Goal: Complete application form

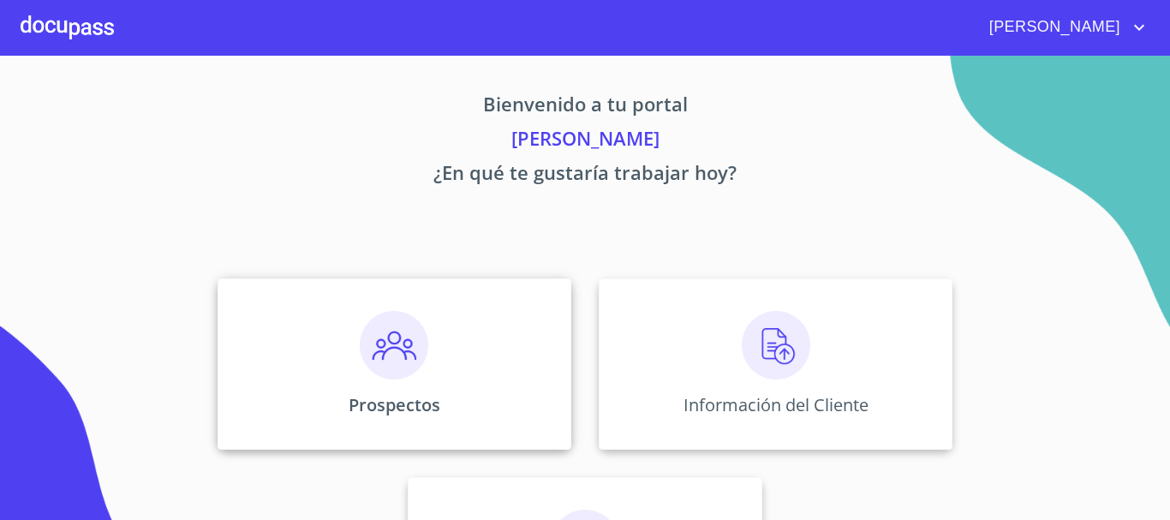
click at [391, 374] on img at bounding box center [394, 345] width 69 height 69
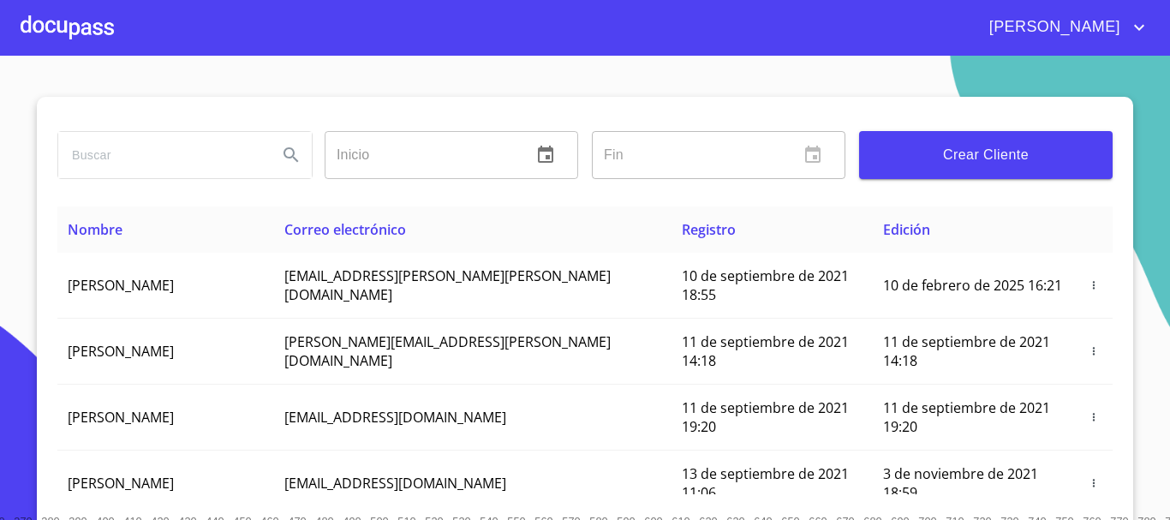
click at [901, 159] on span "Crear Cliente" at bounding box center [986, 155] width 226 height 24
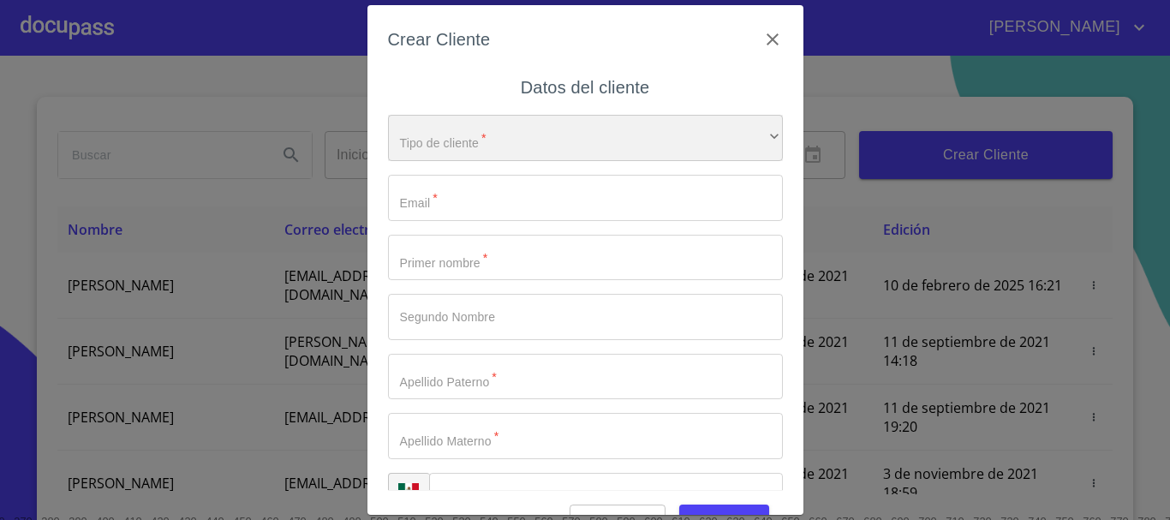
click at [522, 138] on div "​" at bounding box center [585, 138] width 395 height 46
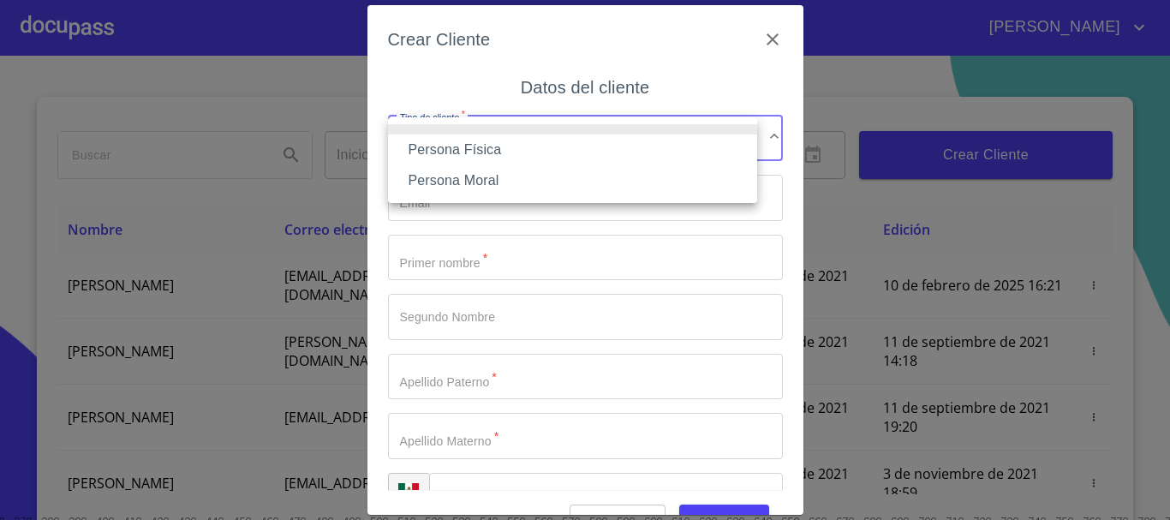
click at [437, 153] on li "Persona Física" at bounding box center [572, 150] width 369 height 31
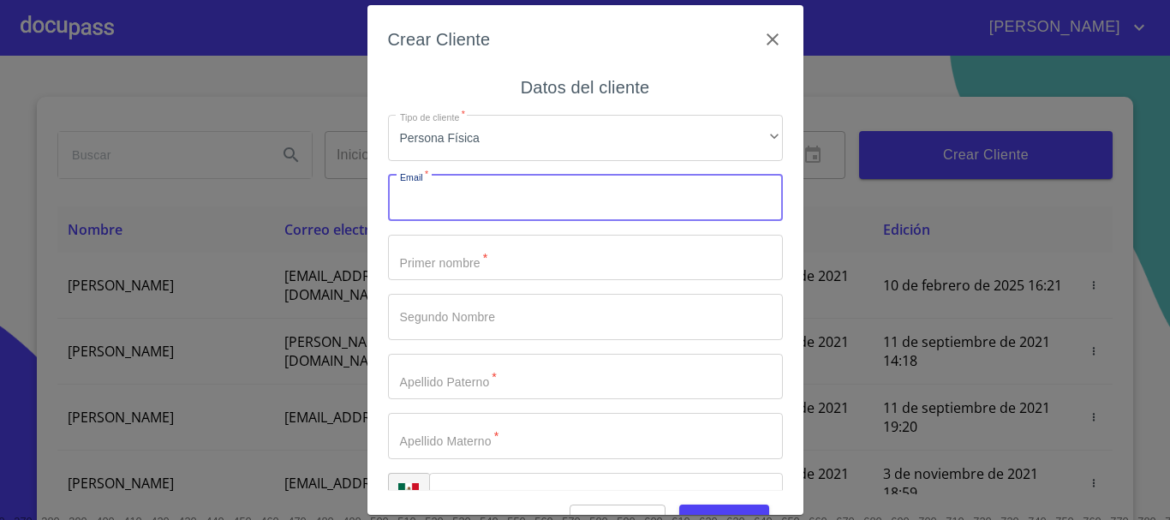
click at [449, 204] on input "Tipo de cliente   *" at bounding box center [585, 198] width 395 height 46
type input "[EMAIL_ADDRESS][DOMAIN_NAME]"
click at [488, 261] on input "Tipo de cliente   *" at bounding box center [585, 258] width 395 height 46
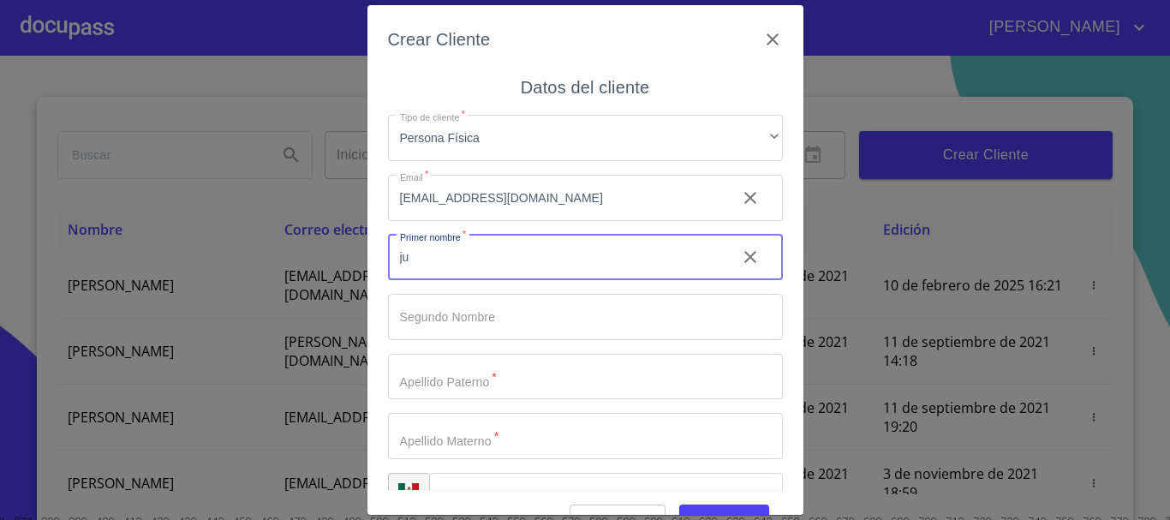
type input "j"
type input "[PERSON_NAME]"
click at [454, 347] on div "Tipo de cliente   * Persona Física ​ Email   * [EMAIL_ADDRESS][DOMAIN_NAME] ​ P…" at bounding box center [585, 317] width 395 height 432
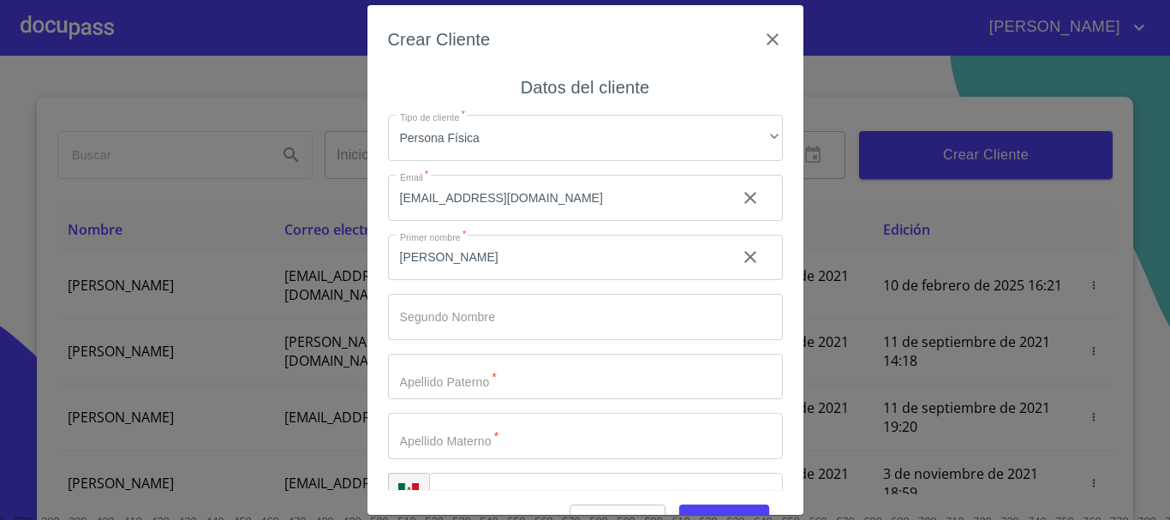
click at [451, 329] on input "Tipo de cliente   *" at bounding box center [585, 317] width 395 height 46
type input "[PERSON_NAME]"
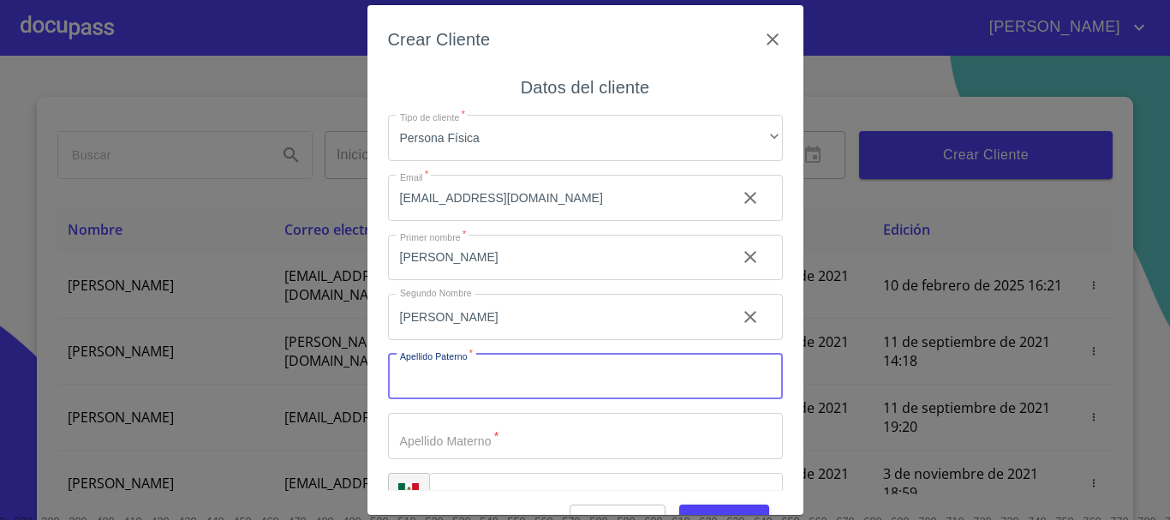
click at [455, 361] on input "Tipo de cliente   *" at bounding box center [585, 377] width 395 height 46
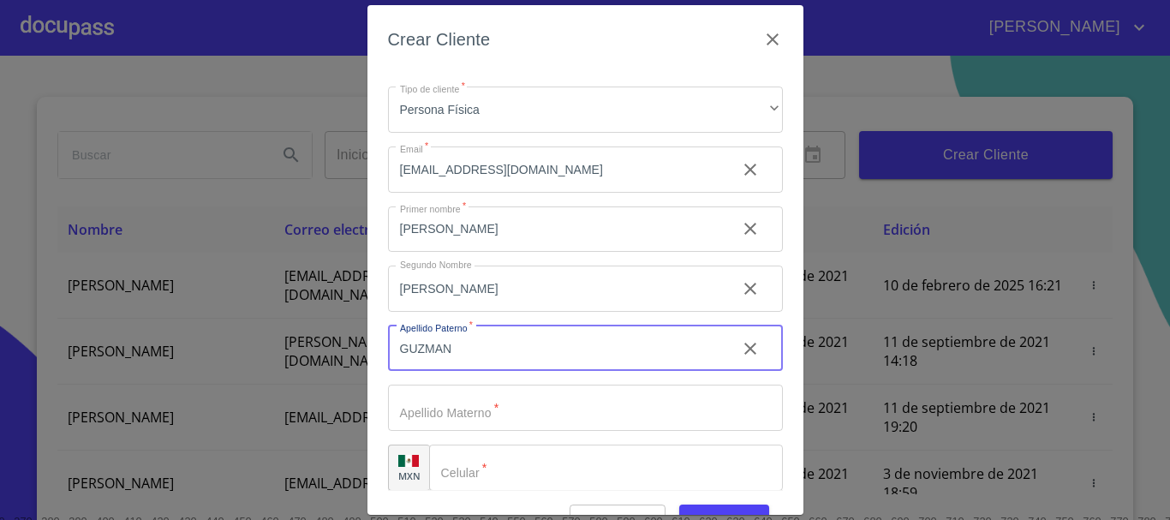
scroll to position [43, 0]
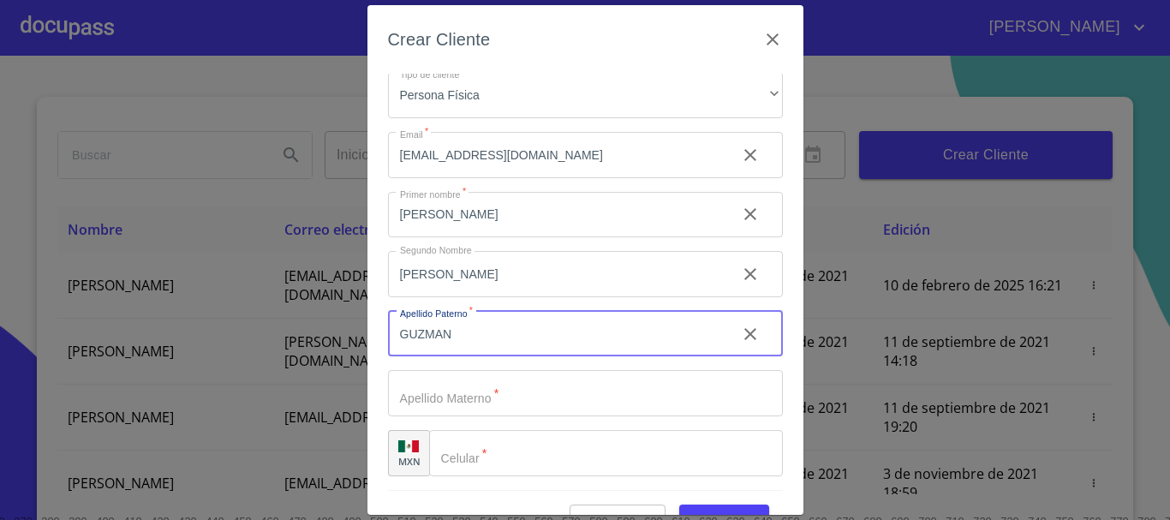
type input "GUZMAN"
click at [480, 390] on input "Tipo de cliente   *" at bounding box center [585, 393] width 395 height 46
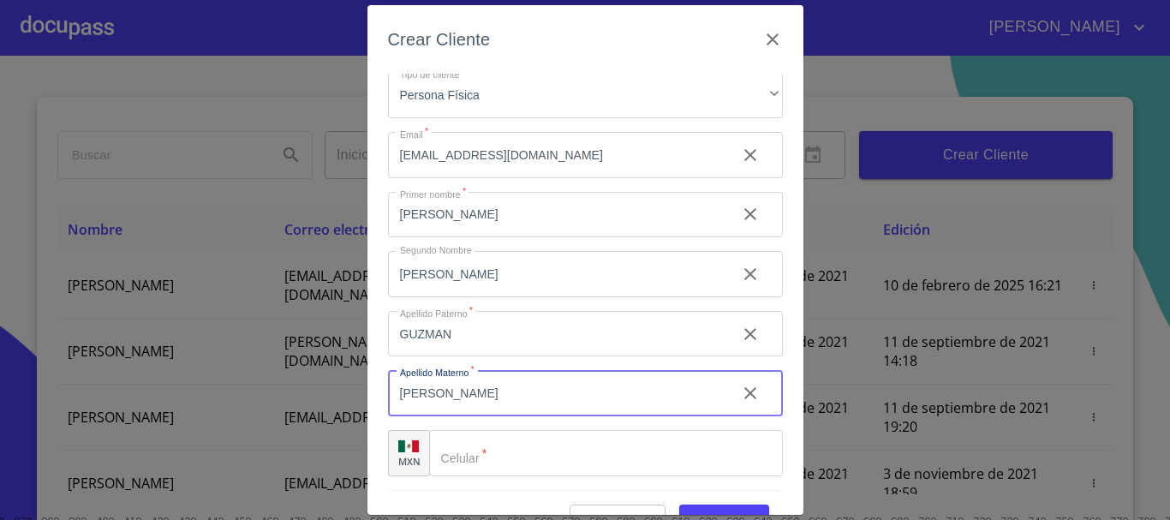
scroll to position [41, 0]
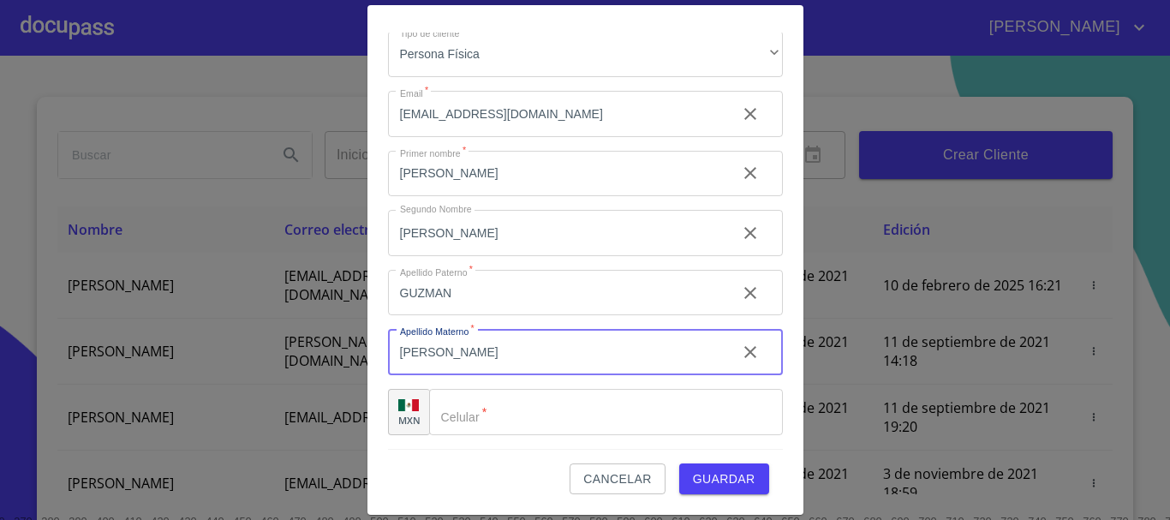
type input "[PERSON_NAME]"
click at [500, 415] on input "Tipo de cliente   *" at bounding box center [606, 412] width 354 height 46
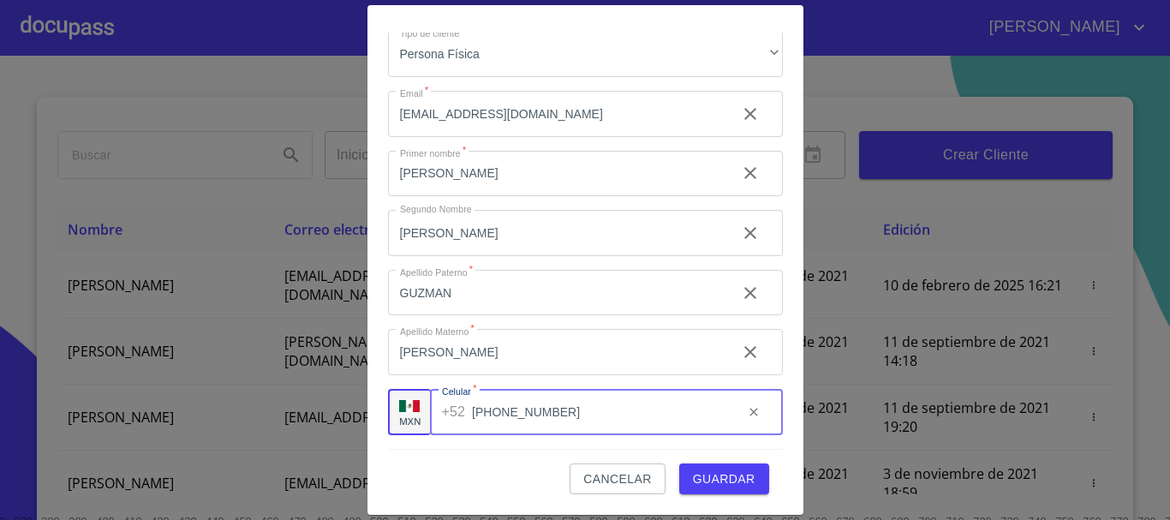
type input "[PHONE_NUMBER]"
click at [720, 476] on span "Guardar" at bounding box center [724, 479] width 63 height 21
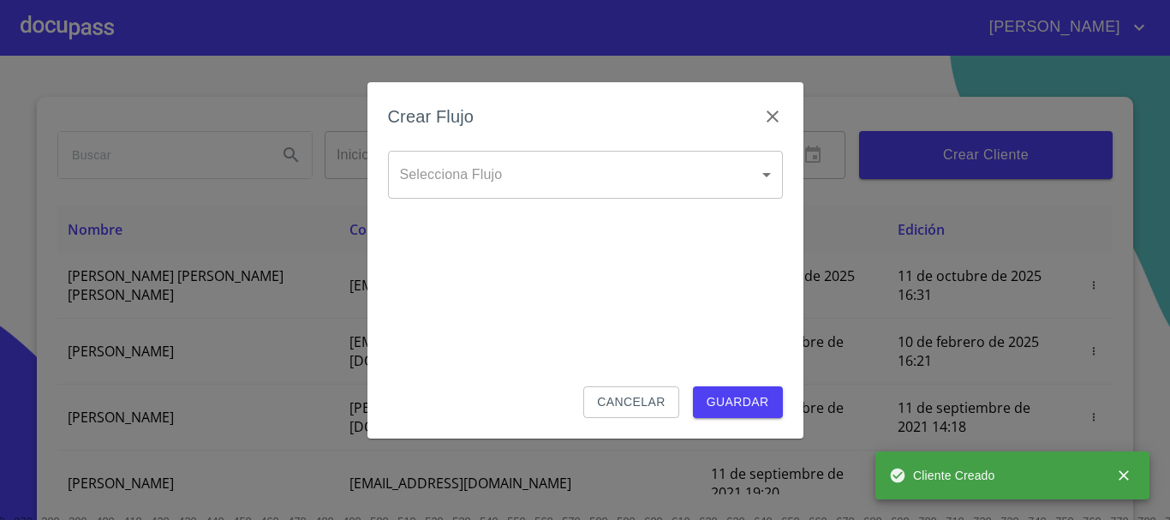
click at [769, 174] on body "[PERSON_NAME] ​ Fin ​ Crear Cliente Nombre Correo electrónico Registro Edición …" at bounding box center [585, 260] width 1170 height 520
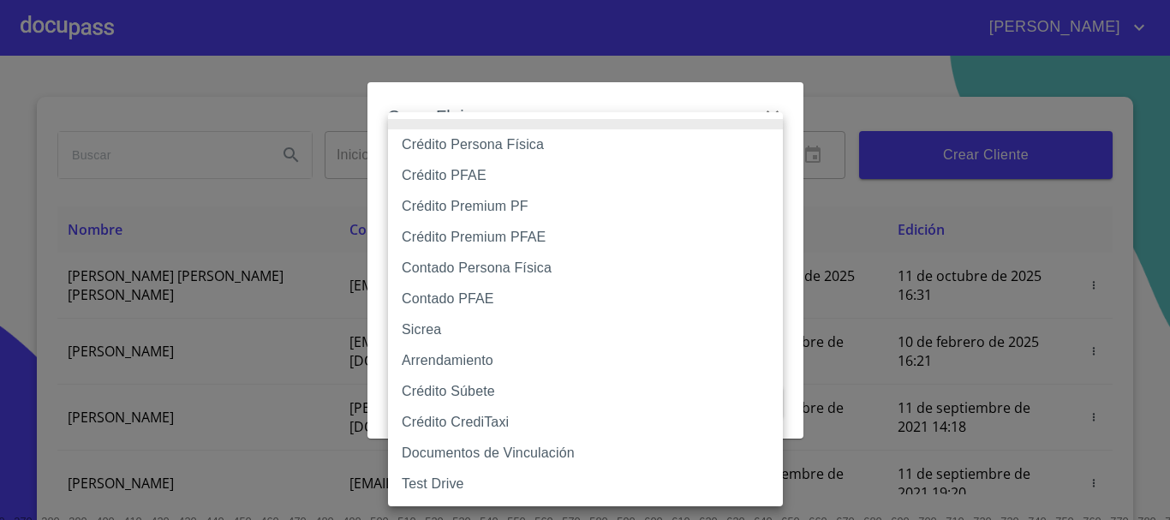
click at [464, 170] on li "Crédito PFAE" at bounding box center [585, 175] width 395 height 31
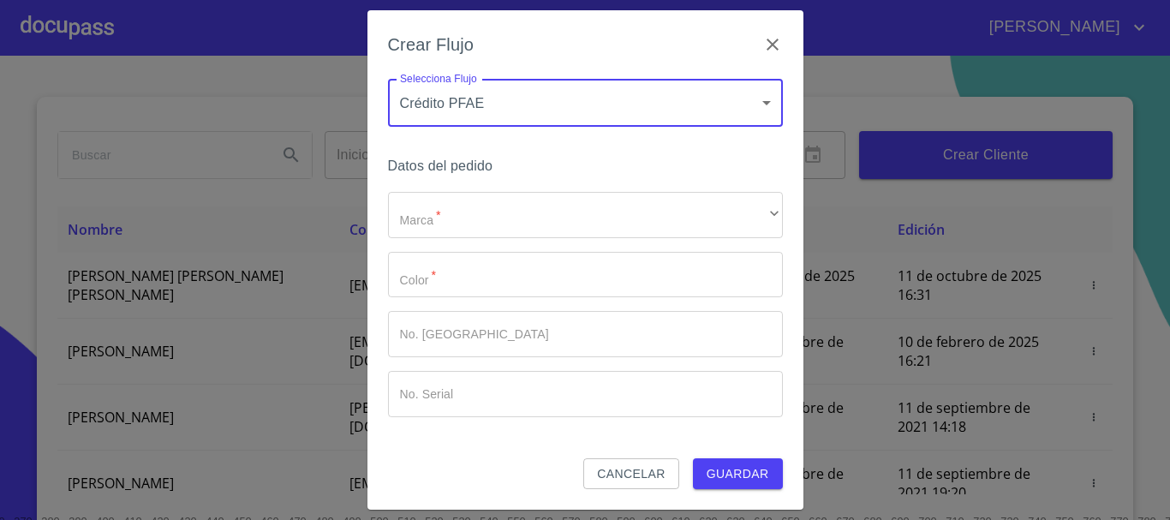
click at [498, 99] on body "[PERSON_NAME] ​ Fin ​ Crear Cliente Nombre Correo electrónico Registro Edición …" at bounding box center [585, 260] width 1170 height 520
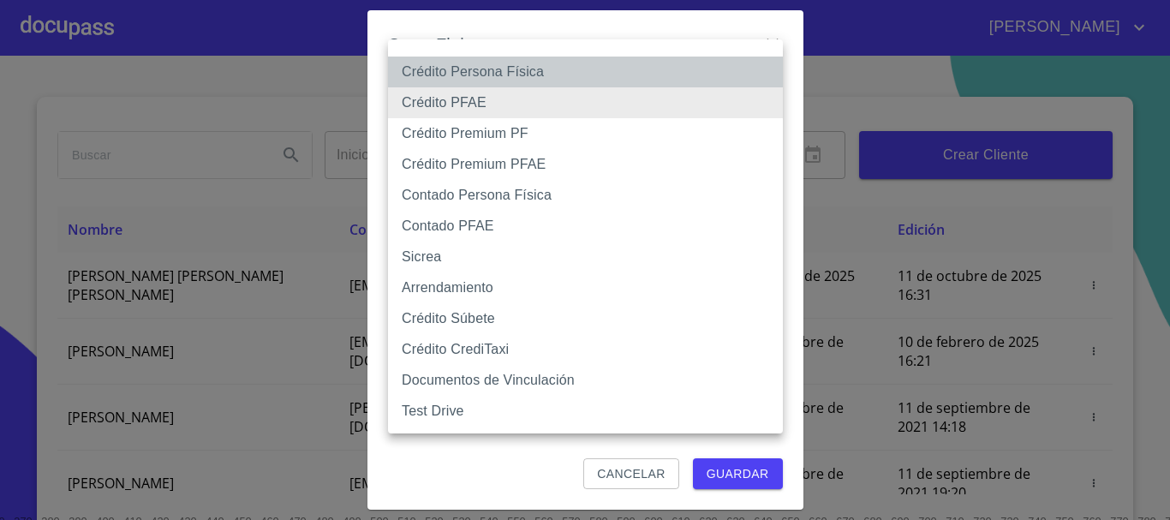
click at [480, 76] on li "Crédito Persona Física" at bounding box center [585, 72] width 395 height 31
type input "6009fb3c7d1714eb8809aa97"
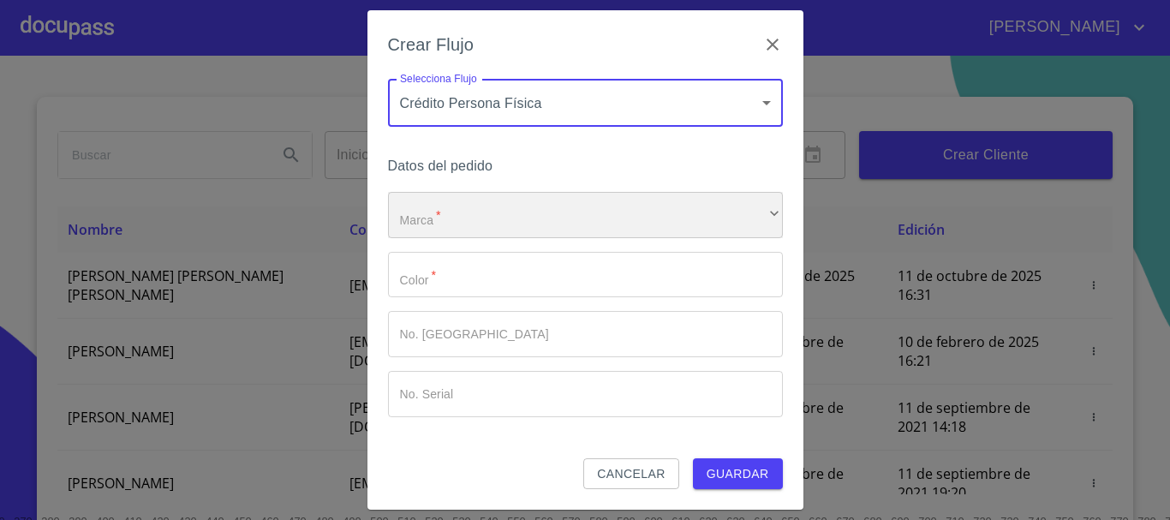
click at [450, 214] on div "​" at bounding box center [585, 215] width 395 height 46
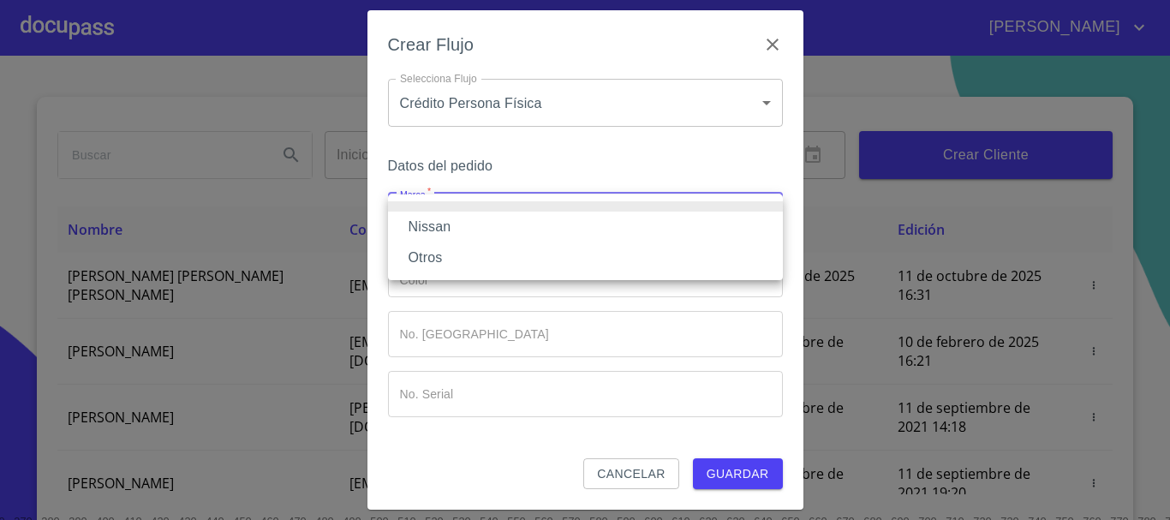
click at [450, 221] on li "Nissan" at bounding box center [585, 227] width 395 height 31
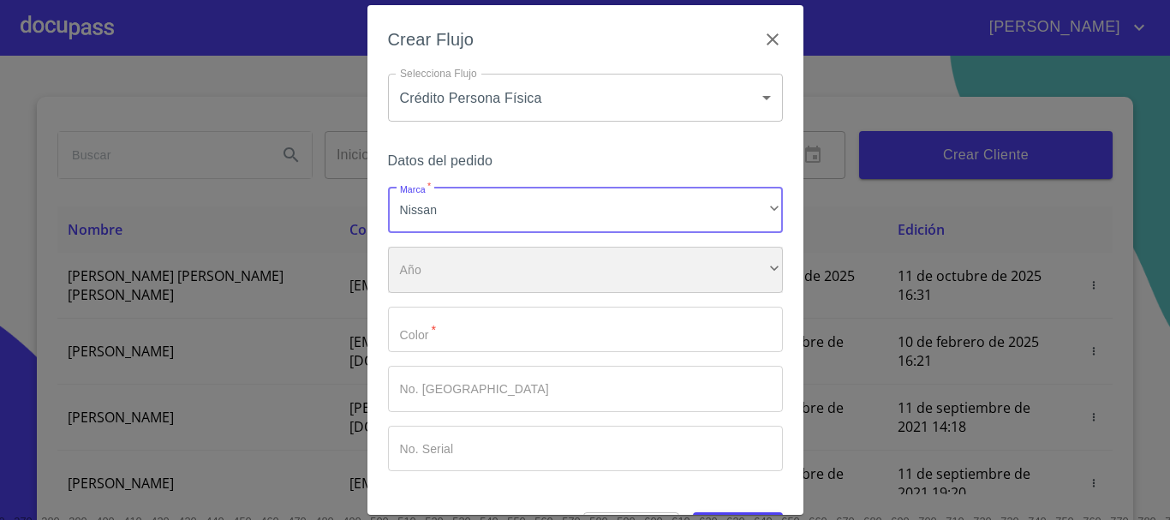
click at [452, 257] on div "​" at bounding box center [585, 270] width 395 height 46
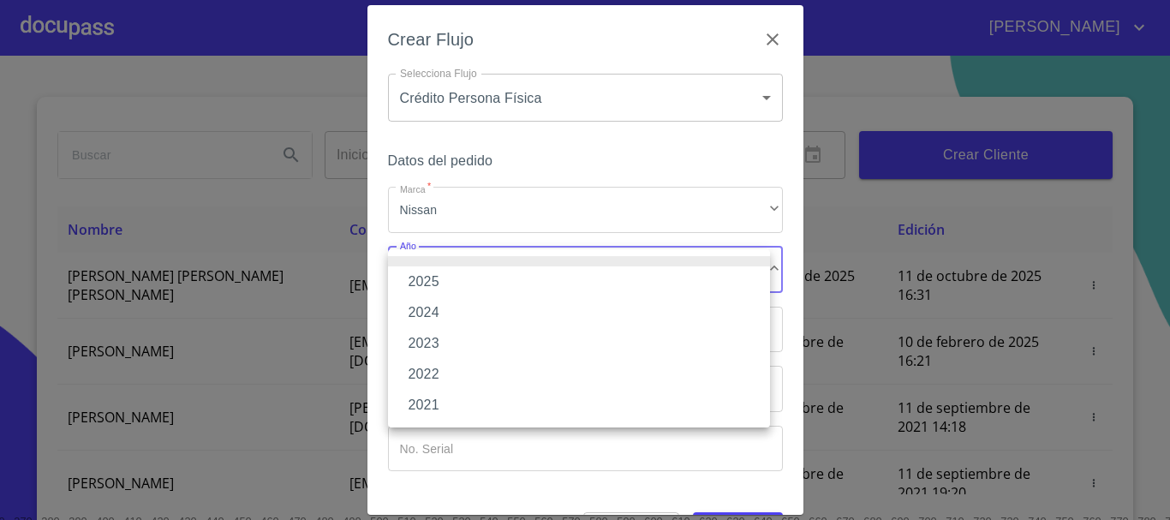
click at [448, 278] on li "2025" at bounding box center [579, 281] width 382 height 31
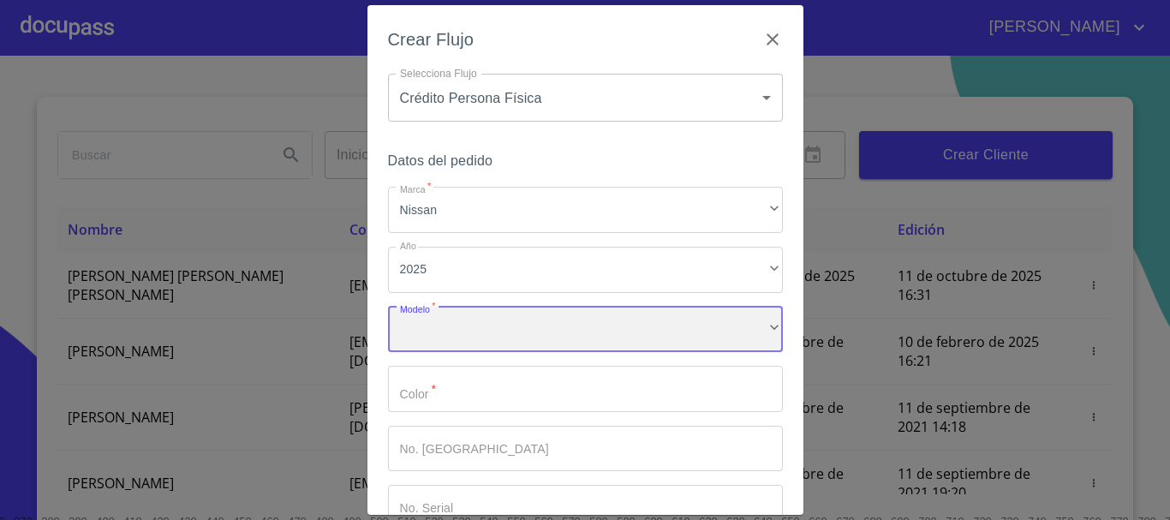
click at [457, 332] on div "​" at bounding box center [585, 330] width 395 height 46
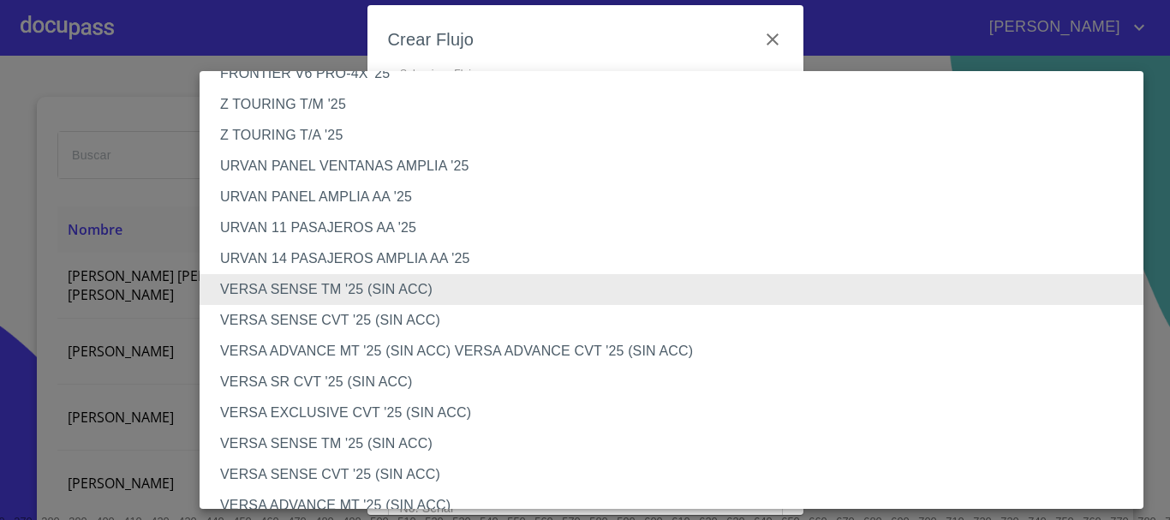
scroll to position [547, 0]
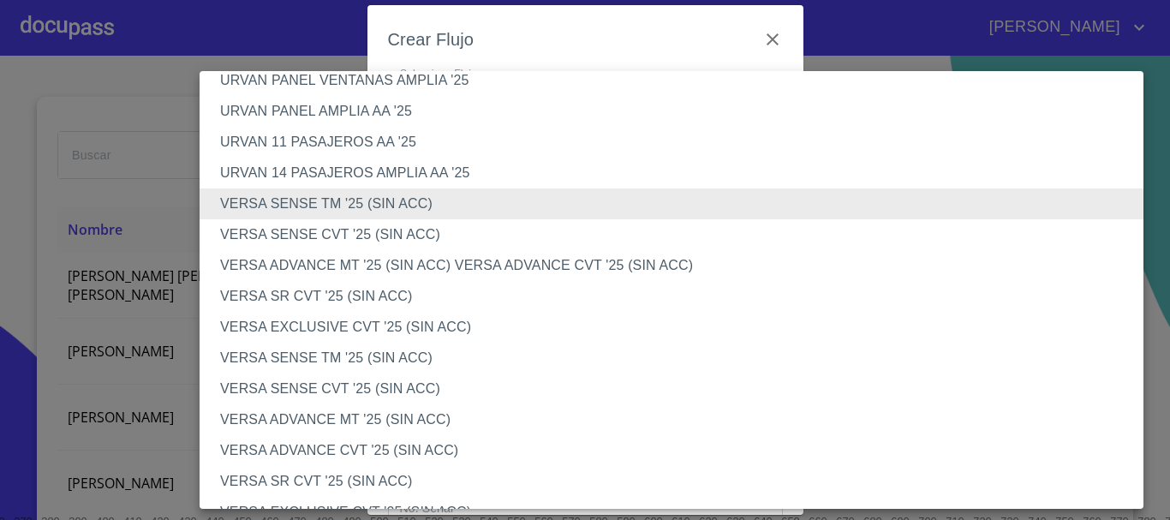
click at [362, 453] on li "VERSA ADVANCE CVT '25 (SIN ACC)" at bounding box center [678, 450] width 957 height 31
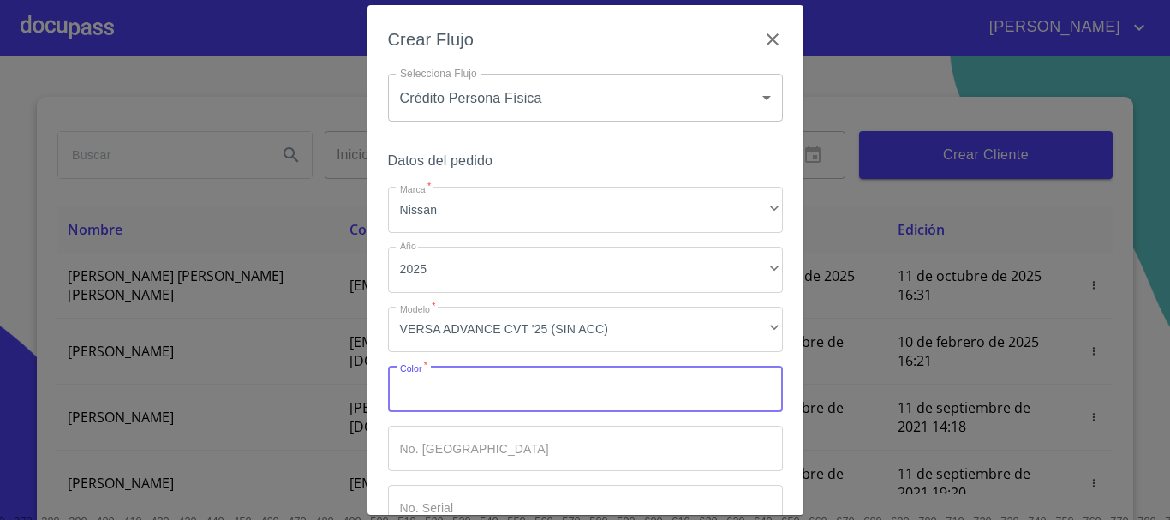
click at [429, 381] on input "Marca   *" at bounding box center [585, 389] width 395 height 46
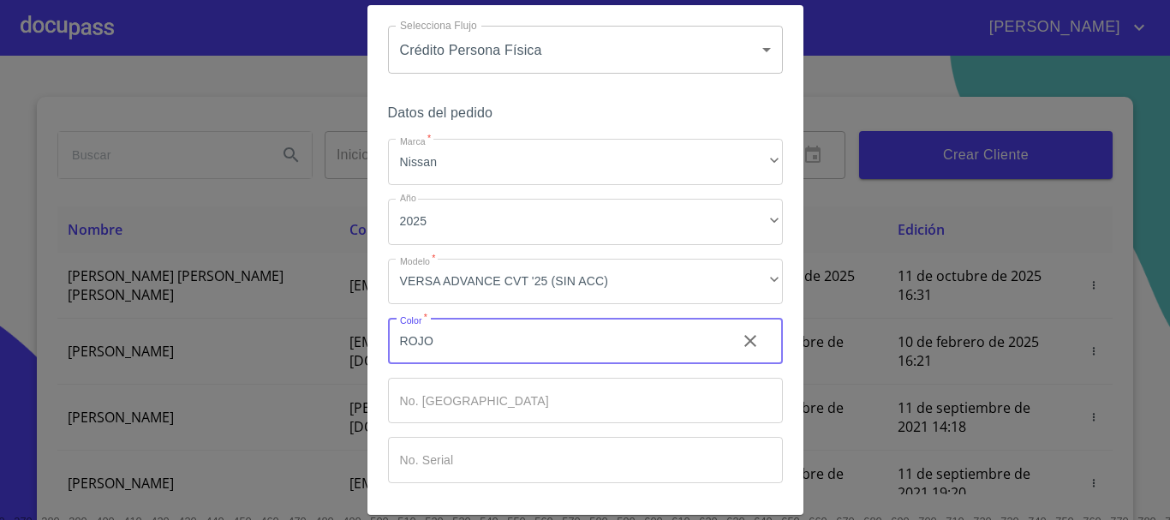
scroll to position [86, 0]
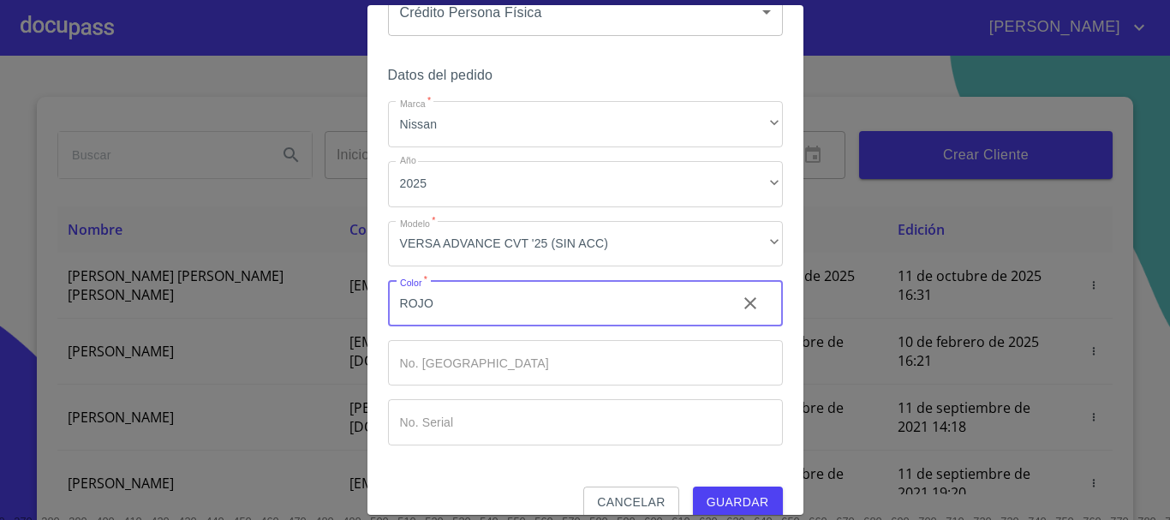
type input "ROJO"
click at [439, 405] on input "Marca   *" at bounding box center [585, 422] width 395 height 46
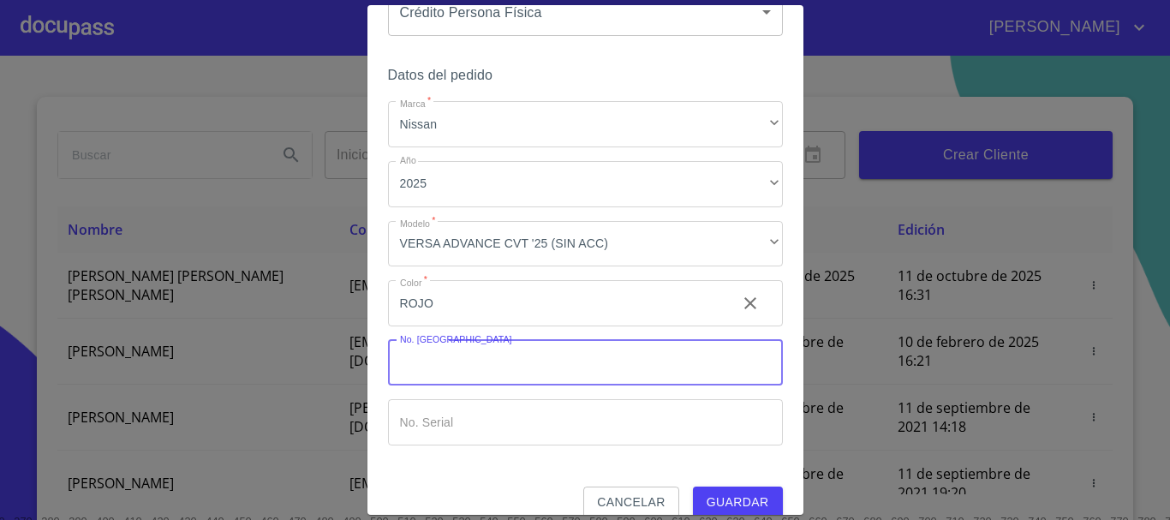
click at [444, 372] on input "Marca   *" at bounding box center [585, 363] width 395 height 46
type input "000000"
click at [430, 409] on input "Marca   *" at bounding box center [585, 422] width 395 height 46
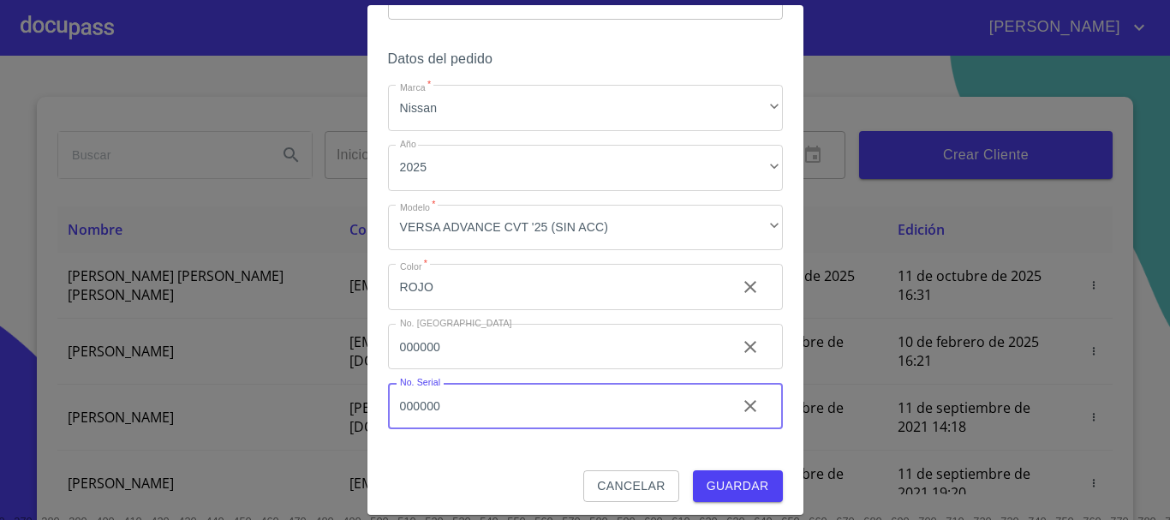
scroll to position [110, 0]
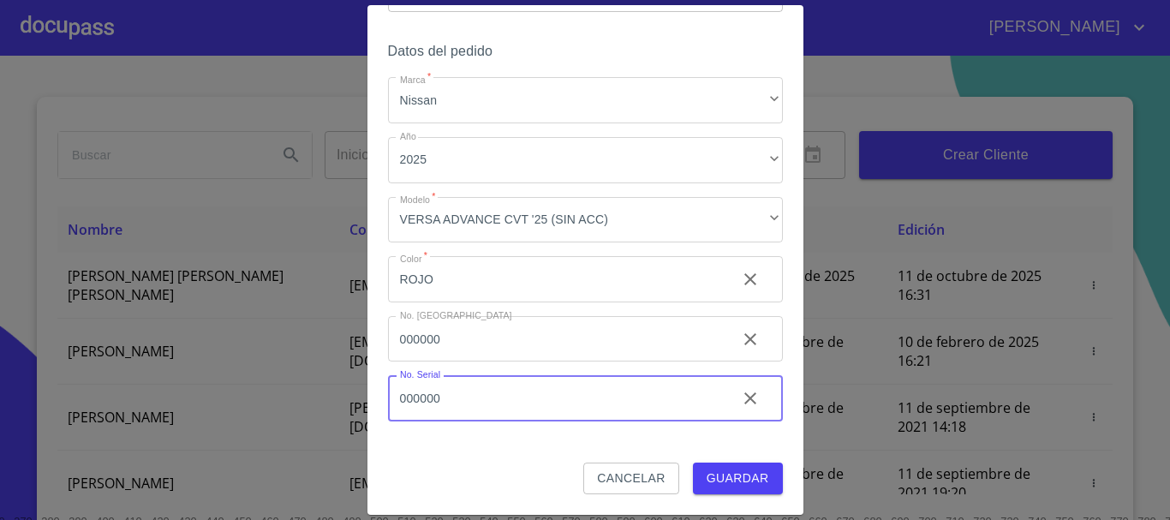
type input "000000"
click at [707, 471] on span "Guardar" at bounding box center [738, 478] width 63 height 21
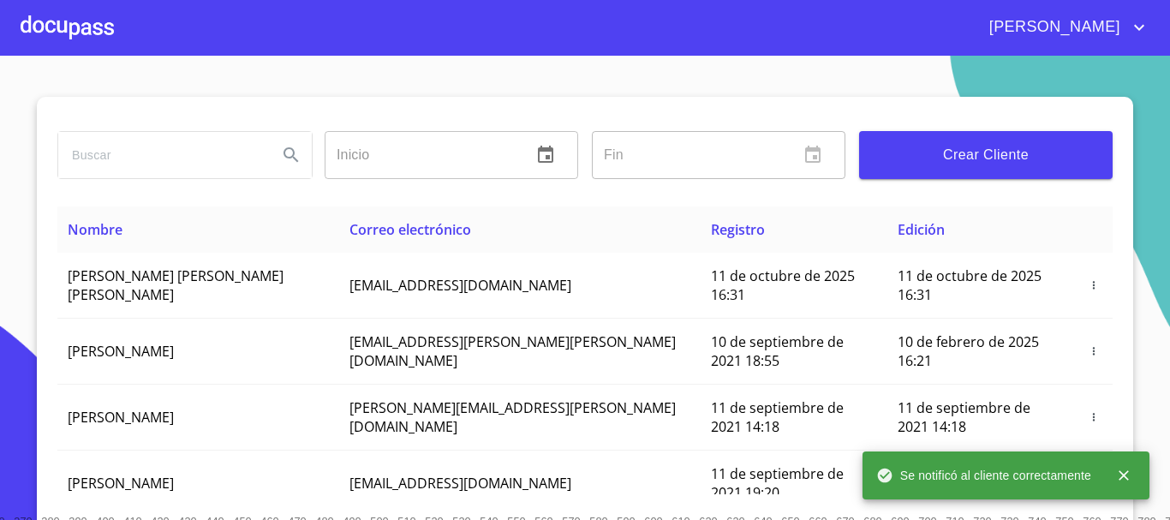
click at [86, 22] on div at bounding box center [67, 27] width 93 height 55
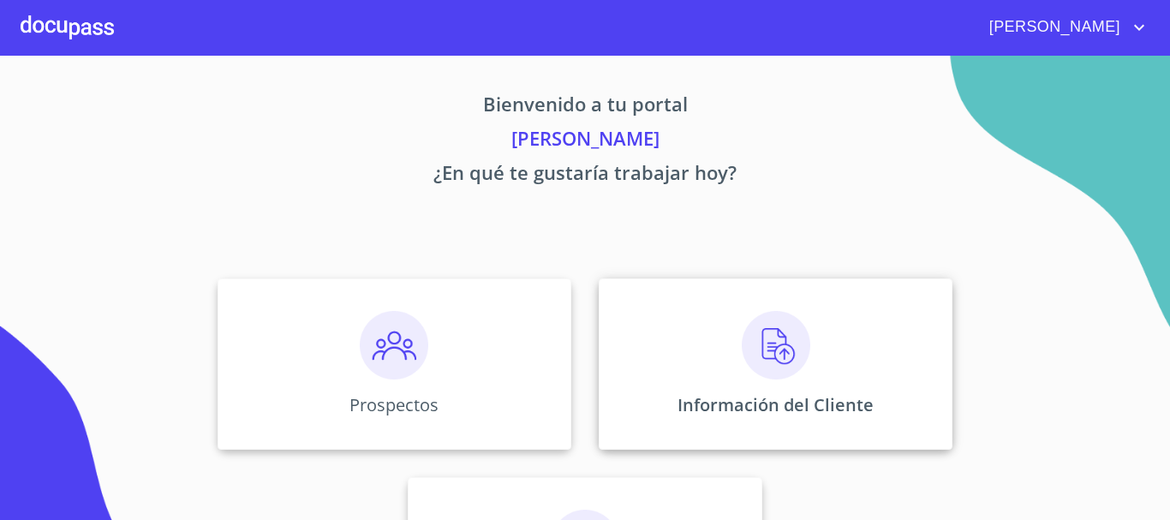
click at [796, 356] on img at bounding box center [776, 345] width 69 height 69
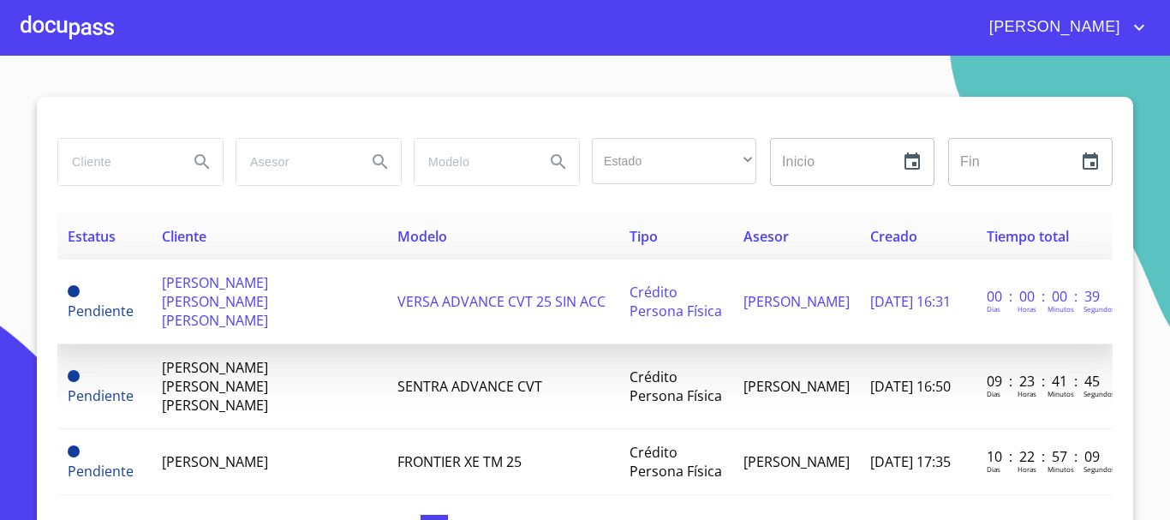
click at [237, 284] on span "[PERSON_NAME] [PERSON_NAME] [PERSON_NAME]" at bounding box center [215, 301] width 106 height 57
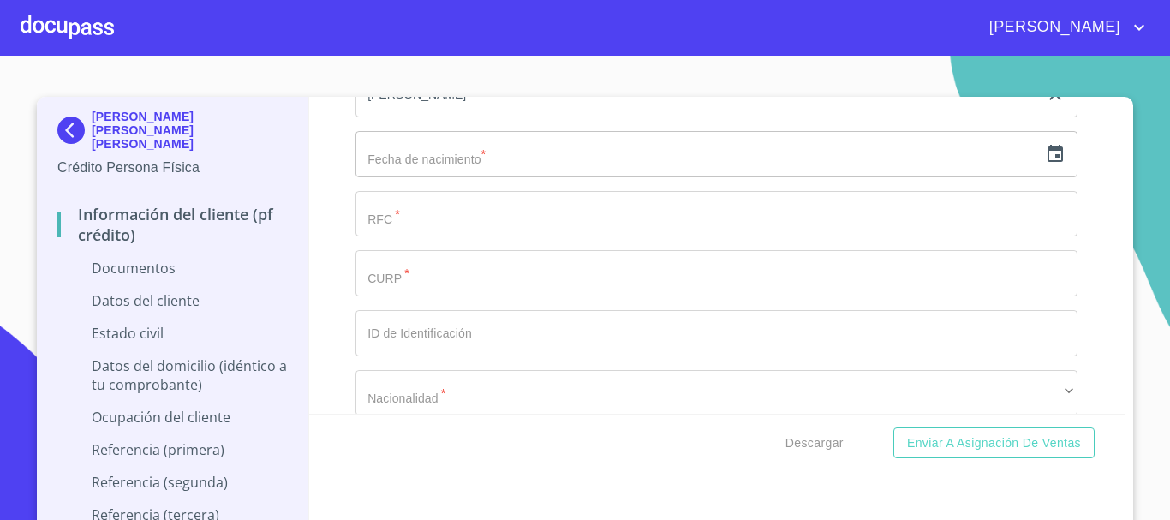
scroll to position [2313, 0]
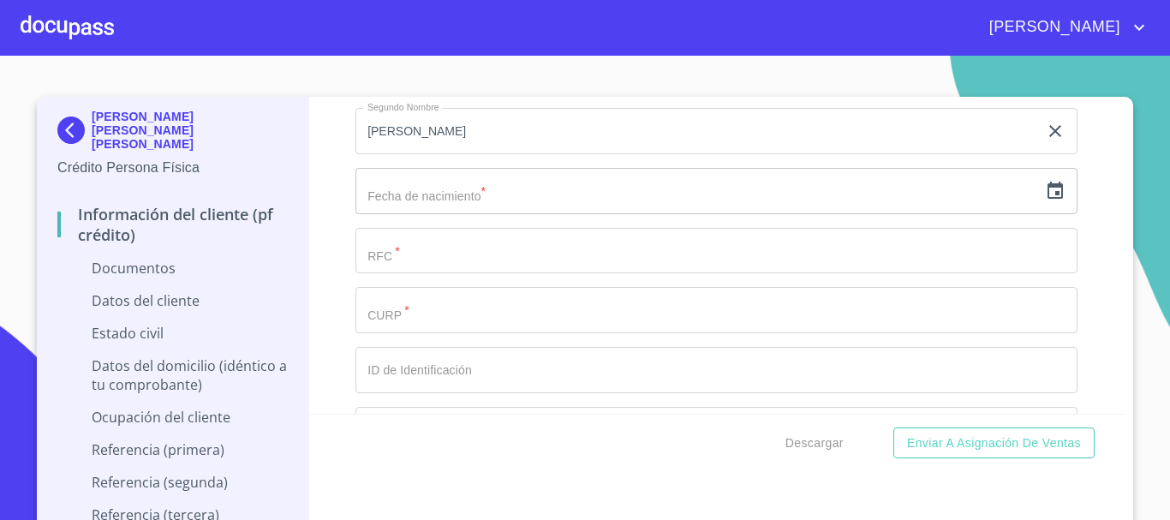
click at [1035, 204] on div "​" at bounding box center [717, 191] width 722 height 46
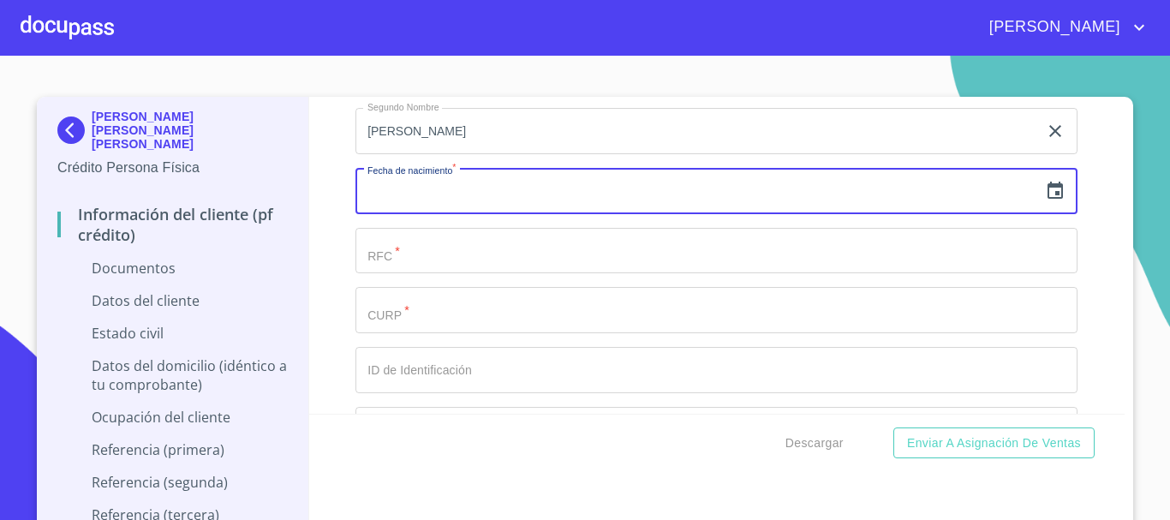
click at [1045, 192] on icon "button" at bounding box center [1055, 191] width 21 height 21
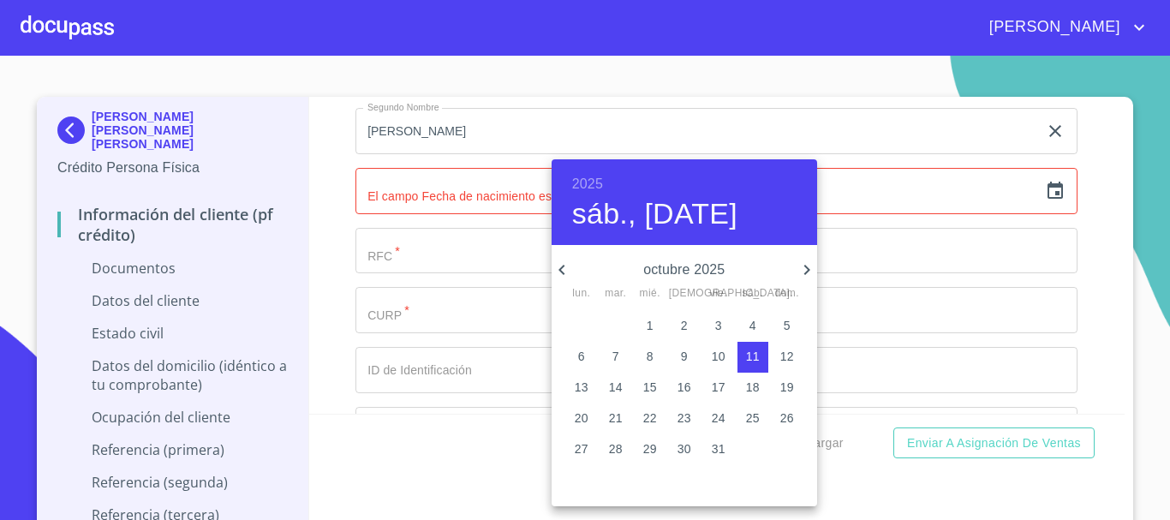
click at [593, 180] on h6 "2025" at bounding box center [587, 184] width 31 height 24
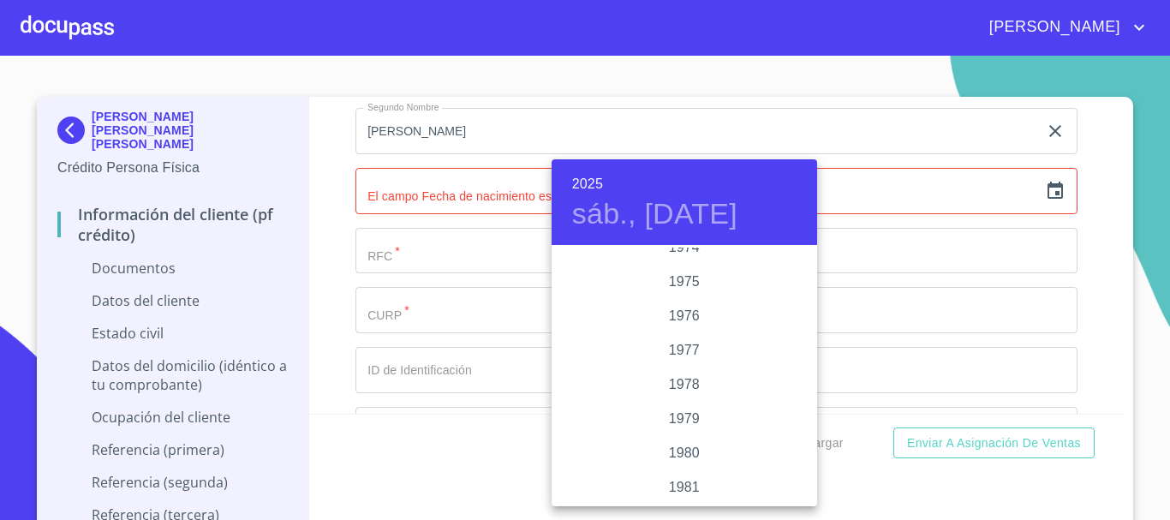
scroll to position [1611, 0]
click at [671, 260] on div "1972" at bounding box center [685, 265] width 266 height 34
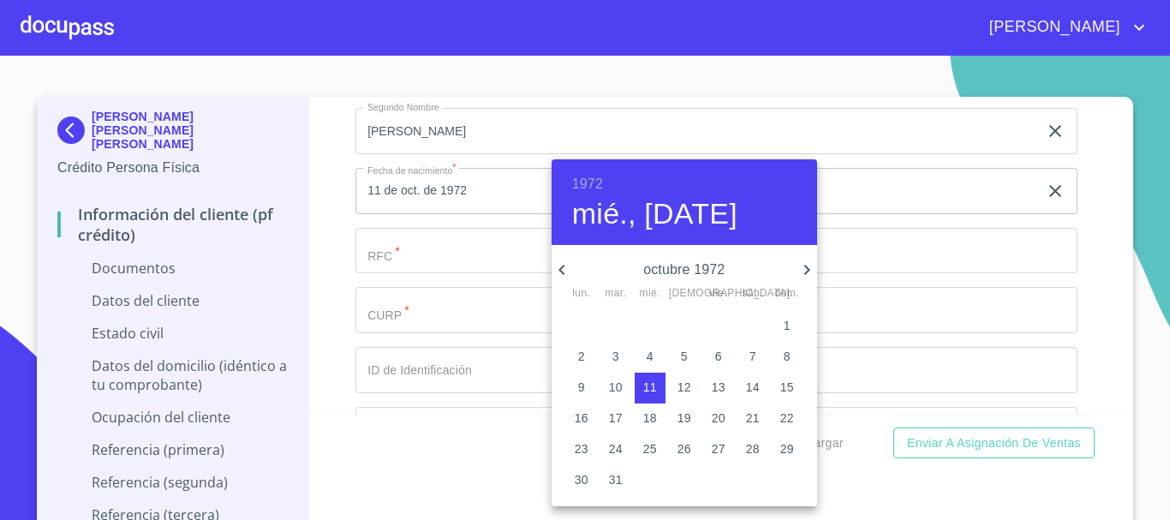
click at [803, 271] on icon "button" at bounding box center [807, 270] width 21 height 21
click at [715, 359] on p "10" at bounding box center [719, 356] width 14 height 17
type input "10 de nov. de 1972"
click at [393, 254] on div at bounding box center [585, 260] width 1170 height 520
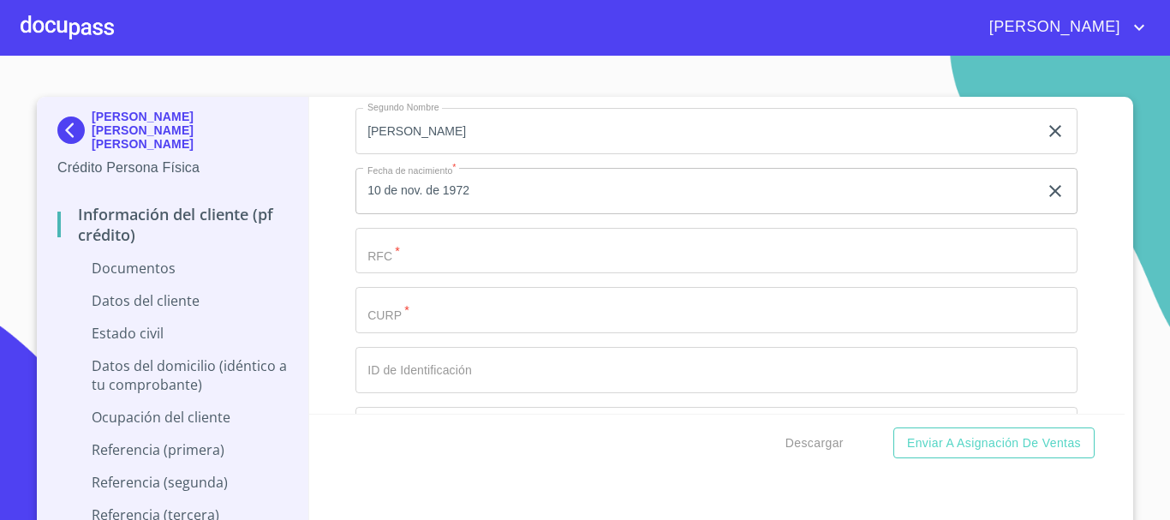
click at [393, 254] on input "Documento de identificación.   *" at bounding box center [717, 251] width 722 height 46
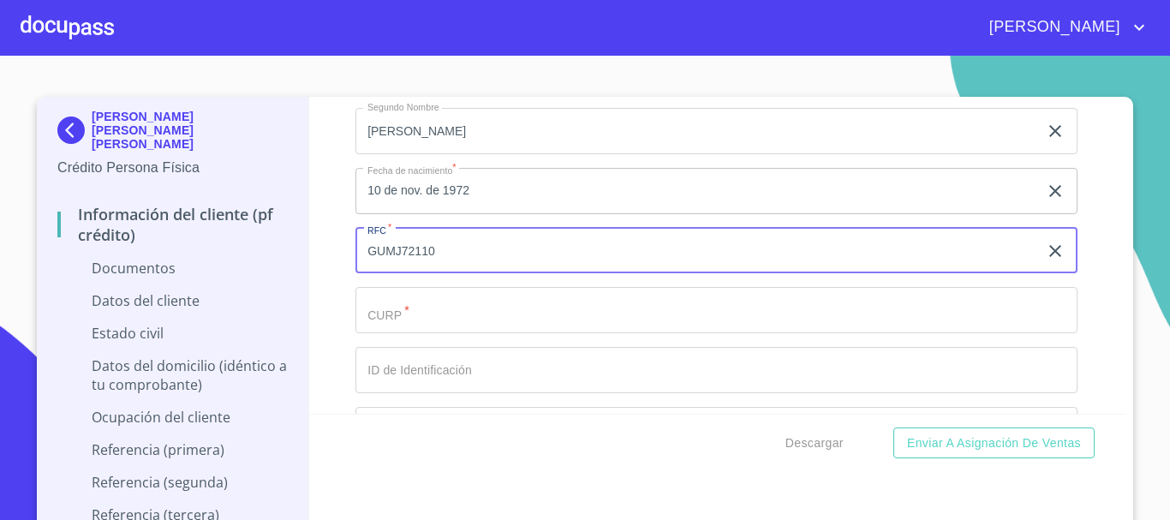
click at [422, 251] on input "GUMJ72110" at bounding box center [697, 251] width 683 height 46
click at [477, 255] on input "GUMJ721110" at bounding box center [697, 251] width 683 height 46
click at [384, 242] on input "GUMJ721110622" at bounding box center [697, 251] width 683 height 46
type input "GUMJ721110622"
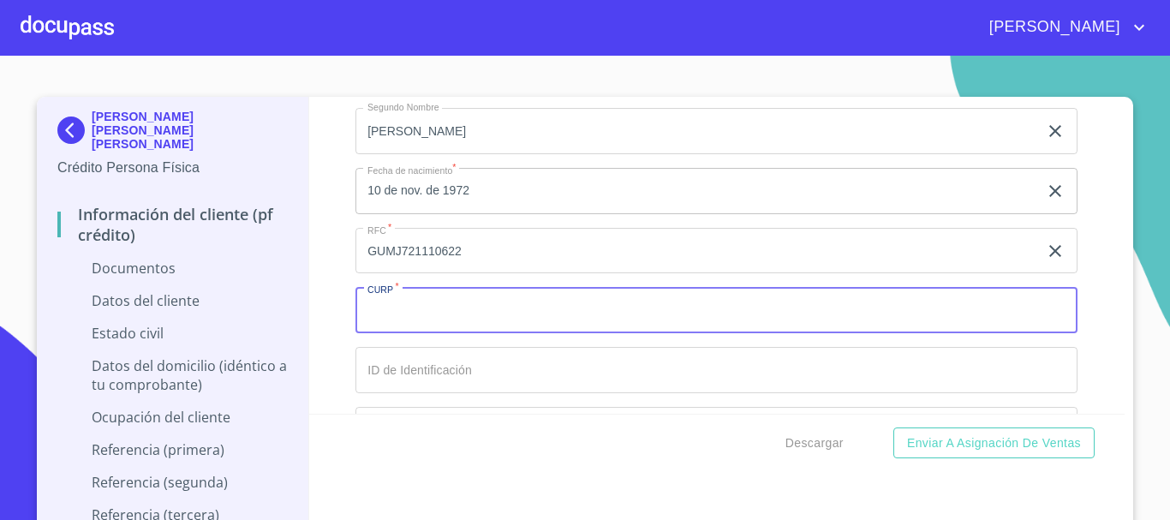
click at [415, 309] on input "Documento de identificación.   *" at bounding box center [717, 310] width 722 height 46
paste input "GUMJ721110622"
type input "GUMJ721110HMNZRN02"
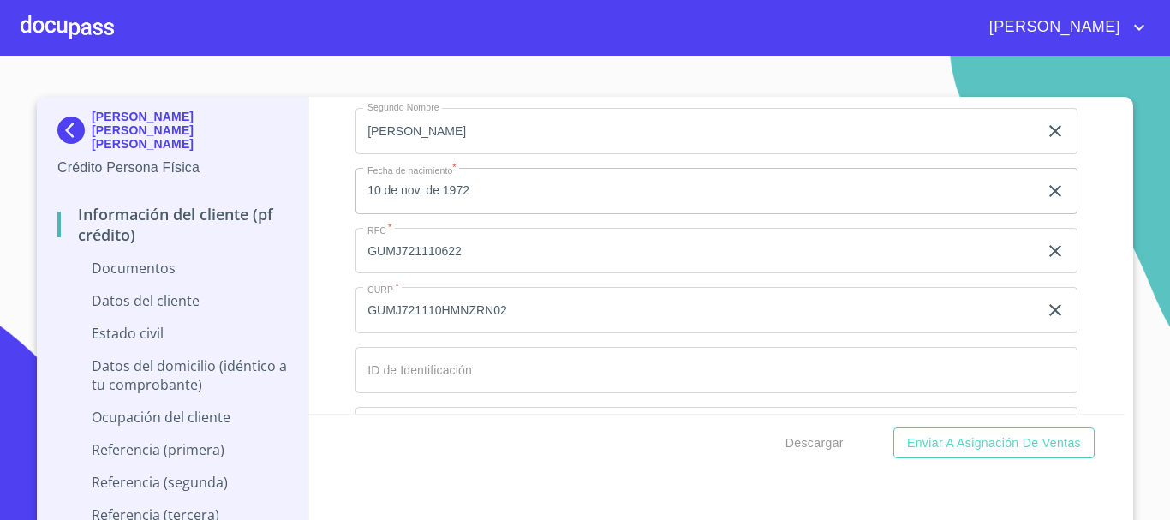
click at [330, 337] on div "Información del cliente (PF crédito) Documentos Documento de identificación.   …" at bounding box center [717, 255] width 817 height 317
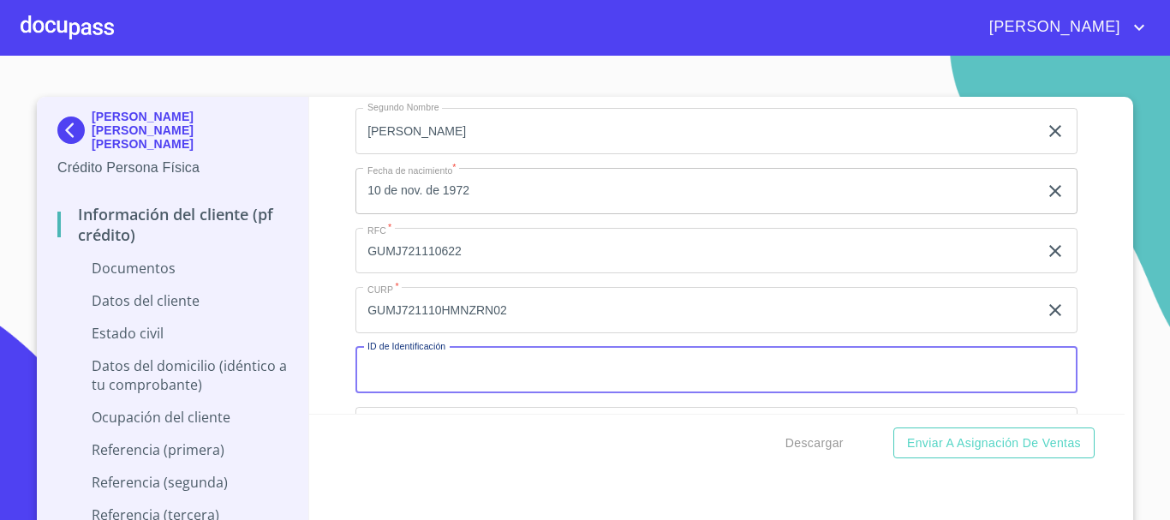
click at [416, 368] on input "Documento de identificación.   *" at bounding box center [717, 370] width 722 height 46
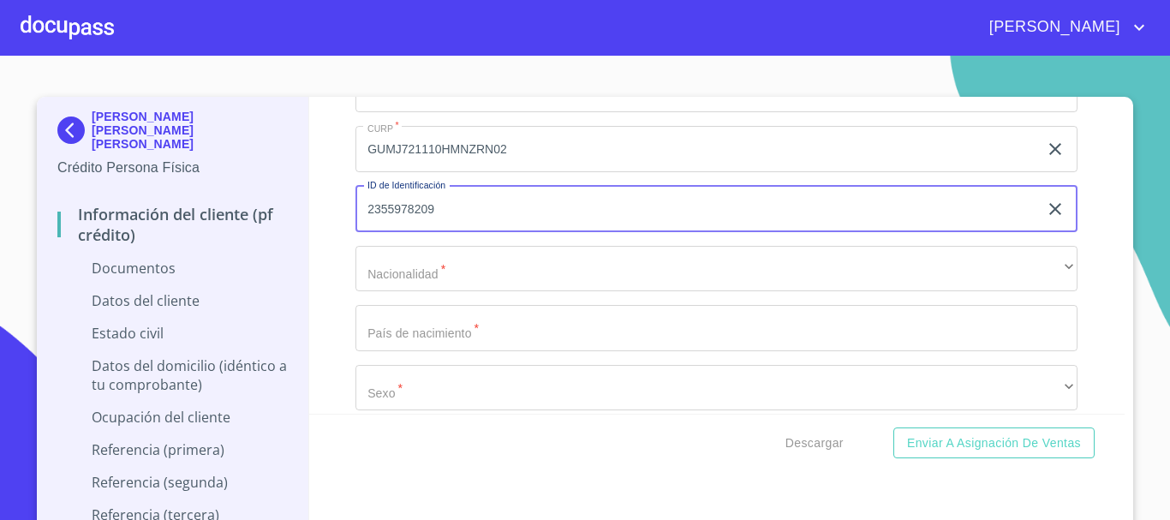
scroll to position [2485, 0]
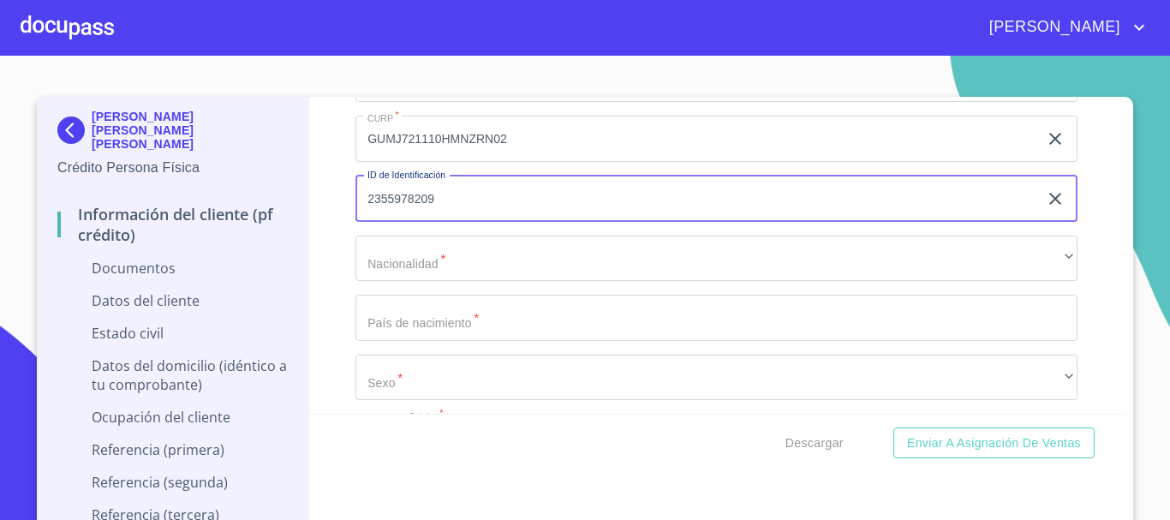
type input "2355978209"
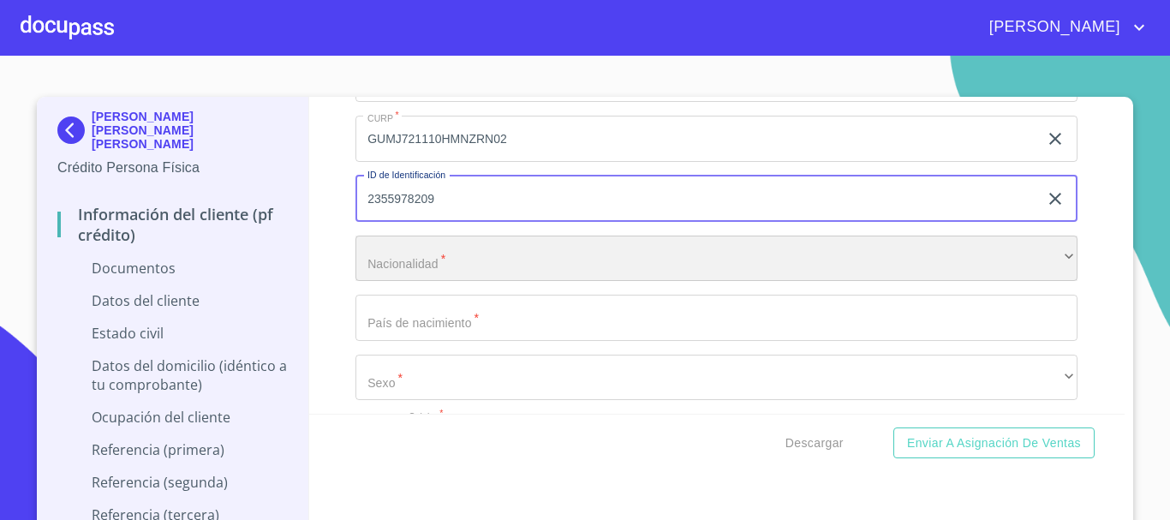
click at [382, 257] on div "​" at bounding box center [717, 259] width 722 height 46
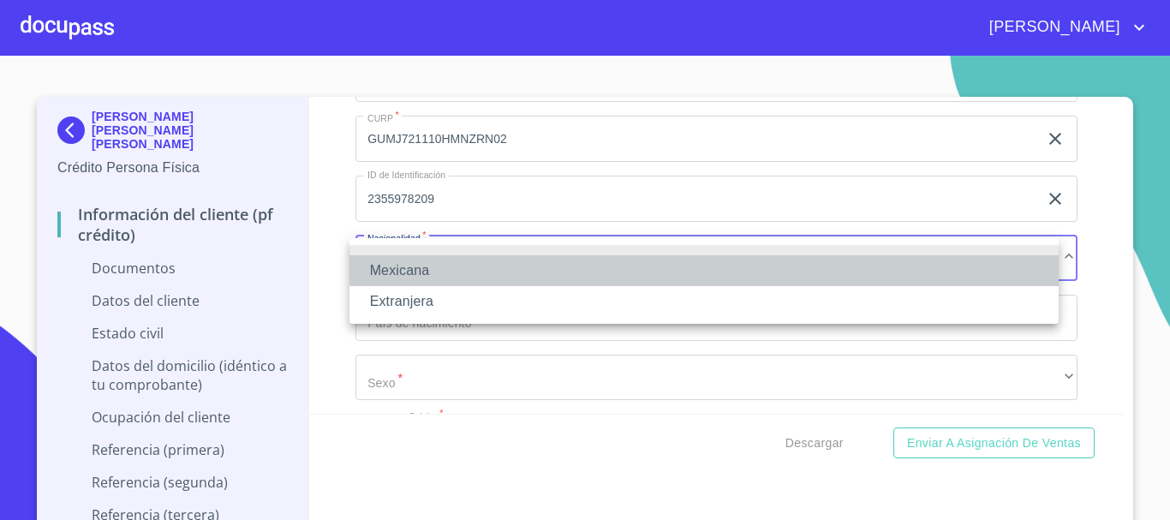
click at [394, 271] on li "Mexicana" at bounding box center [704, 270] width 709 height 31
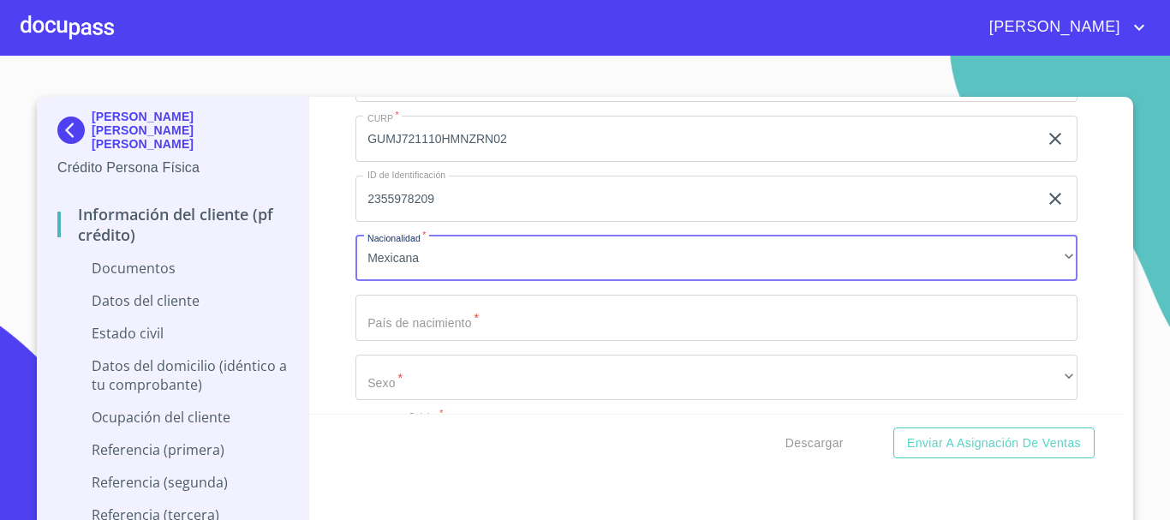
click at [400, 313] on input "Documento de identificación.   *" at bounding box center [717, 318] width 722 height 46
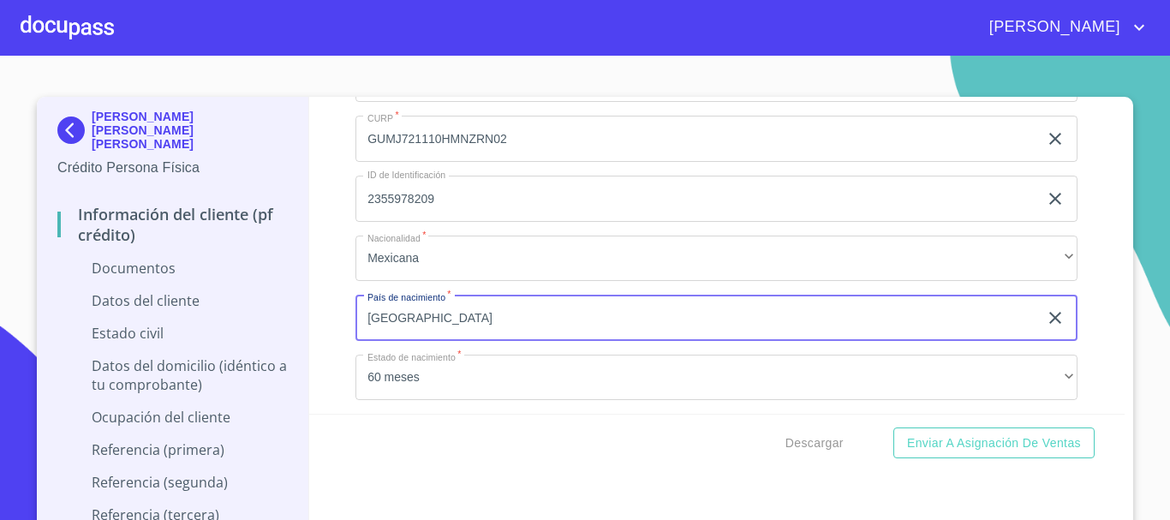
type input "[GEOGRAPHIC_DATA]"
click at [338, 377] on div "Información del cliente (PF crédito) Documentos Documento de identificación.   …" at bounding box center [717, 255] width 817 height 317
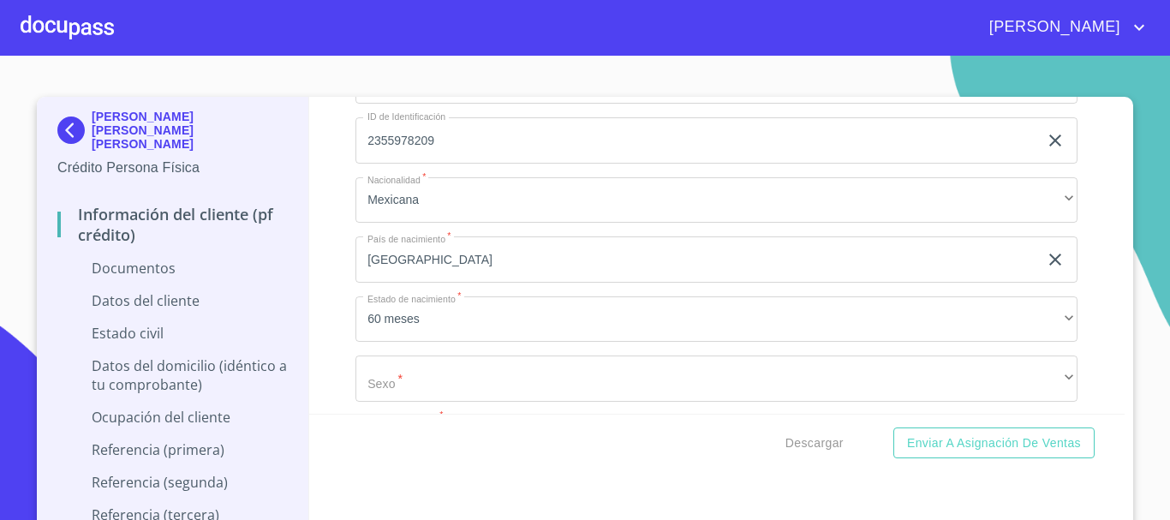
scroll to position [2570, 0]
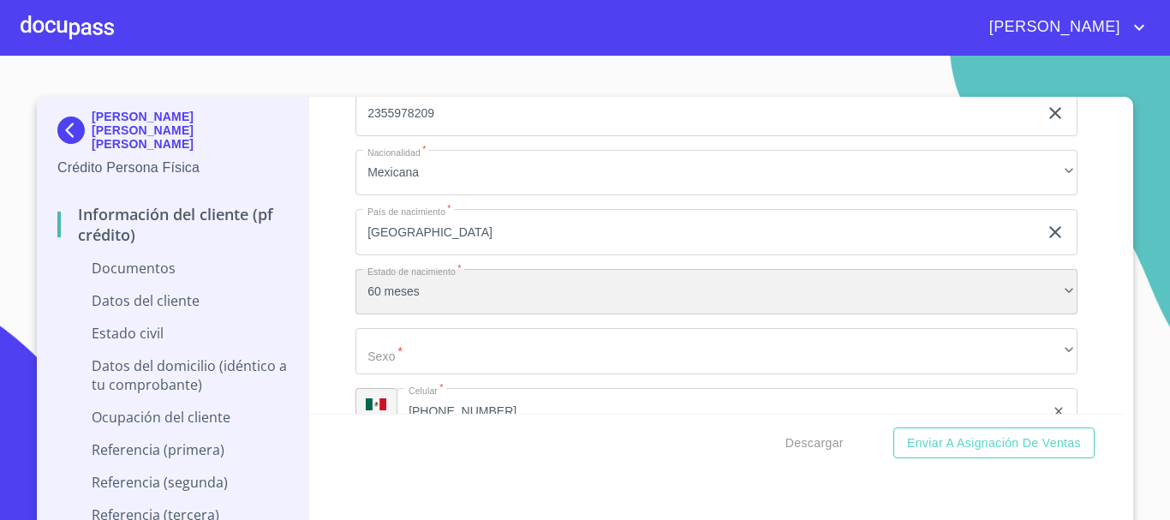
click at [386, 309] on div "60 meses" at bounding box center [717, 292] width 722 height 46
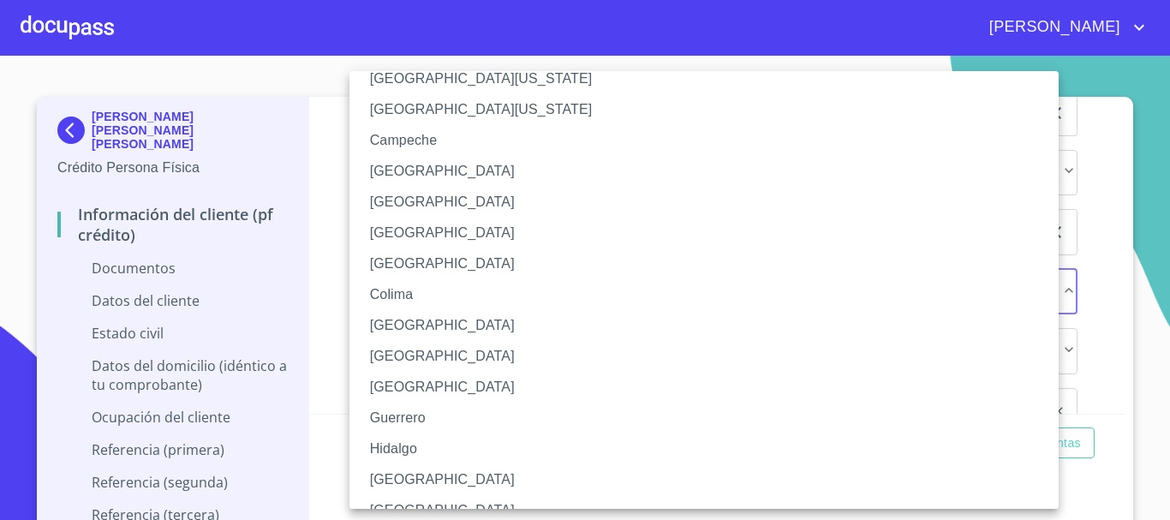
scroll to position [86, 0]
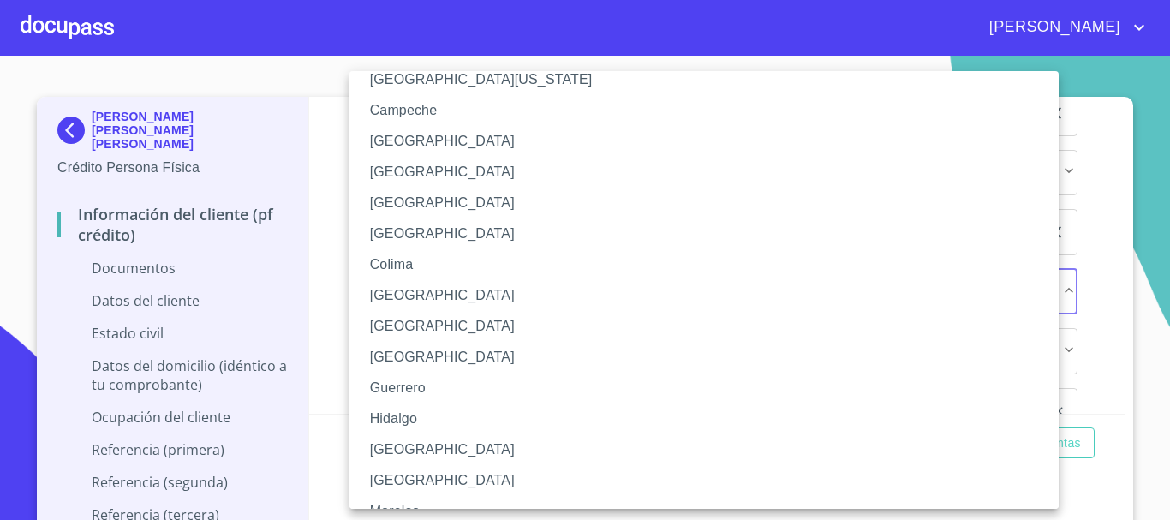
click at [391, 444] on li "[GEOGRAPHIC_DATA]" at bounding box center [711, 449] width 722 height 31
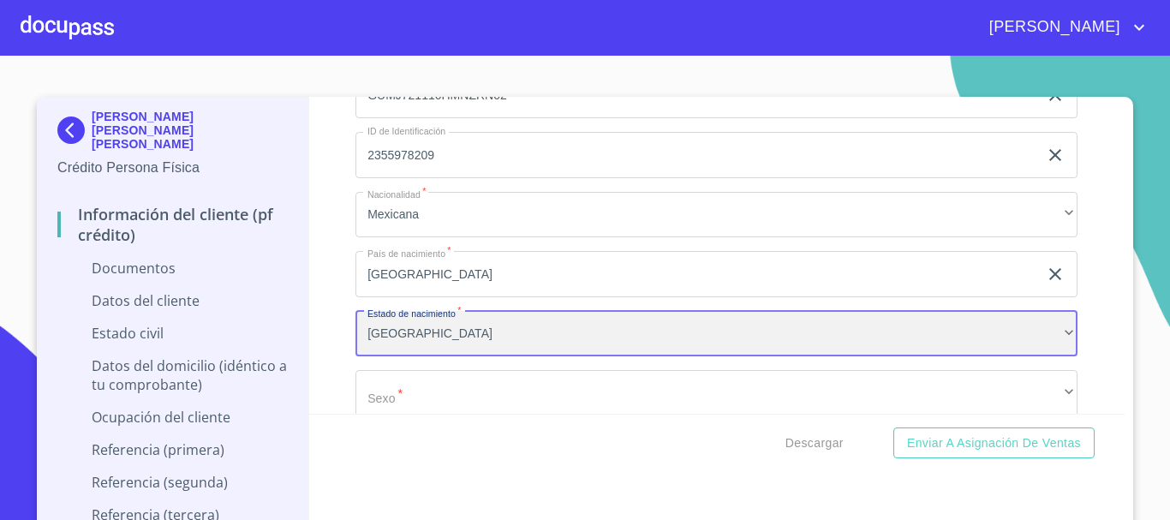
scroll to position [2570, 0]
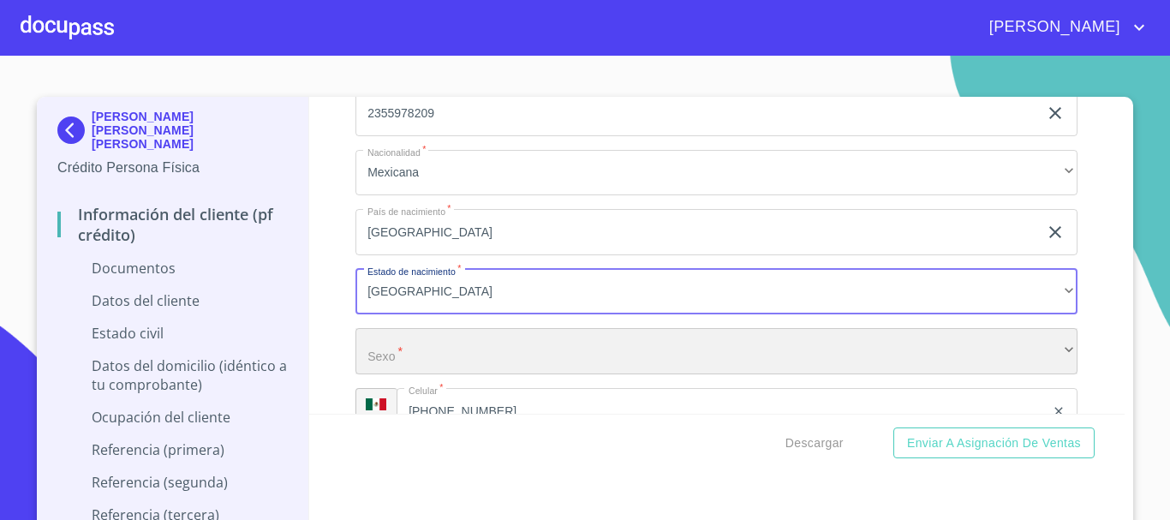
click at [378, 350] on div "​" at bounding box center [717, 351] width 722 height 46
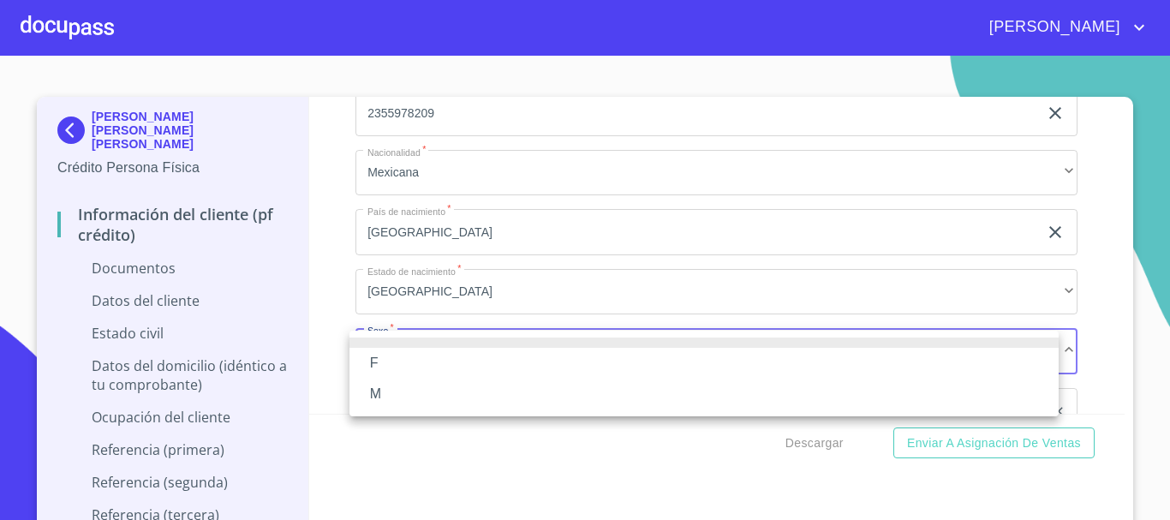
click at [381, 394] on li "M" at bounding box center [704, 394] width 709 height 31
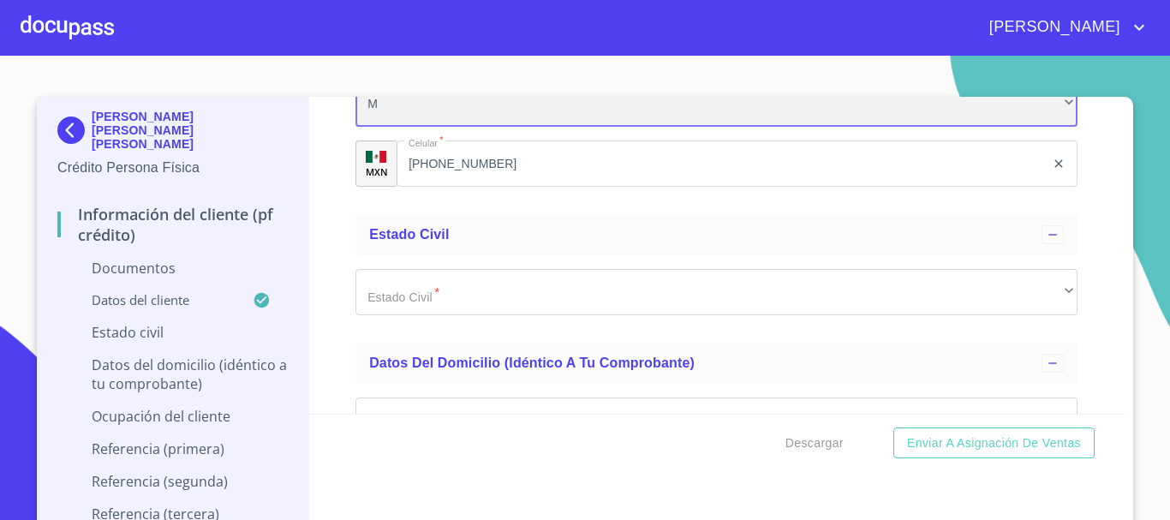
scroll to position [2827, 0]
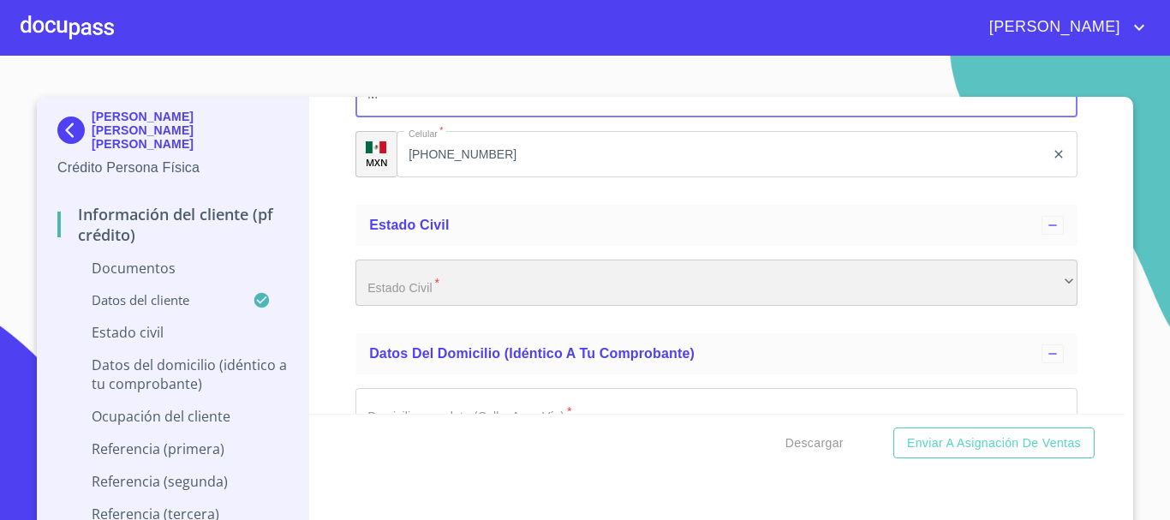
click at [384, 290] on div "​" at bounding box center [717, 283] width 722 height 46
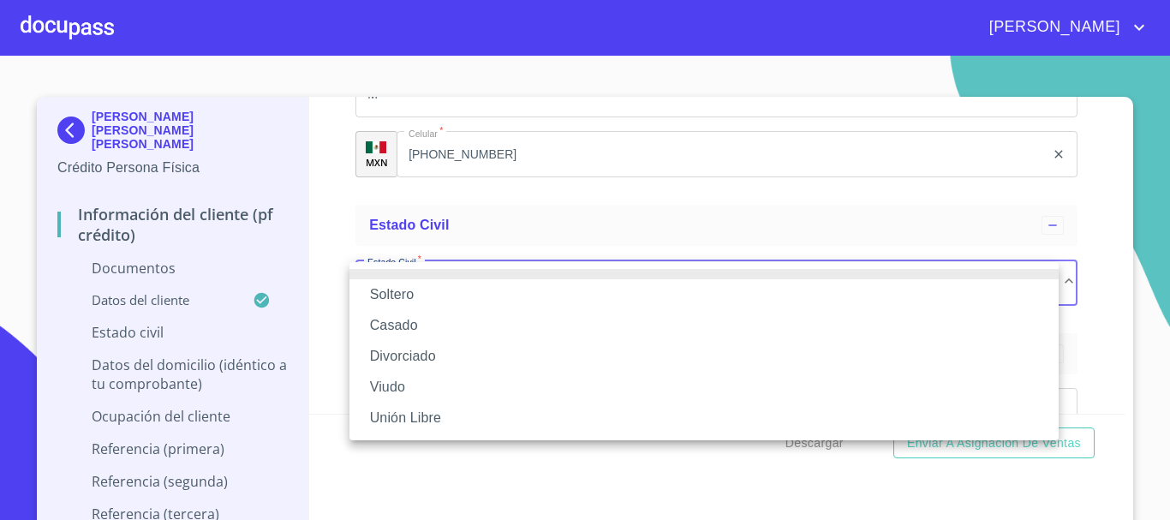
click at [392, 320] on li "Casado" at bounding box center [704, 325] width 709 height 31
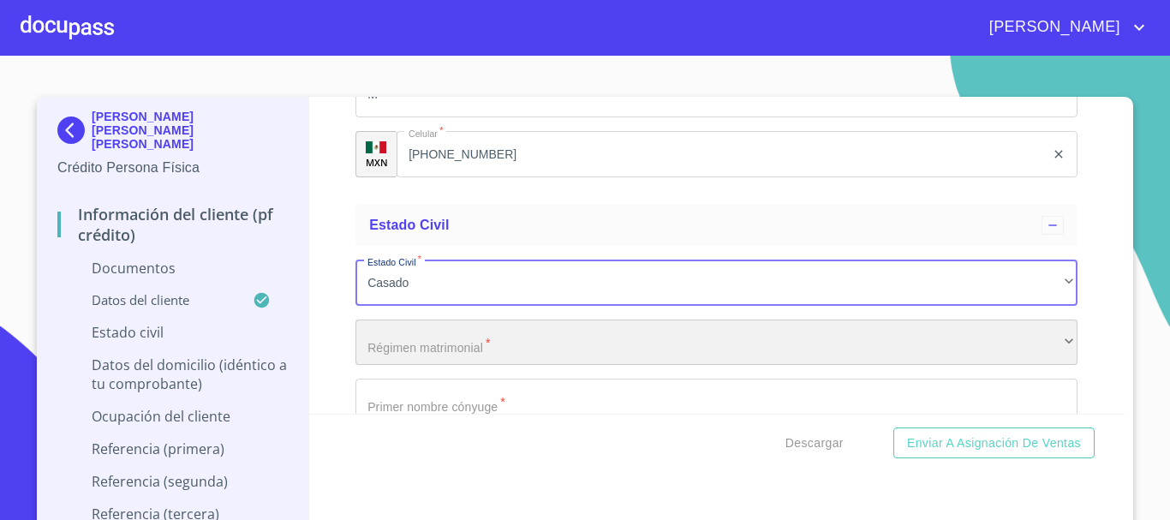
click at [400, 336] on div "​" at bounding box center [717, 343] width 722 height 46
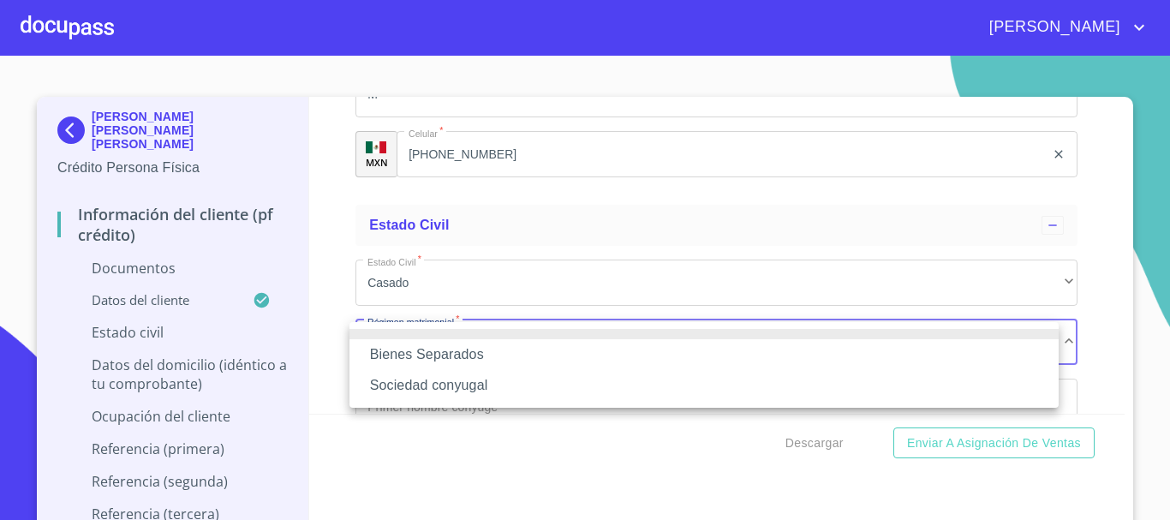
click at [439, 388] on li "Sociedad conyugal" at bounding box center [704, 385] width 709 height 31
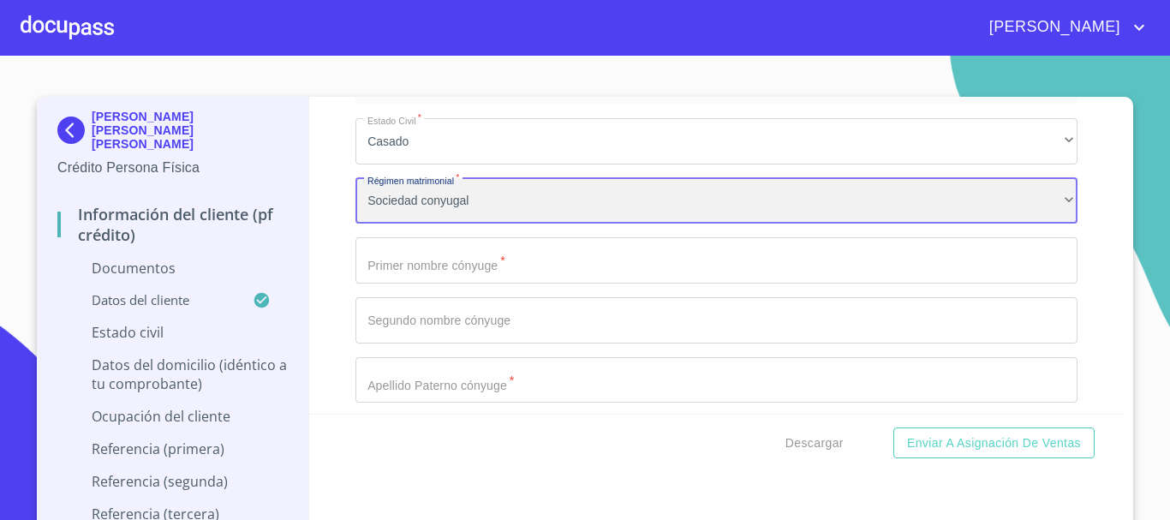
scroll to position [2999, 0]
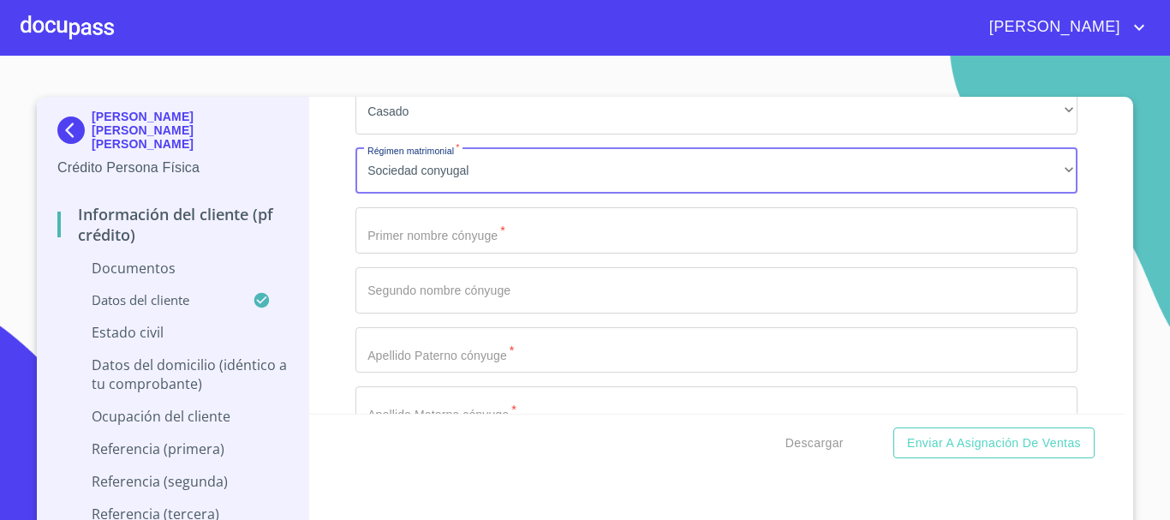
click at [367, 251] on input "Documento de identificación.   *" at bounding box center [717, 230] width 722 height 46
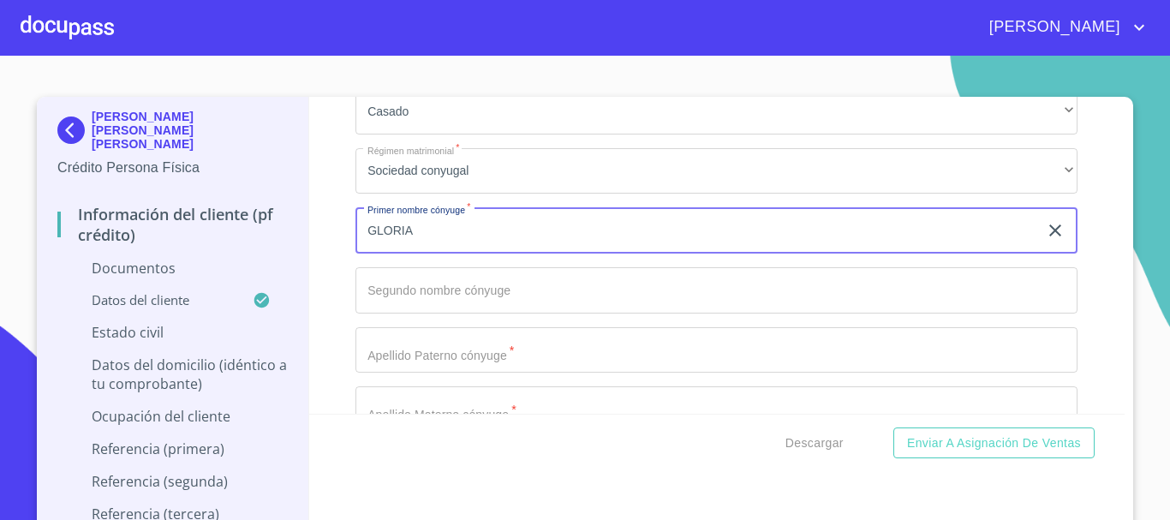
type input "GLORIA"
click at [446, 283] on input "Documento de identificación.   *" at bounding box center [717, 290] width 722 height 46
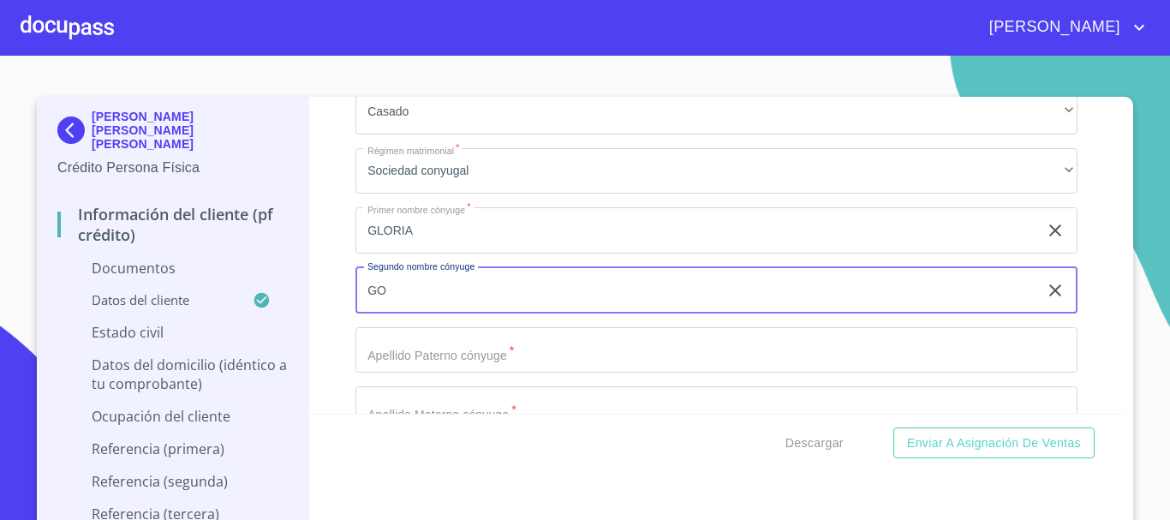
type input "G"
click at [410, 358] on input "Documento de identificación.   *" at bounding box center [717, 350] width 722 height 46
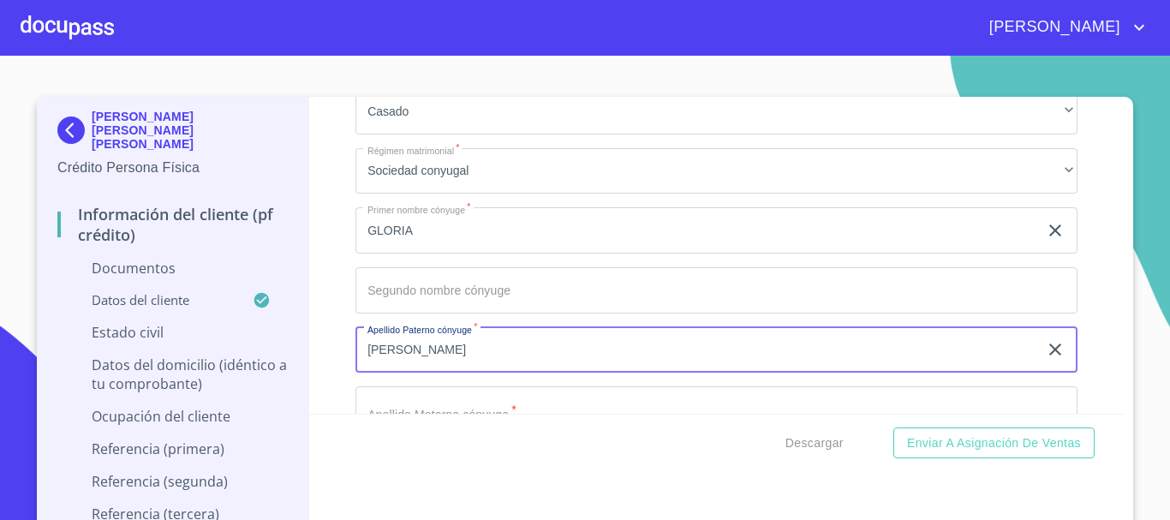
scroll to position [3170, 0]
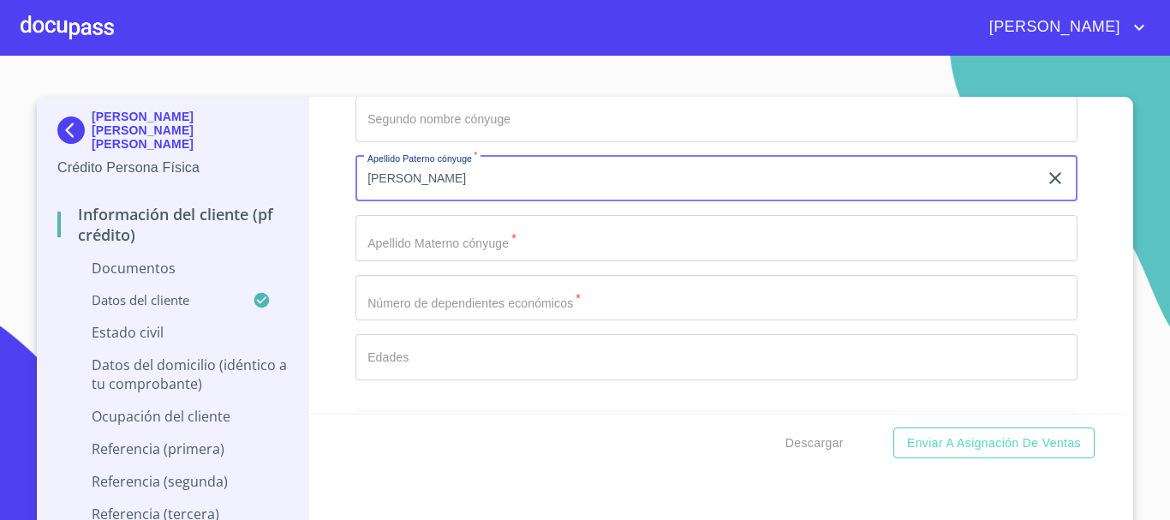
type input "[PERSON_NAME]"
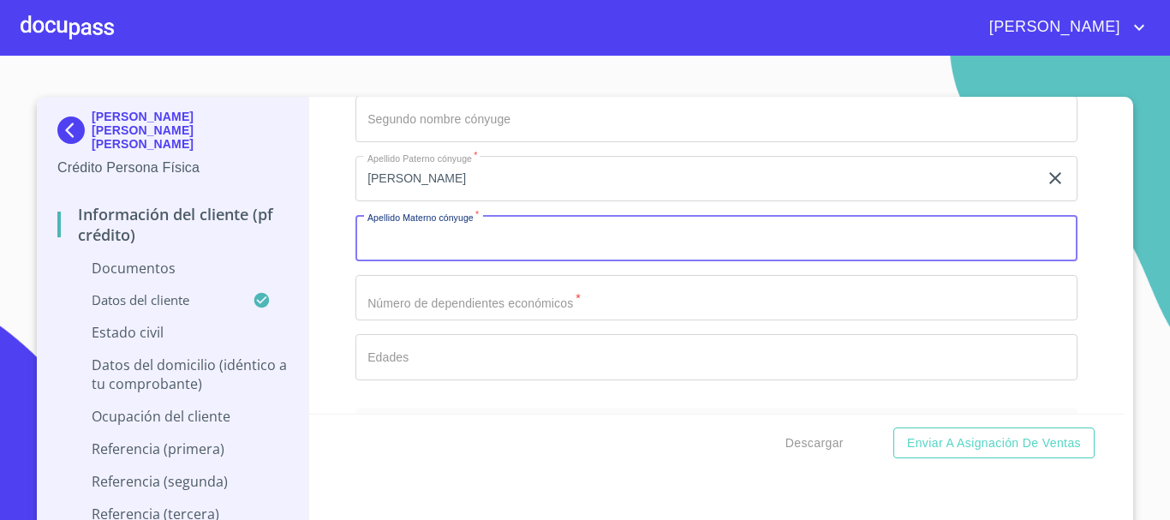
click at [397, 258] on input "Documento de identificación.   *" at bounding box center [717, 238] width 722 height 46
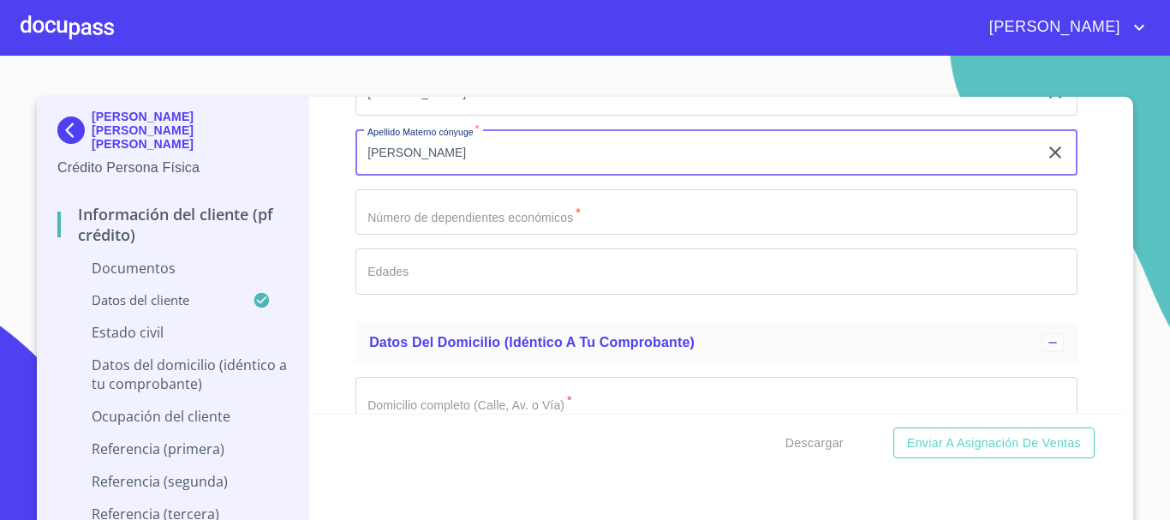
type input "[PERSON_NAME]"
click at [414, 221] on input "Documento de identificación.   *" at bounding box center [717, 212] width 722 height 46
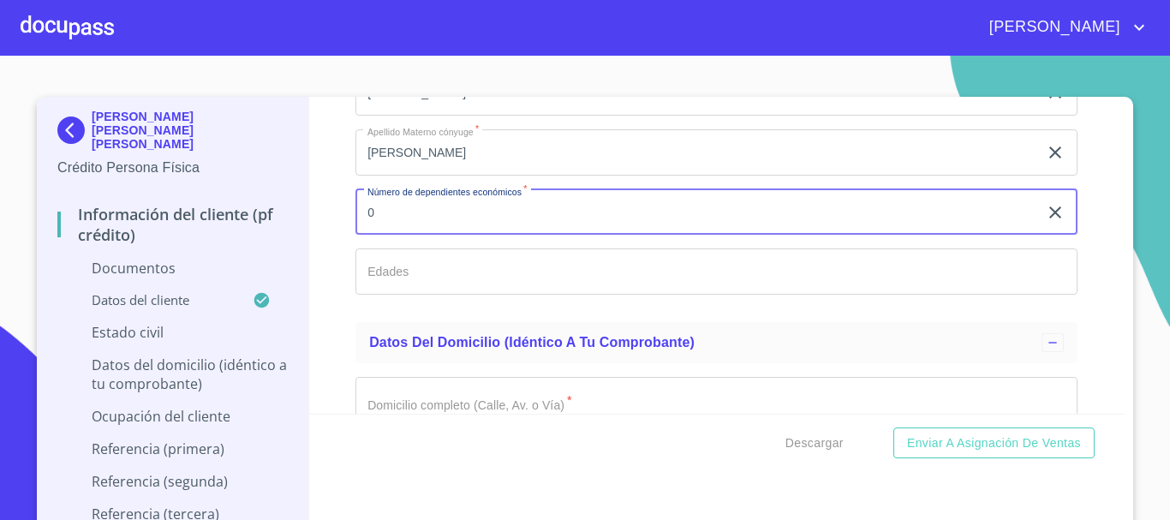
type input "0"
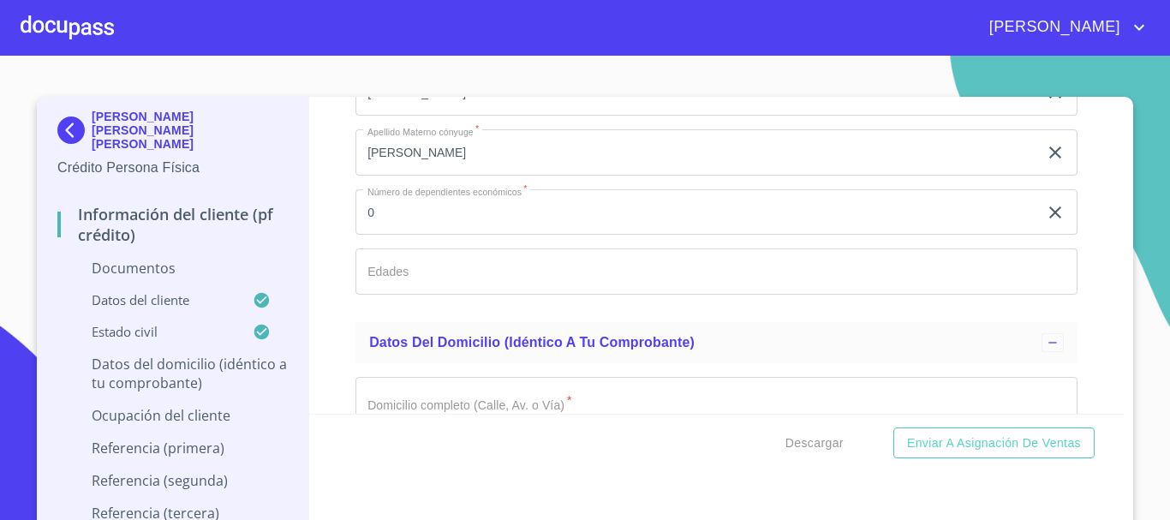
click at [396, 248] on div "Estado Civil   * [PERSON_NAME] ​ Régimen matrimonial   * Sociedad conyugal ​ Pr…" at bounding box center [717, 63] width 722 height 491
click at [397, 259] on input "Documento de identificación.   *" at bounding box center [717, 271] width 722 height 46
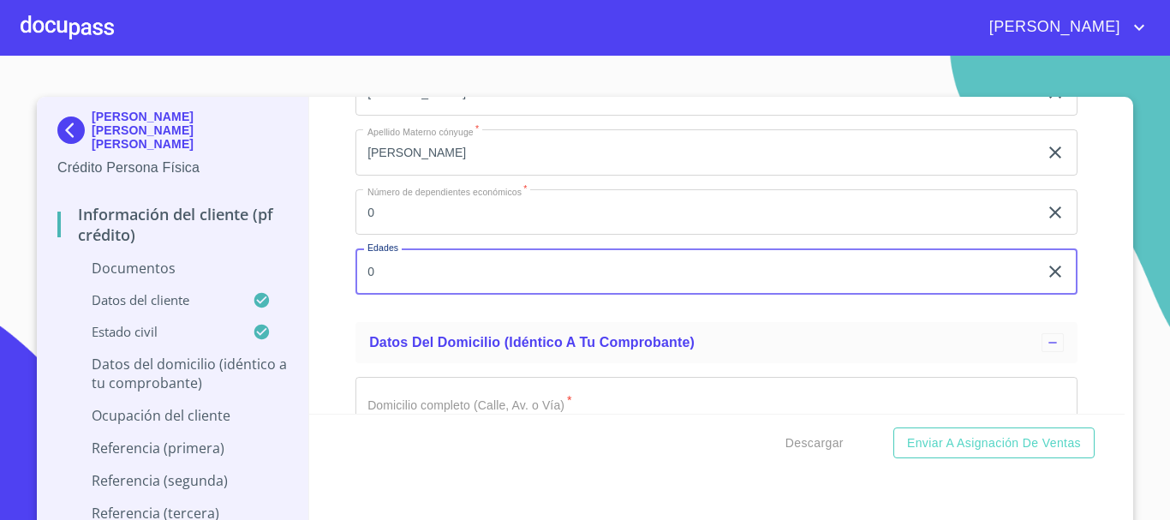
type input "0"
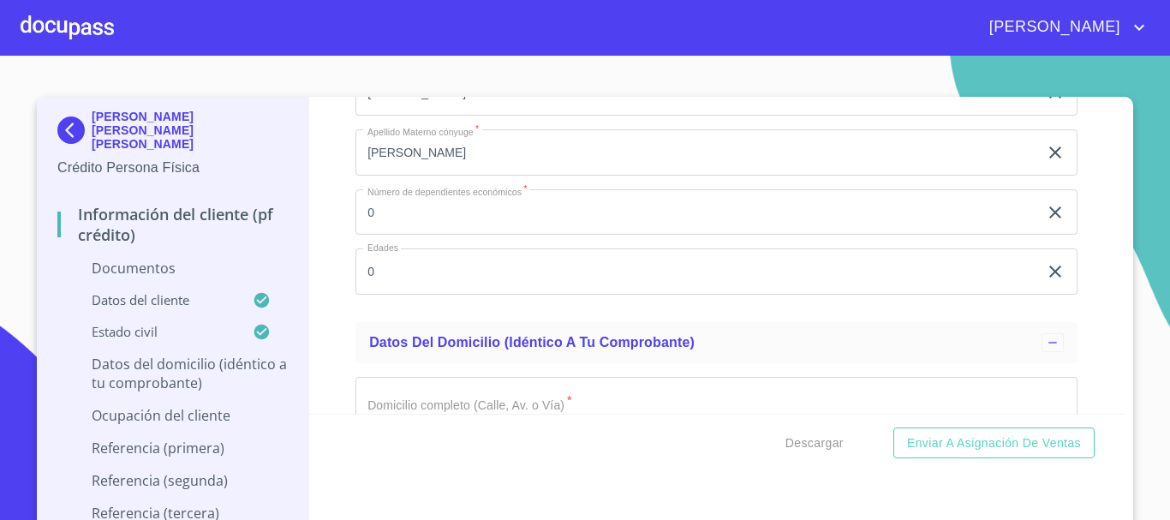
click at [318, 354] on div "Información del cliente (PF crédito) Documentos Documento de identificación.   …" at bounding box center [717, 255] width 817 height 317
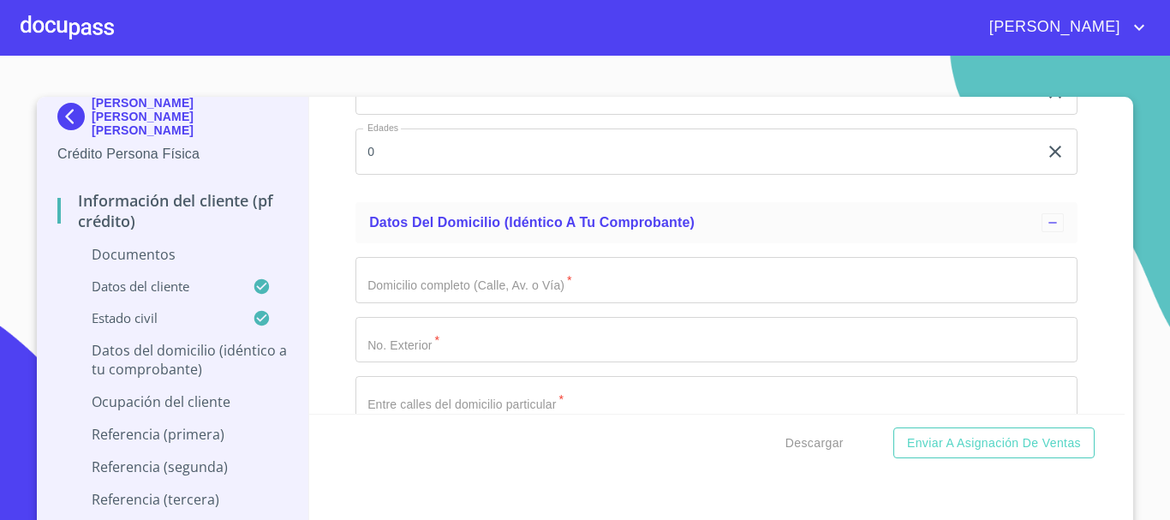
scroll to position [3335, 0]
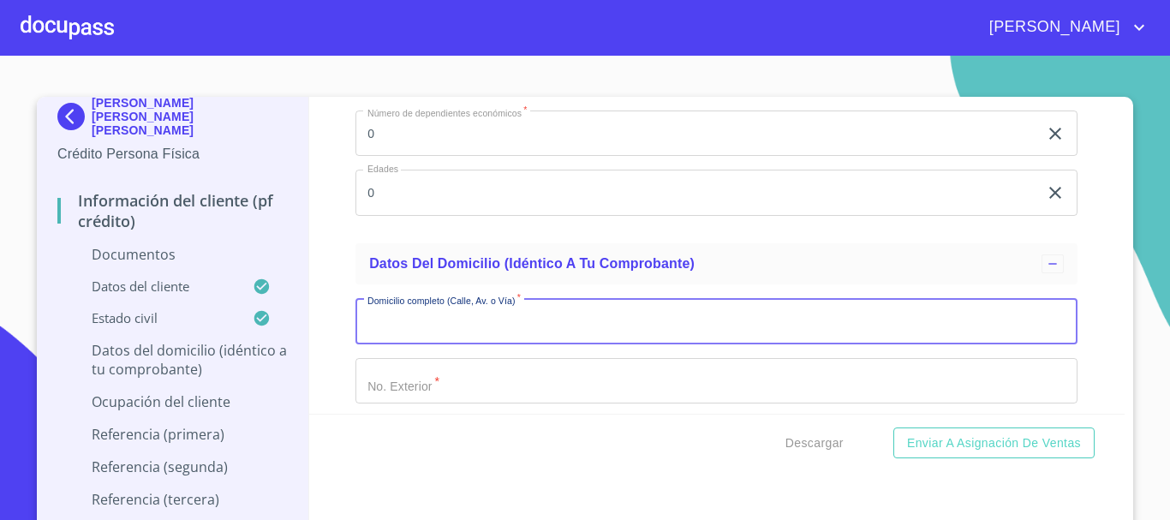
click at [402, 318] on input "Documento de identificación.   *" at bounding box center [717, 321] width 722 height 46
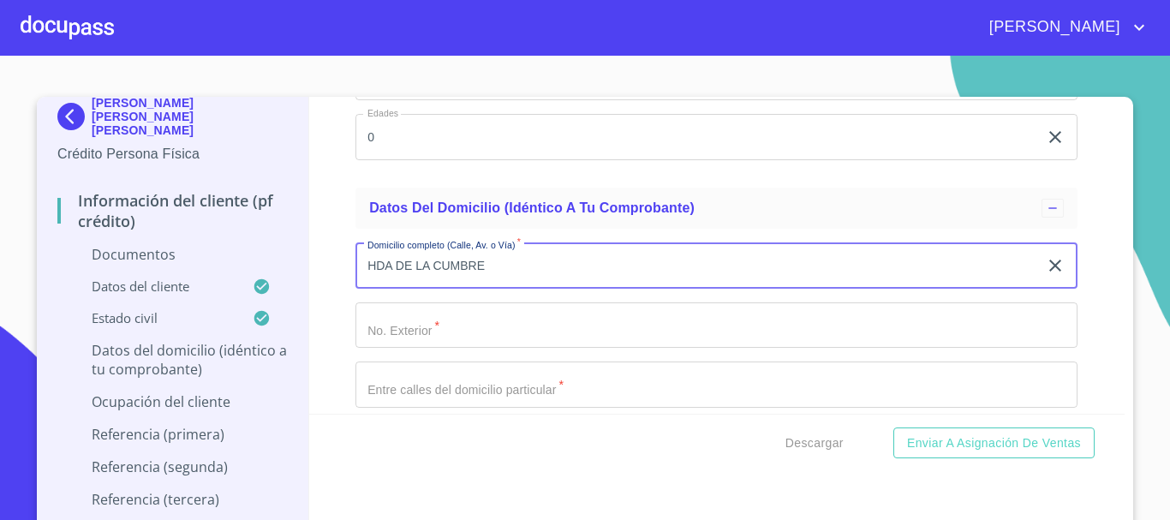
scroll to position [3420, 0]
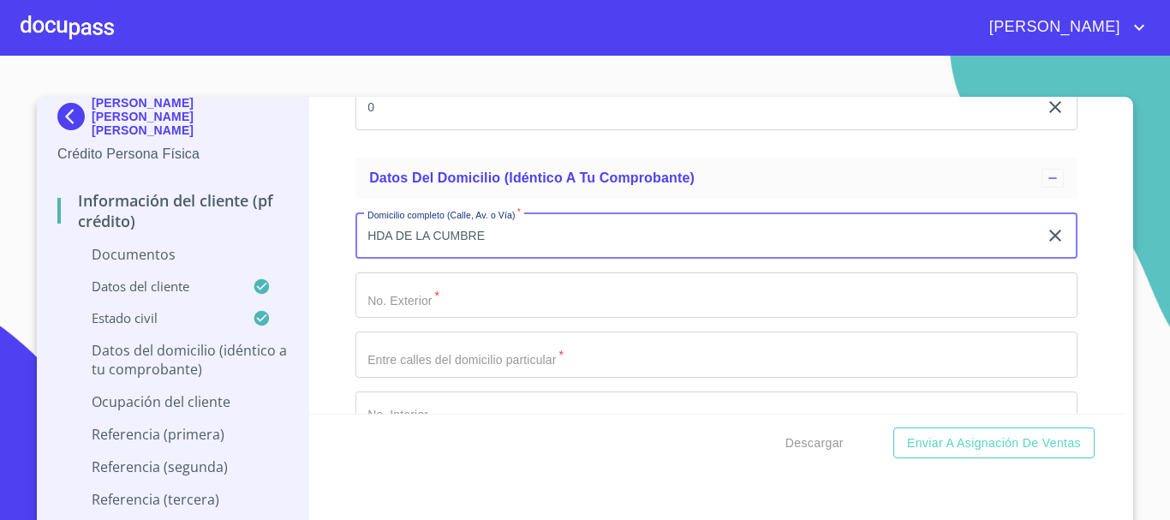
type input "HDA DE LA CUMBRE"
click at [388, 284] on input "Documento de identificación.   *" at bounding box center [717, 295] width 722 height 46
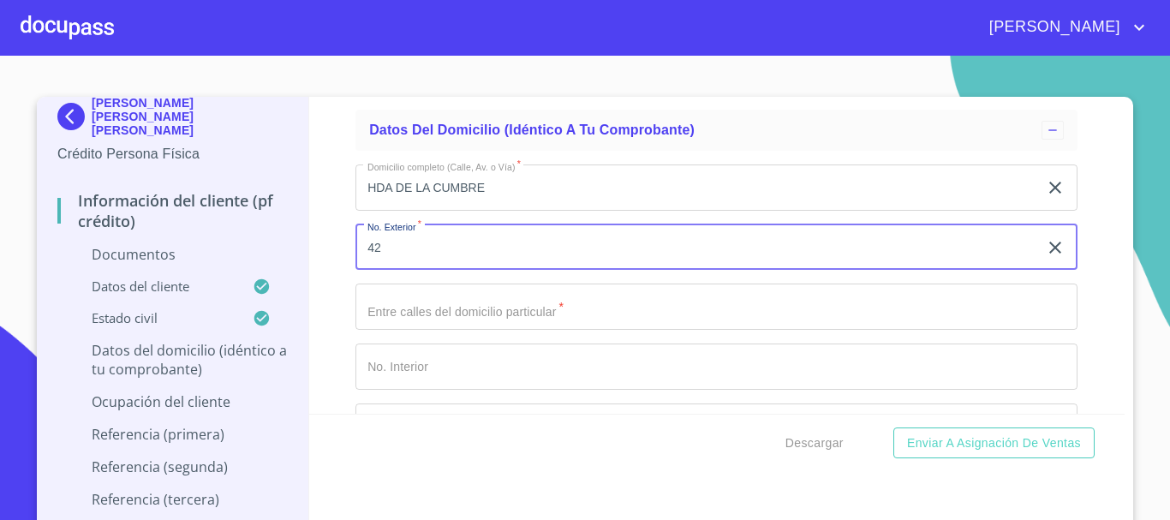
scroll to position [3506, 0]
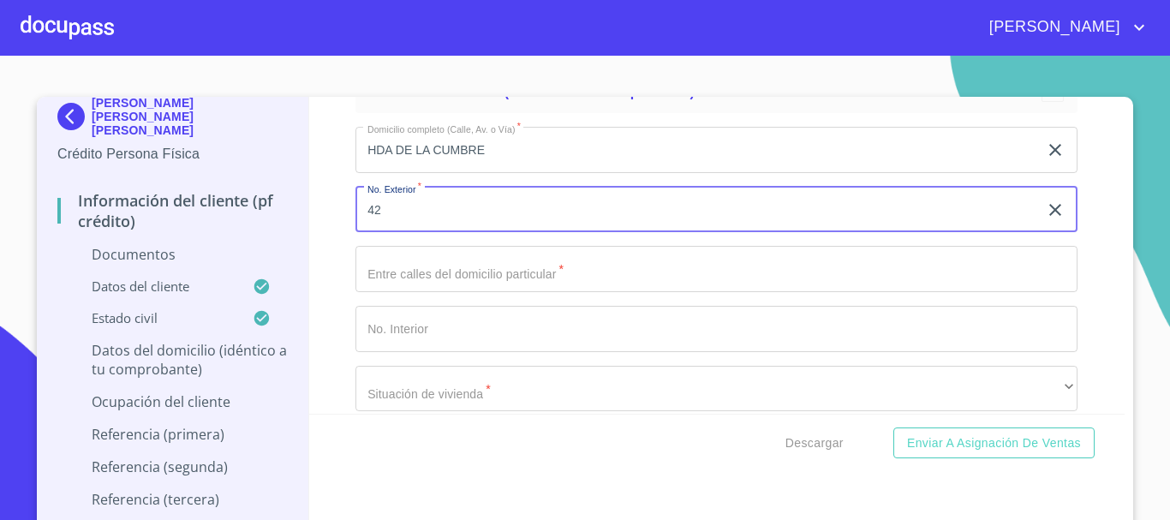
type input "42"
click at [405, 326] on input "Documento de identificación.   *" at bounding box center [717, 329] width 722 height 46
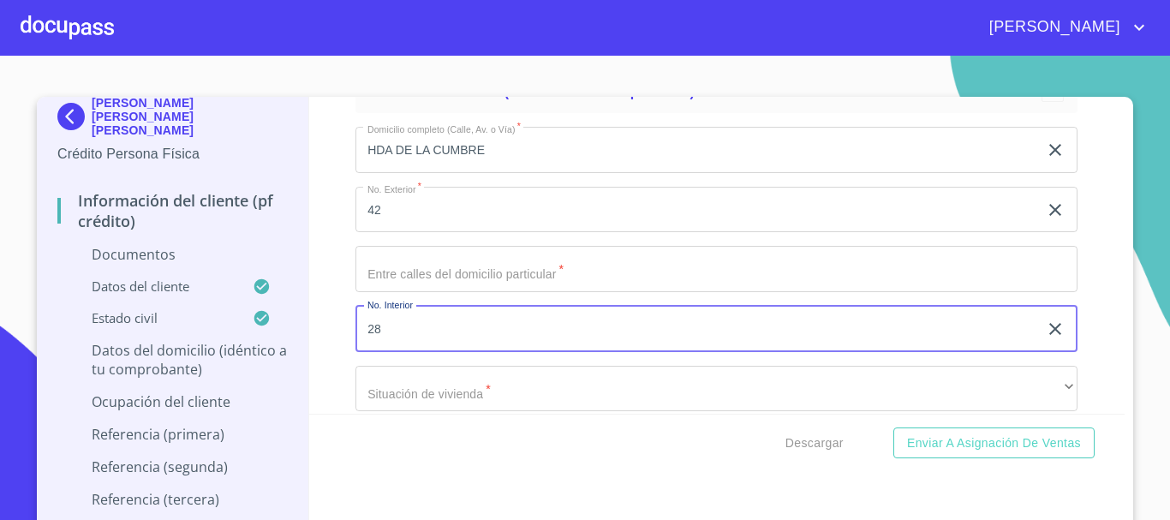
type input "28"
click at [409, 278] on input "Documento de identificación.   *" at bounding box center [717, 269] width 722 height 46
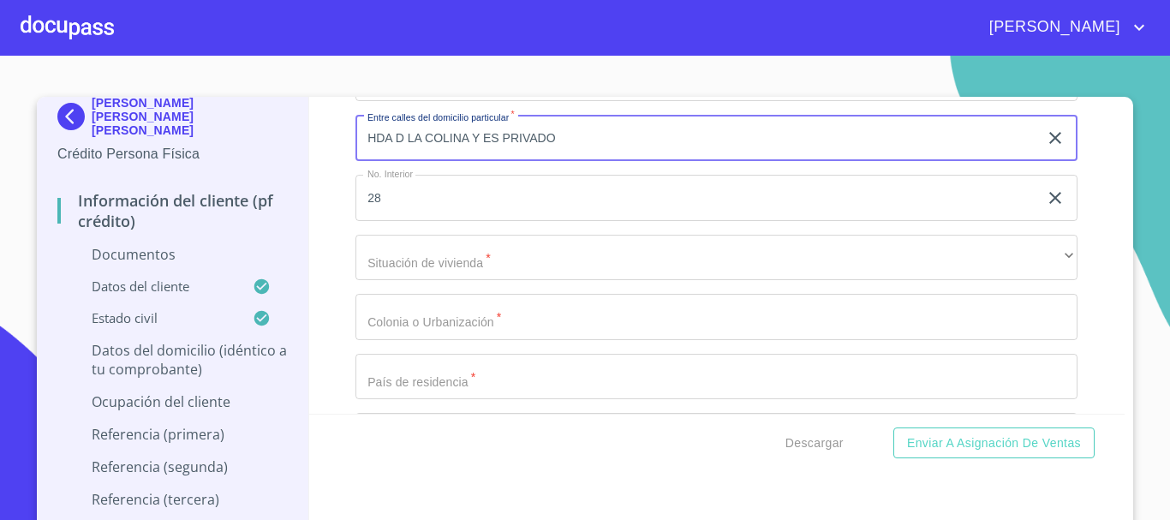
scroll to position [3677, 0]
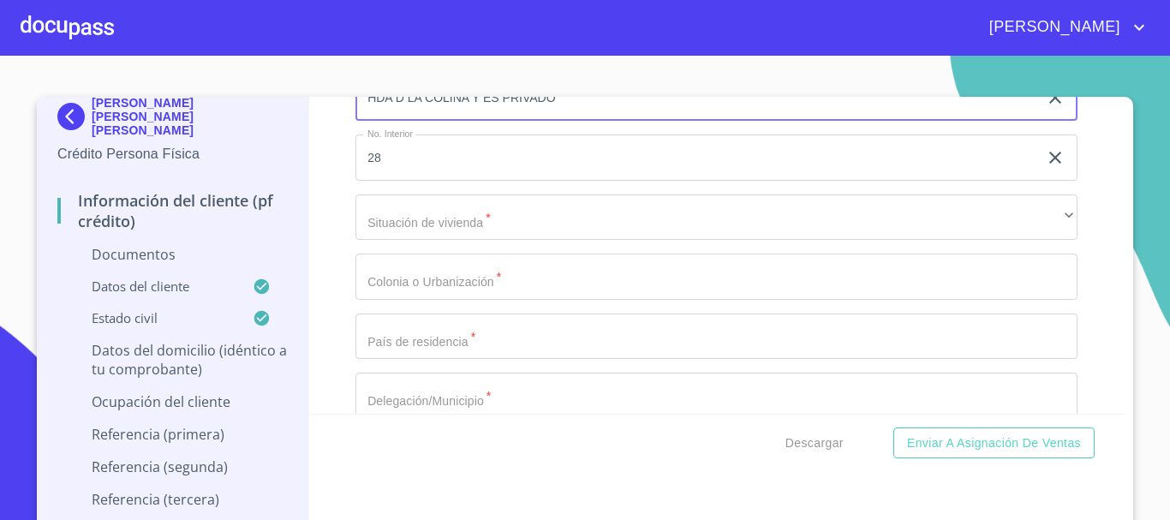
type input "HDA D LA COLINA Y ES PRIVADO"
click at [411, 277] on input "Documento de identificación.   *" at bounding box center [717, 277] width 722 height 46
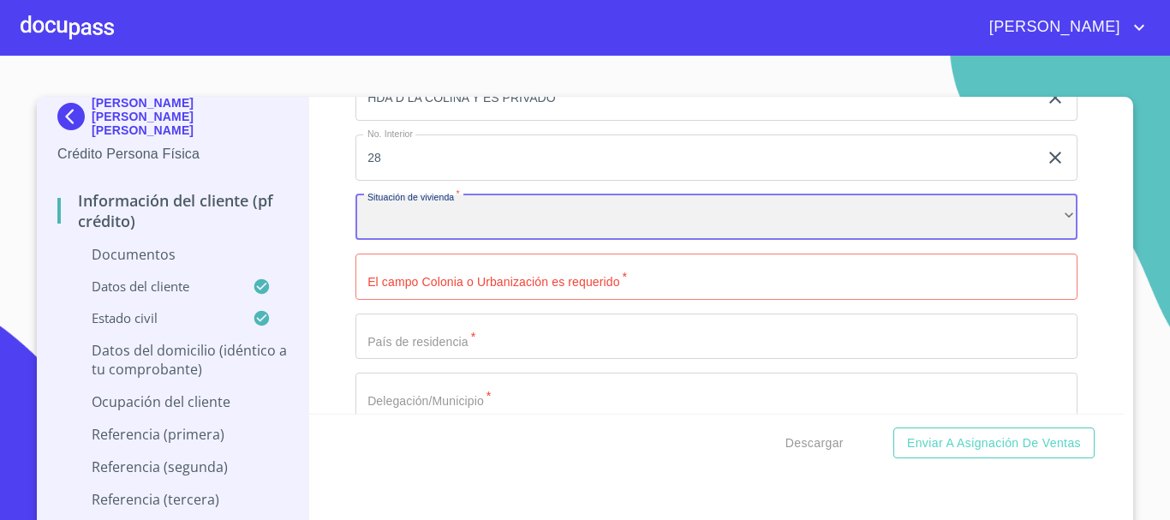
click at [410, 240] on div "​" at bounding box center [717, 217] width 722 height 46
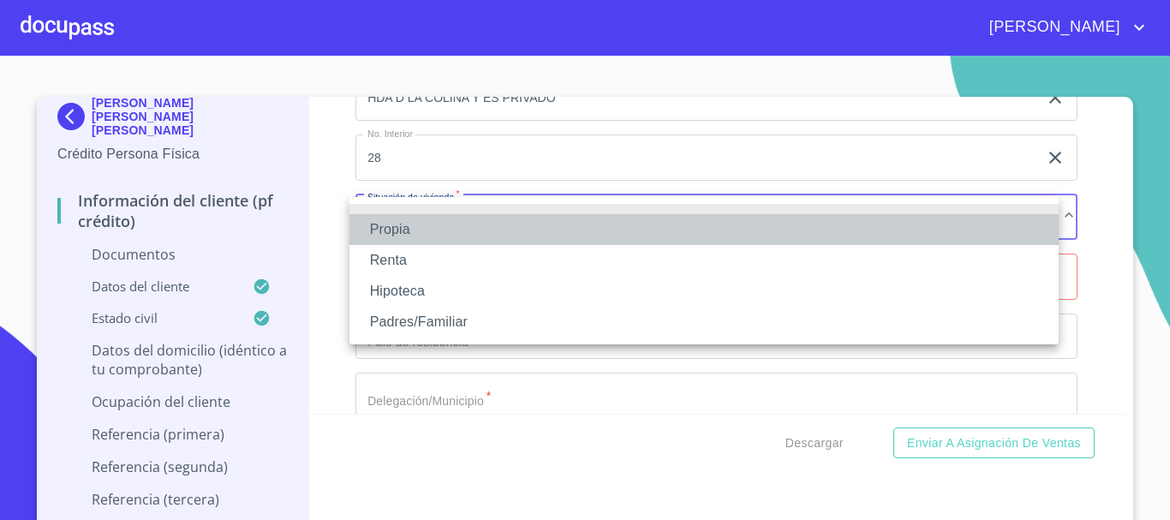
click at [404, 236] on li "Propia" at bounding box center [704, 229] width 709 height 31
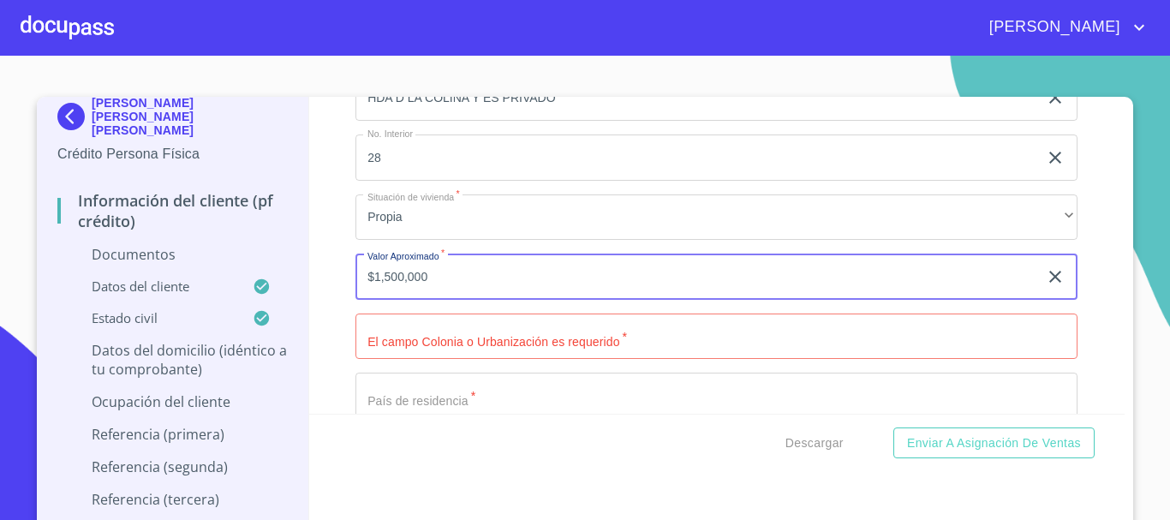
type input "$1,500,000"
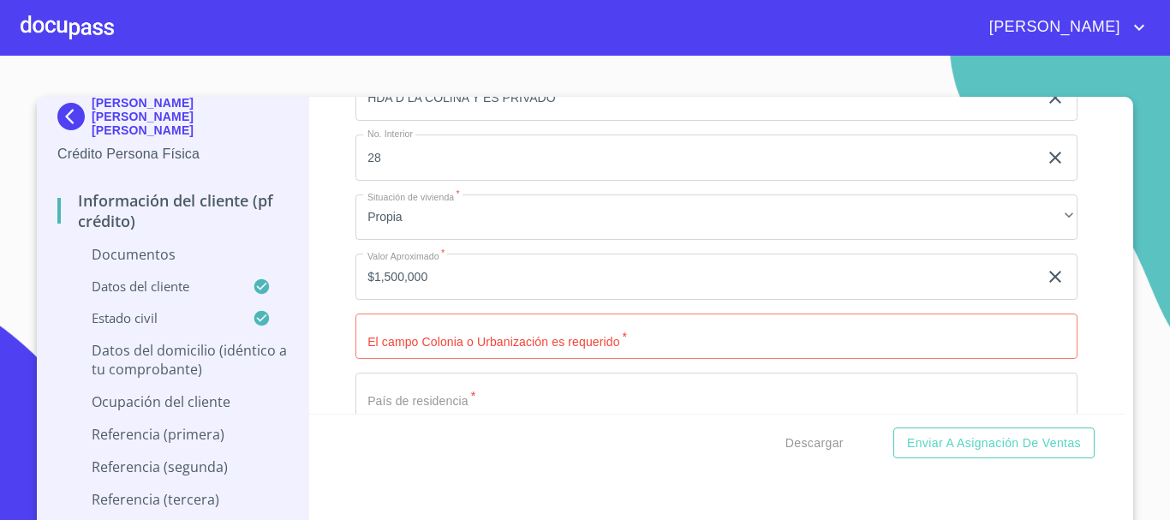
click at [344, 343] on div "Información del cliente (PF crédito) Documentos Documento de identificación.   …" at bounding box center [717, 255] width 817 height 317
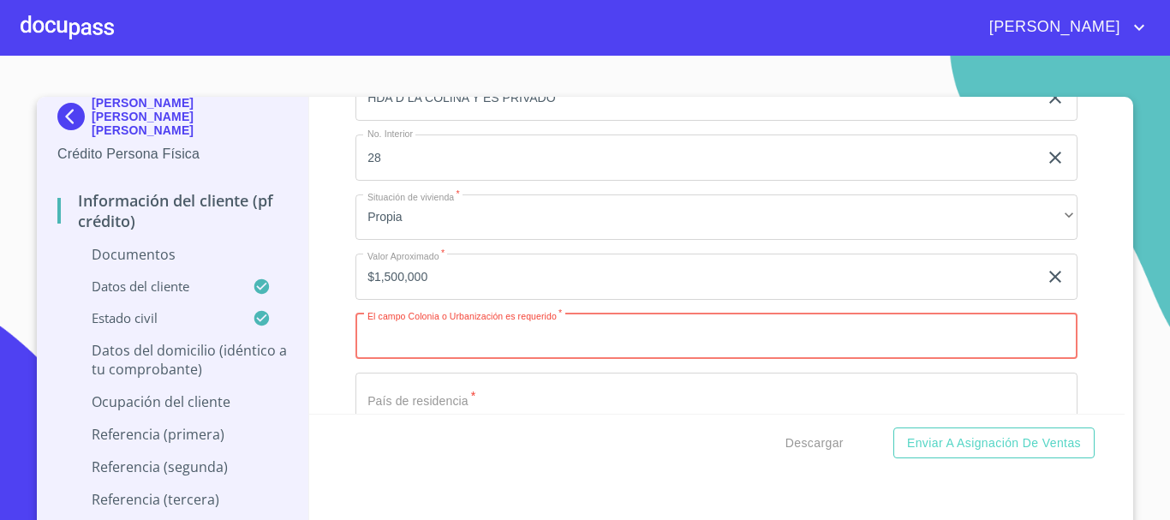
click at [400, 339] on input "Documento de identificación.   *" at bounding box center [717, 337] width 722 height 46
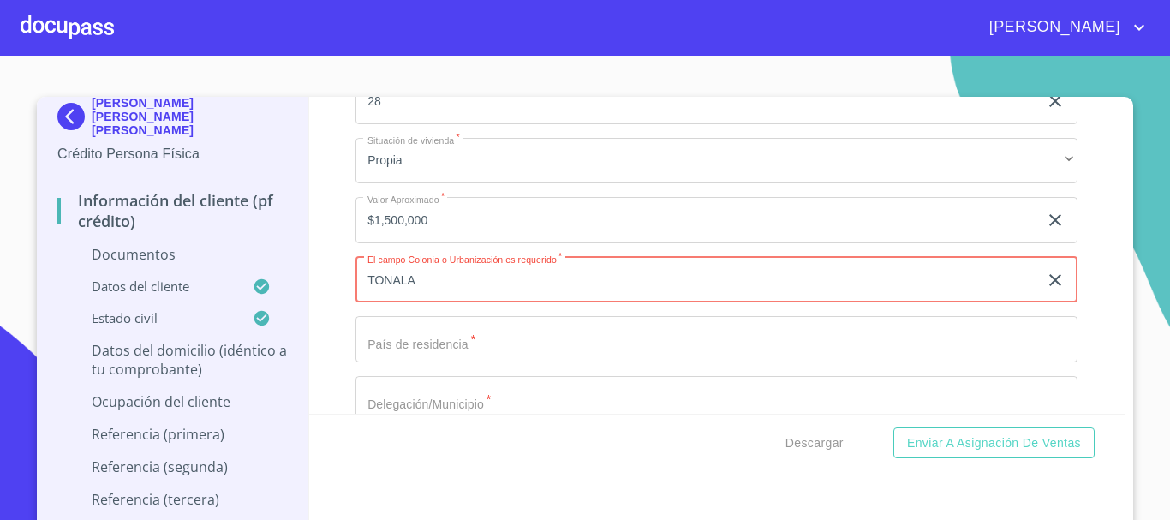
scroll to position [3763, 0]
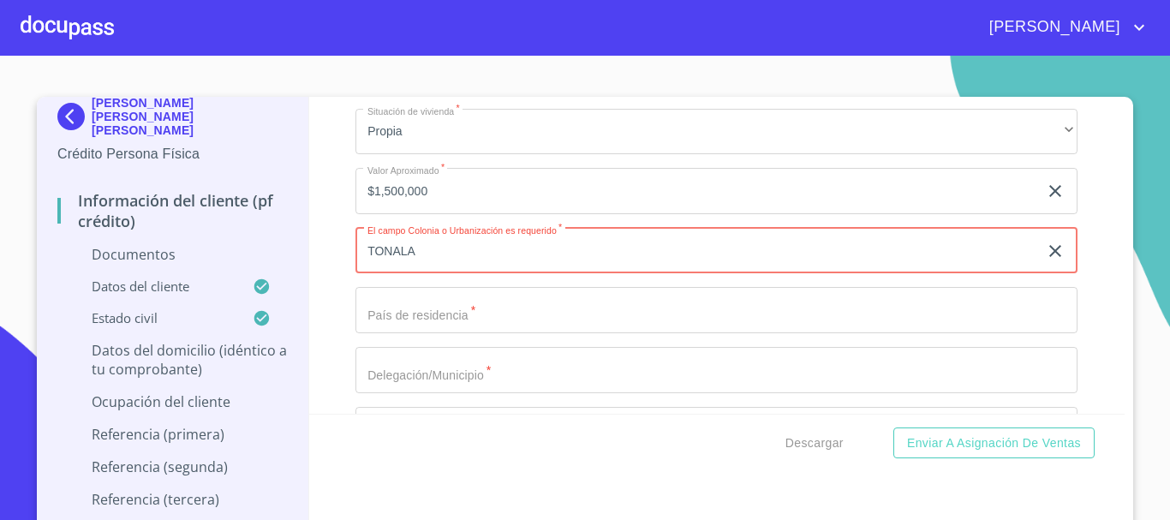
type input "TONALA"
click at [402, 312] on input "Documento de identificación.   *" at bounding box center [717, 310] width 722 height 46
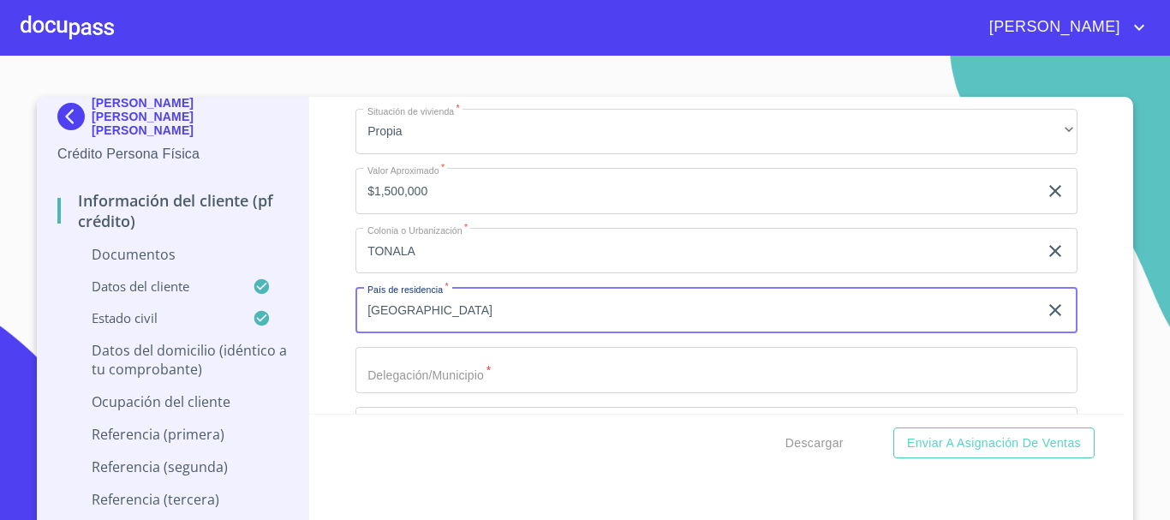
scroll to position [3849, 0]
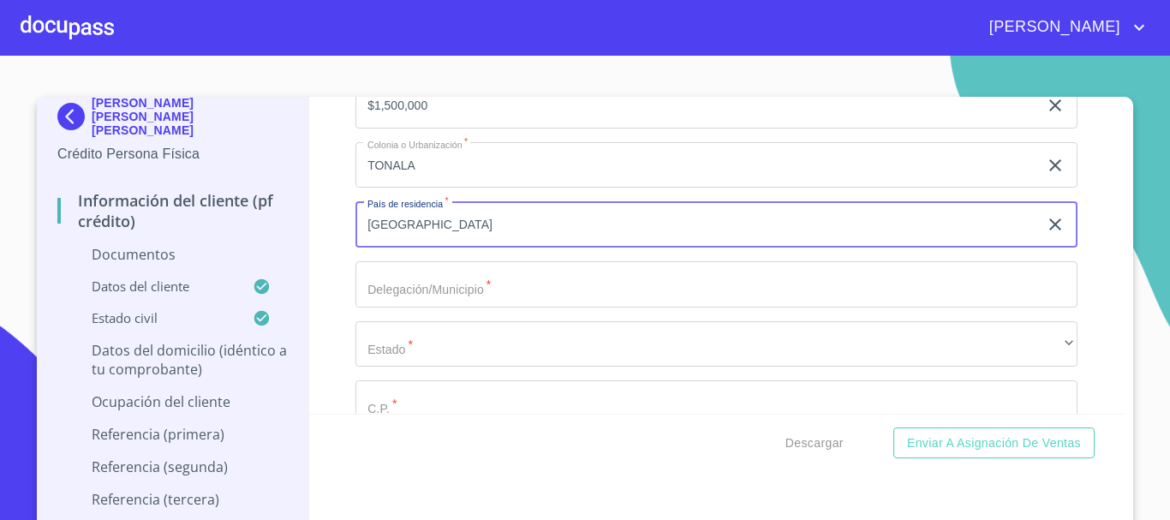
type input "[GEOGRAPHIC_DATA]"
click at [401, 283] on input "Documento de identificación.   *" at bounding box center [717, 284] width 722 height 46
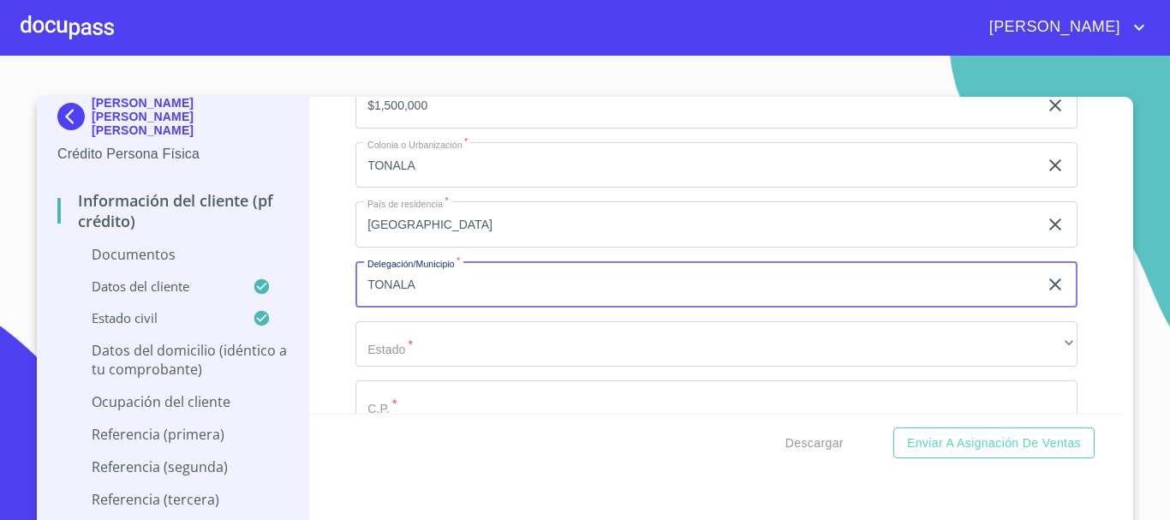
type input "TONALA"
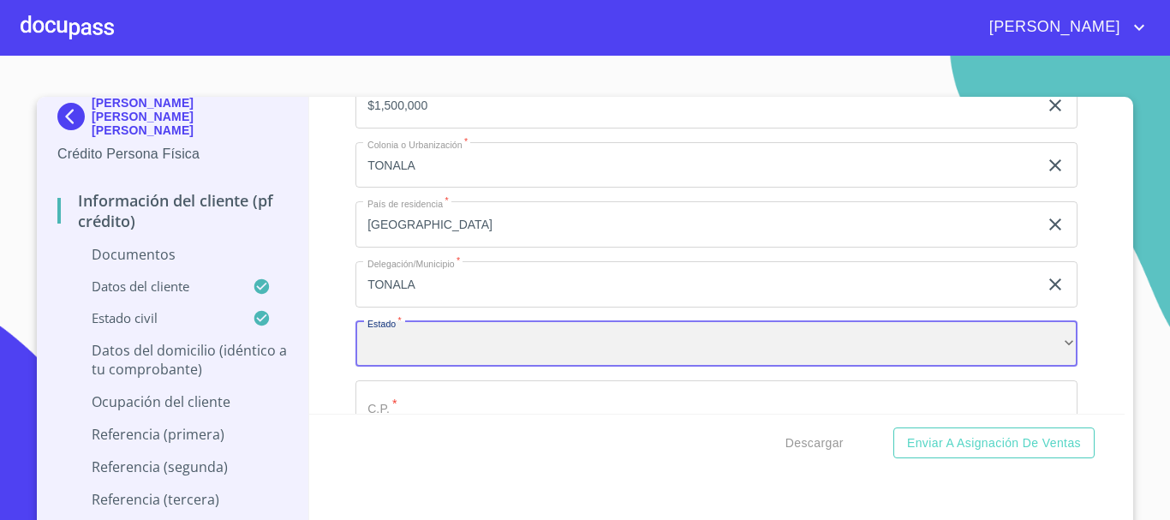
click at [406, 340] on div "​" at bounding box center [717, 344] width 722 height 46
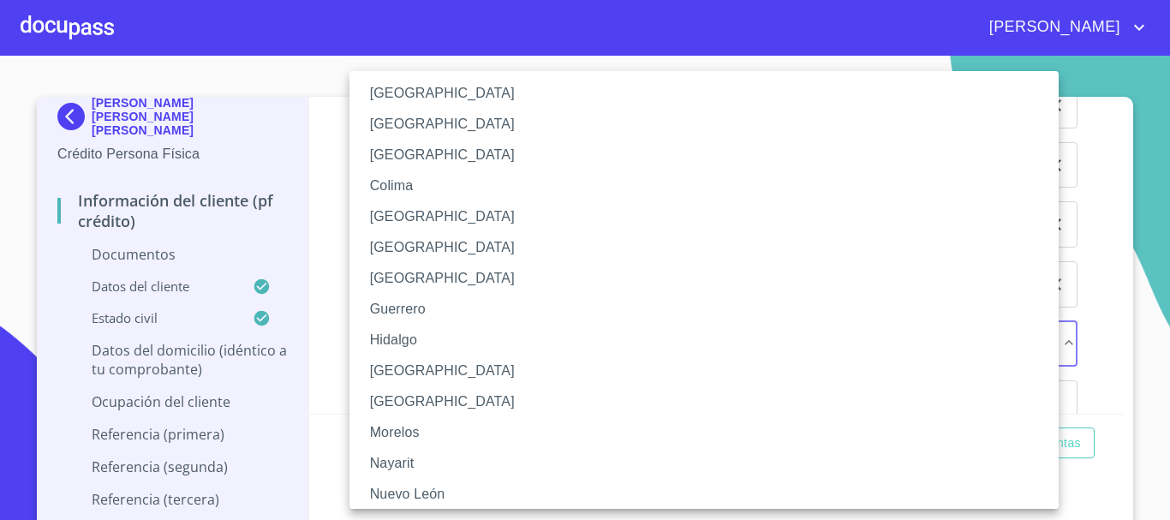
scroll to position [257, 0]
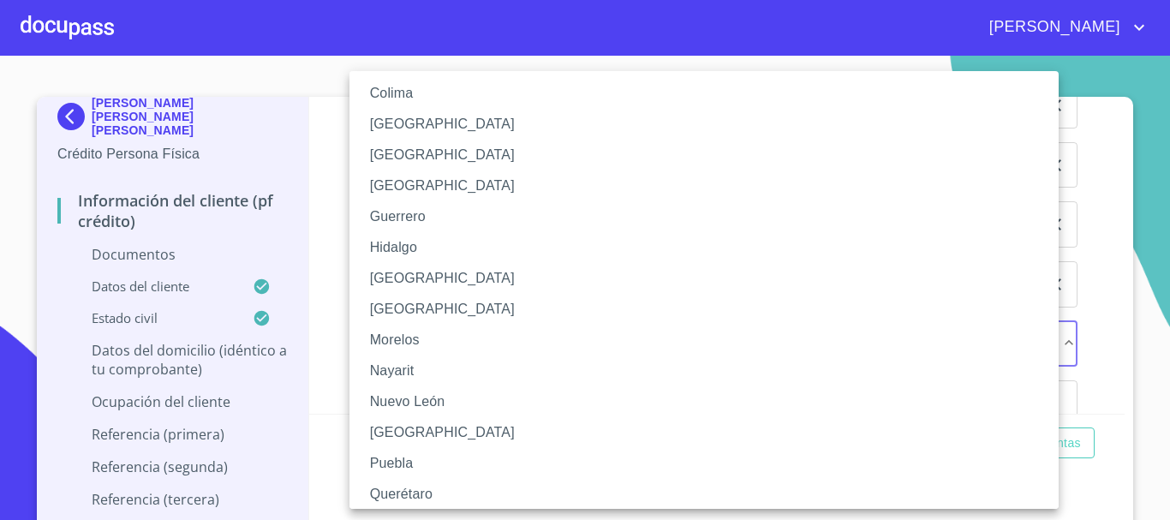
click at [386, 272] on li "[GEOGRAPHIC_DATA]" at bounding box center [711, 278] width 722 height 31
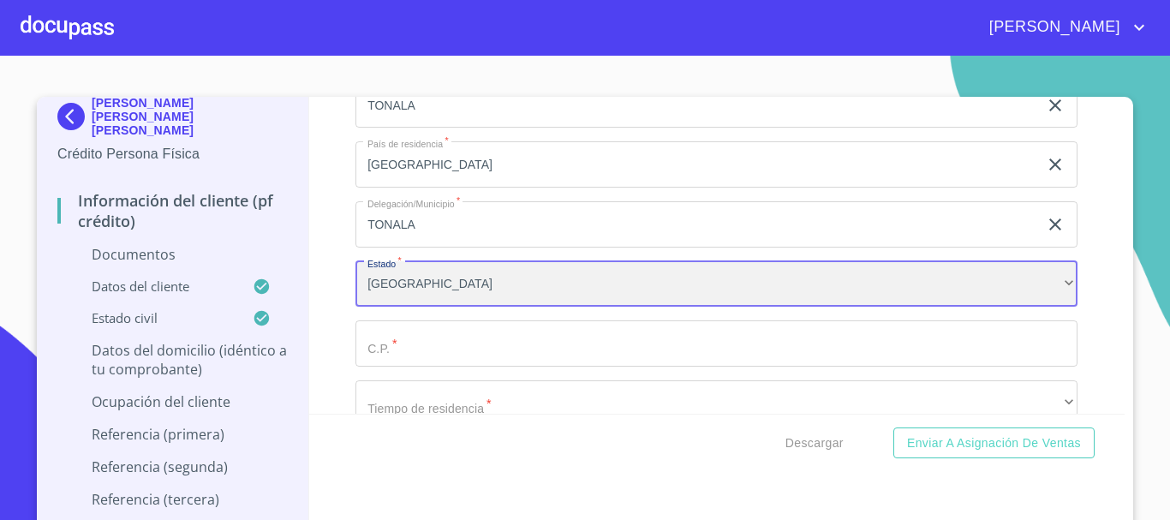
scroll to position [3934, 0]
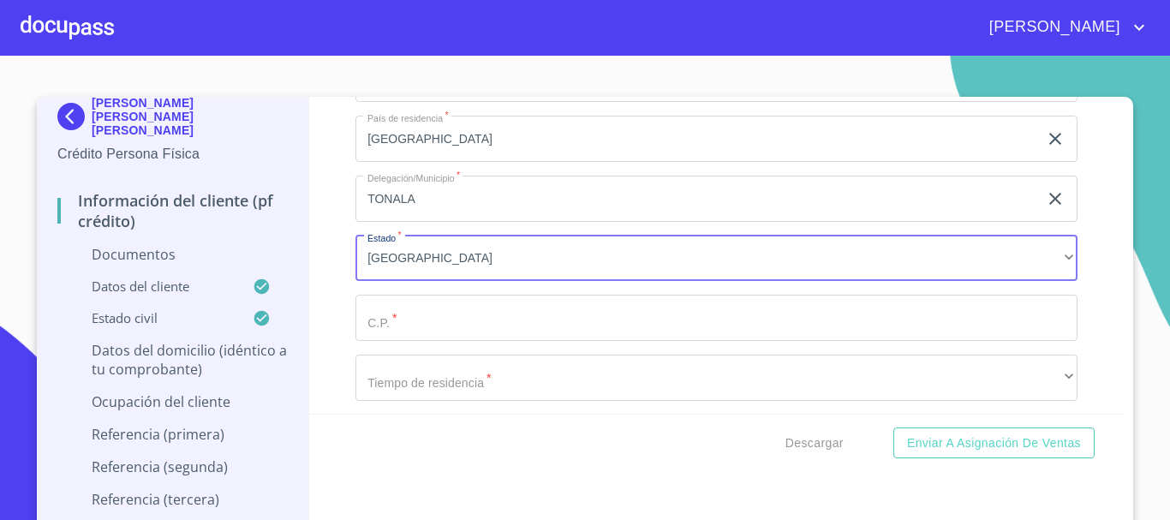
click at [396, 319] on input "Documento de identificación.   *" at bounding box center [717, 318] width 722 height 46
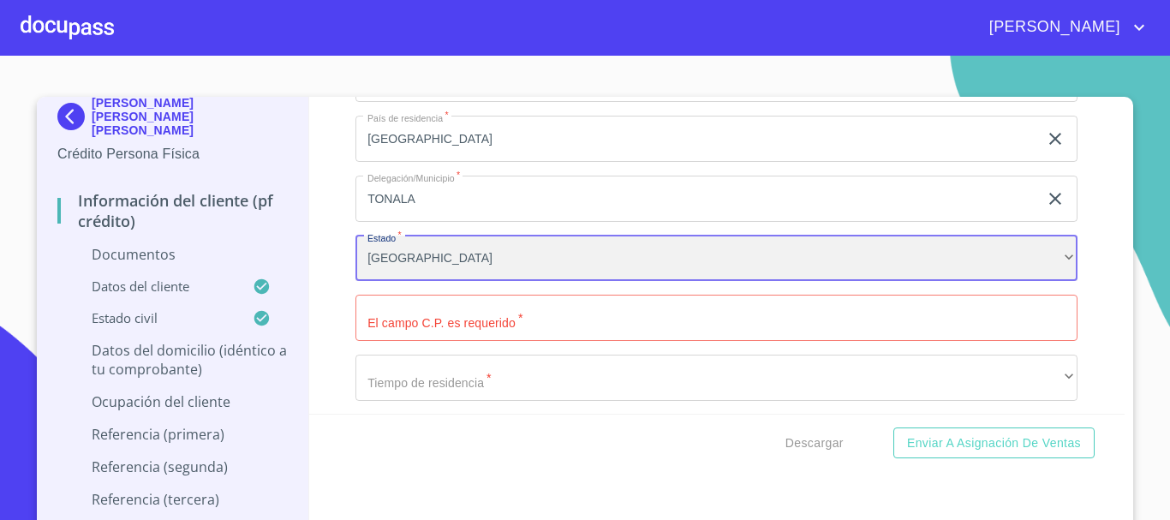
click at [402, 257] on div "[GEOGRAPHIC_DATA]" at bounding box center [717, 259] width 722 height 46
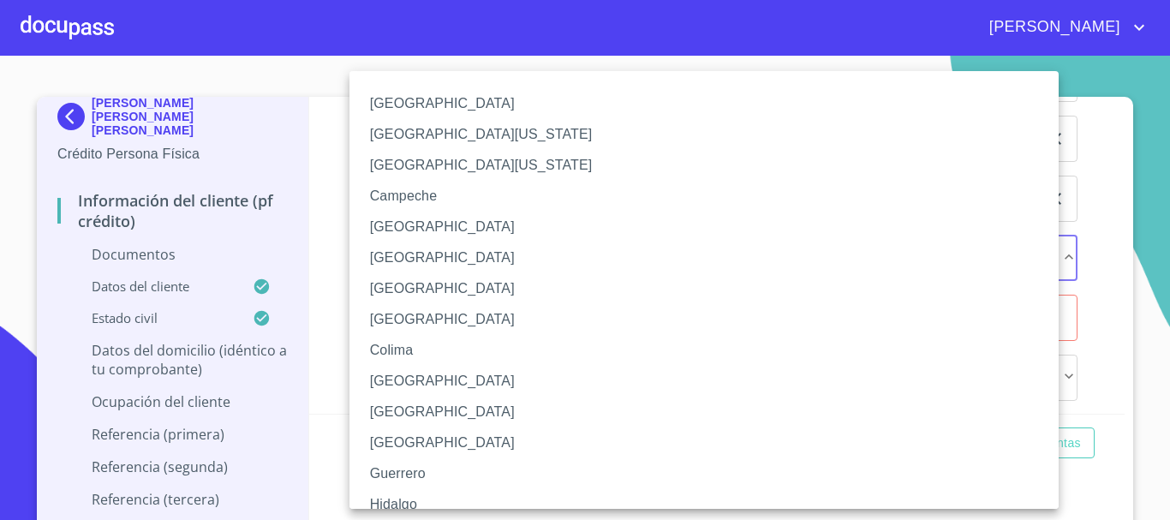
scroll to position [246, 0]
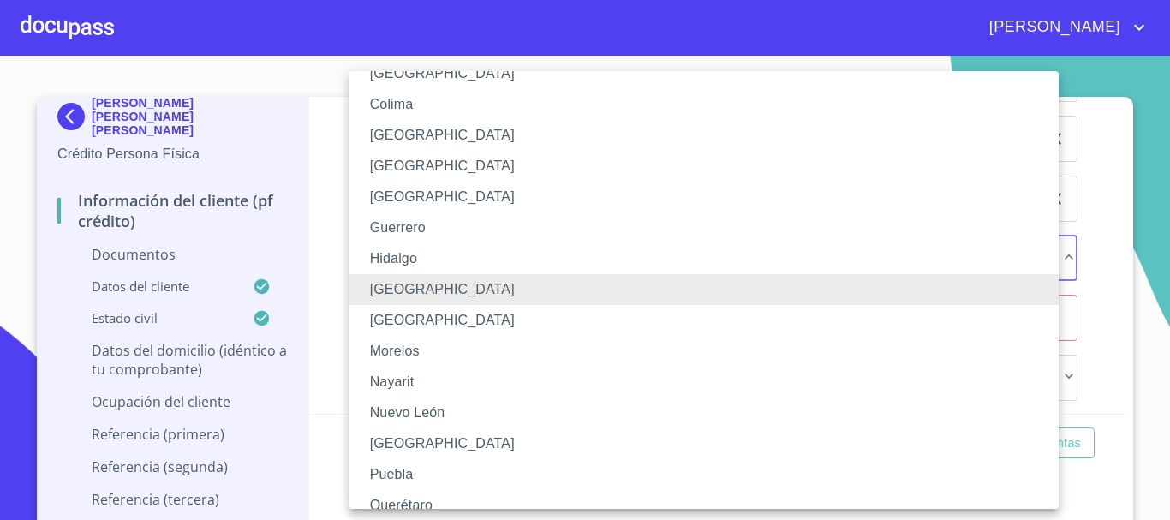
click at [401, 322] on li "[GEOGRAPHIC_DATA]" at bounding box center [711, 320] width 722 height 31
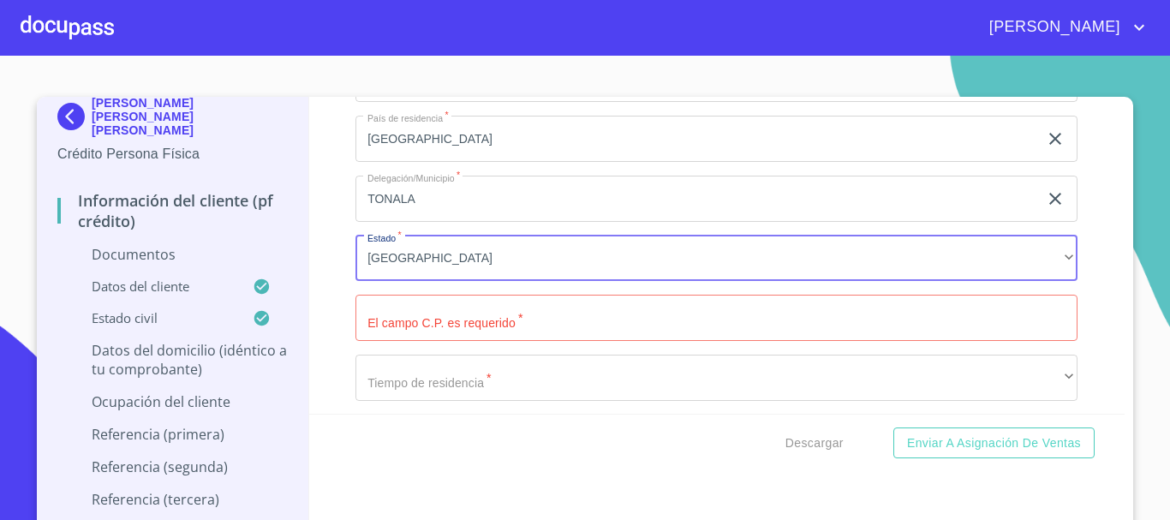
click at [402, 314] on input "Documento de identificación.   *" at bounding box center [717, 318] width 722 height 46
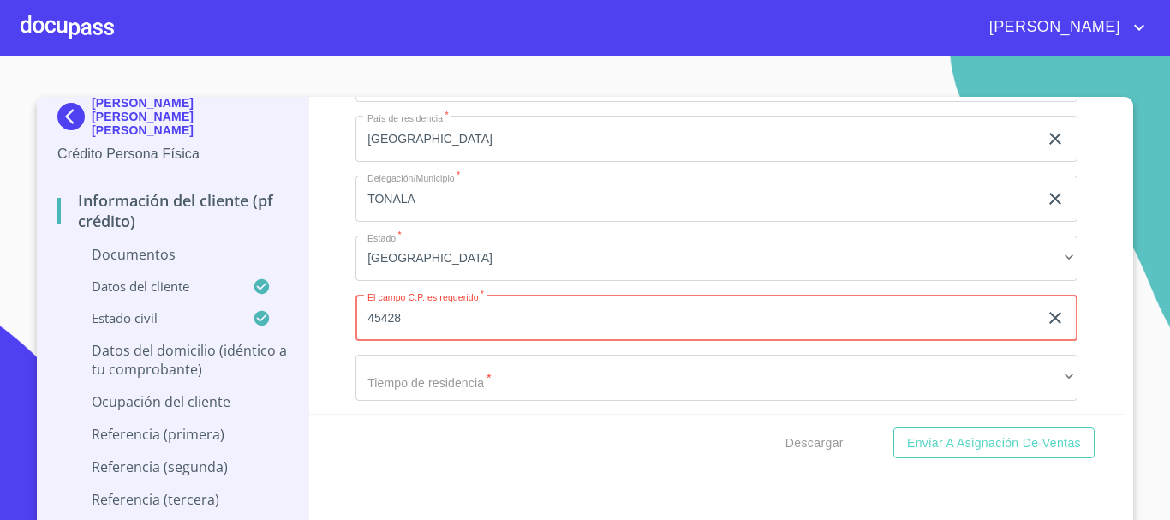
type input "45428"
click at [338, 367] on div "Información del cliente (PF crédito) Documentos Documento de identificación.   …" at bounding box center [717, 255] width 817 height 317
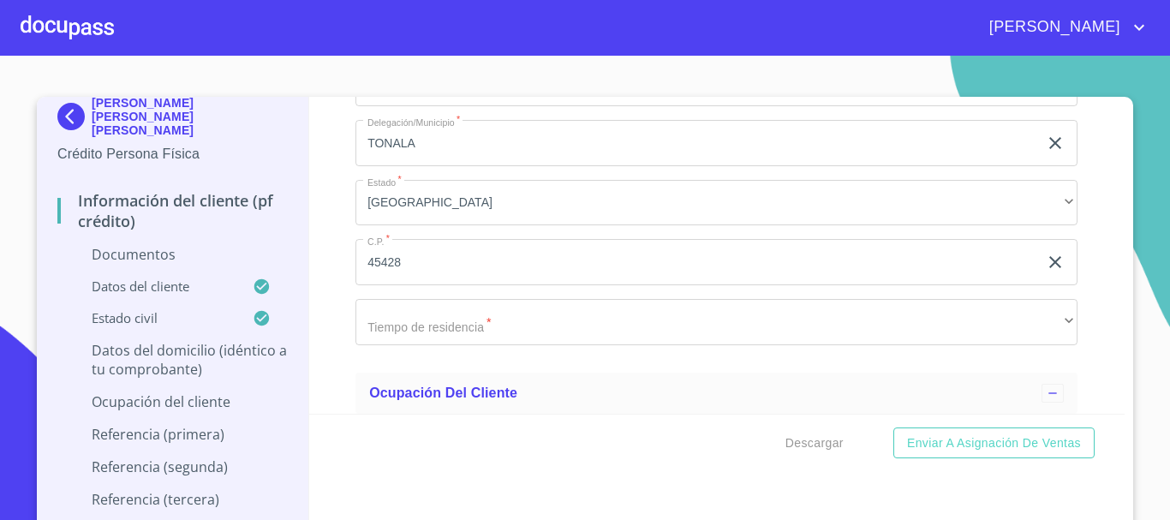
scroll to position [4020, 0]
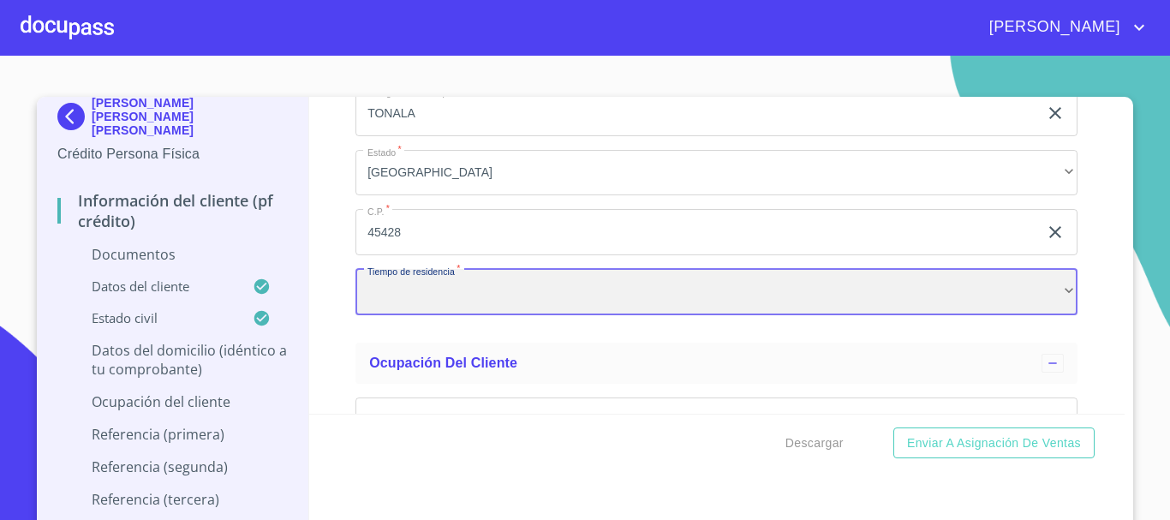
click at [367, 306] on div "​" at bounding box center [717, 292] width 722 height 46
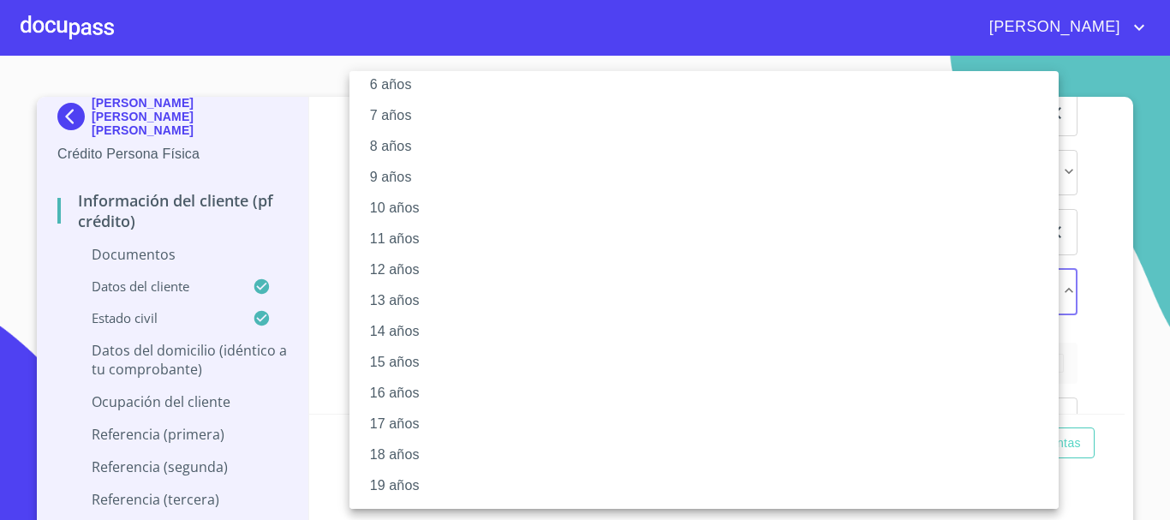
scroll to position [234, 0]
click at [404, 478] on li "20 años" at bounding box center [711, 486] width 722 height 31
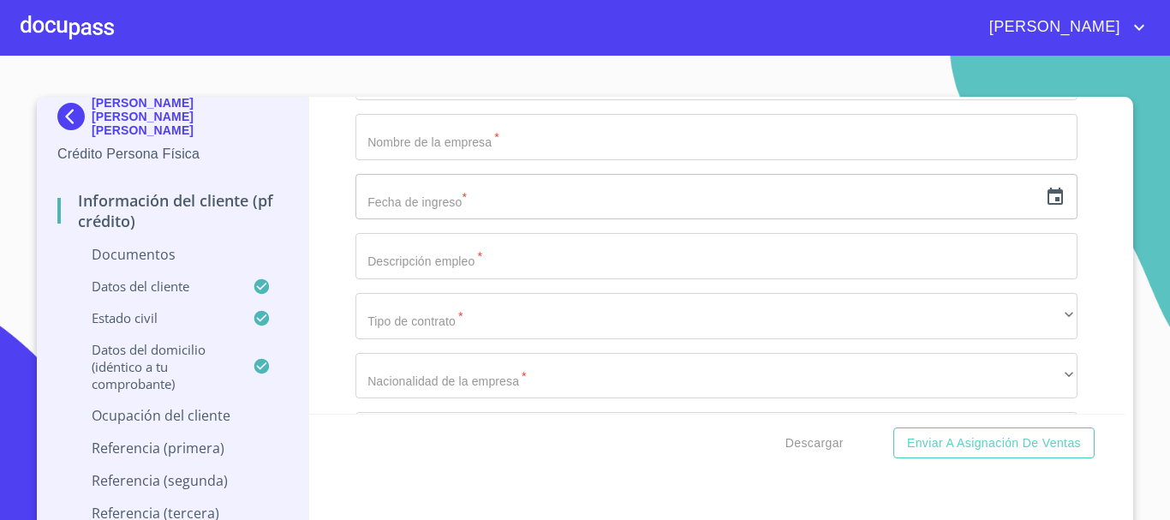
scroll to position [4277, 0]
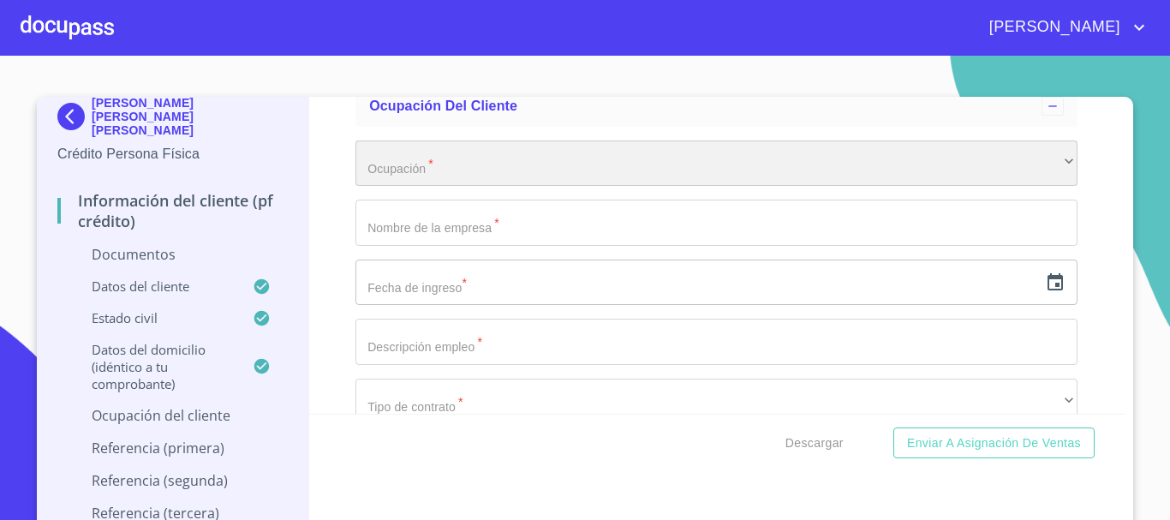
click at [366, 184] on div "​" at bounding box center [717, 164] width 722 height 46
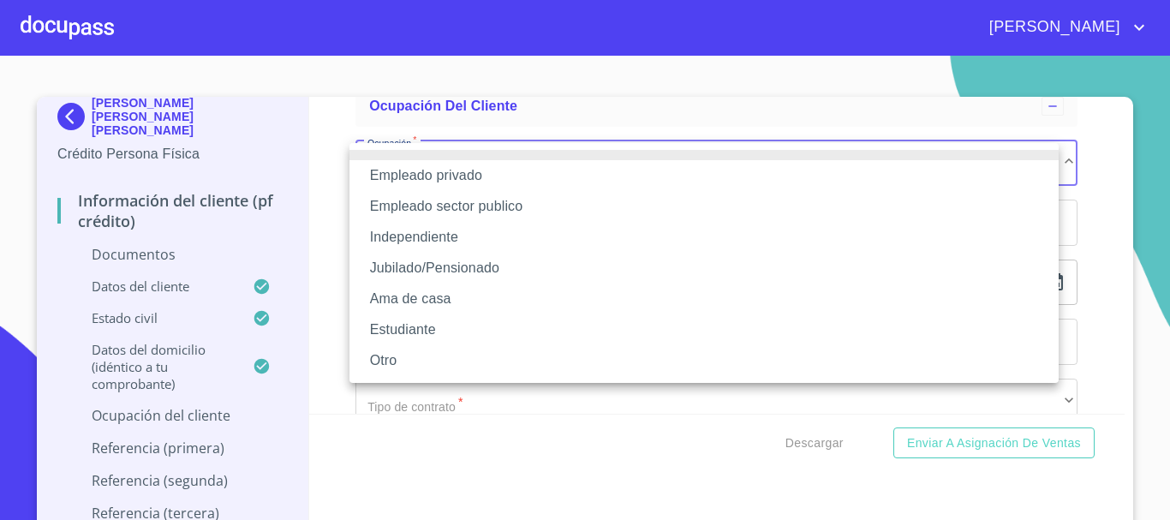
click at [400, 172] on li "Empleado privado" at bounding box center [704, 175] width 709 height 31
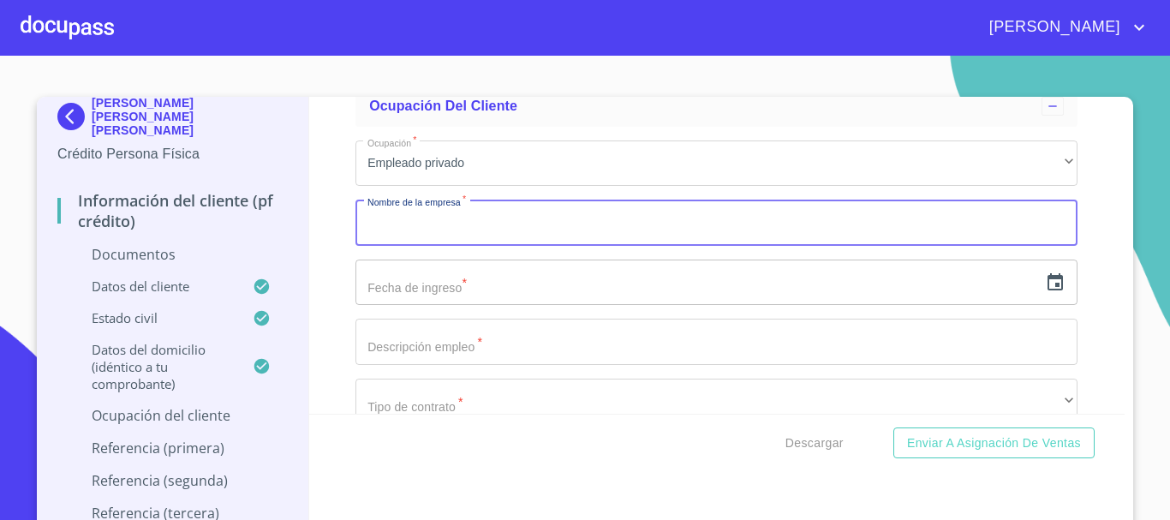
click at [388, 222] on input "Documento de identificación.   *" at bounding box center [717, 223] width 722 height 46
type input "E"
type input "EMBOTELLADORA AGA"
click at [434, 284] on input "text" at bounding box center [697, 283] width 683 height 46
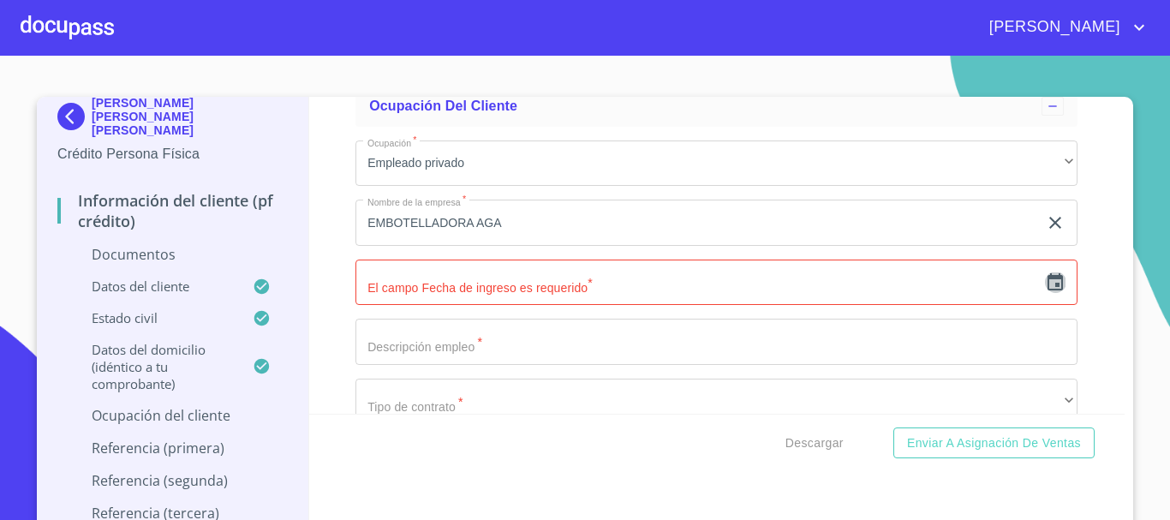
click at [1048, 283] on icon "button" at bounding box center [1055, 281] width 15 height 17
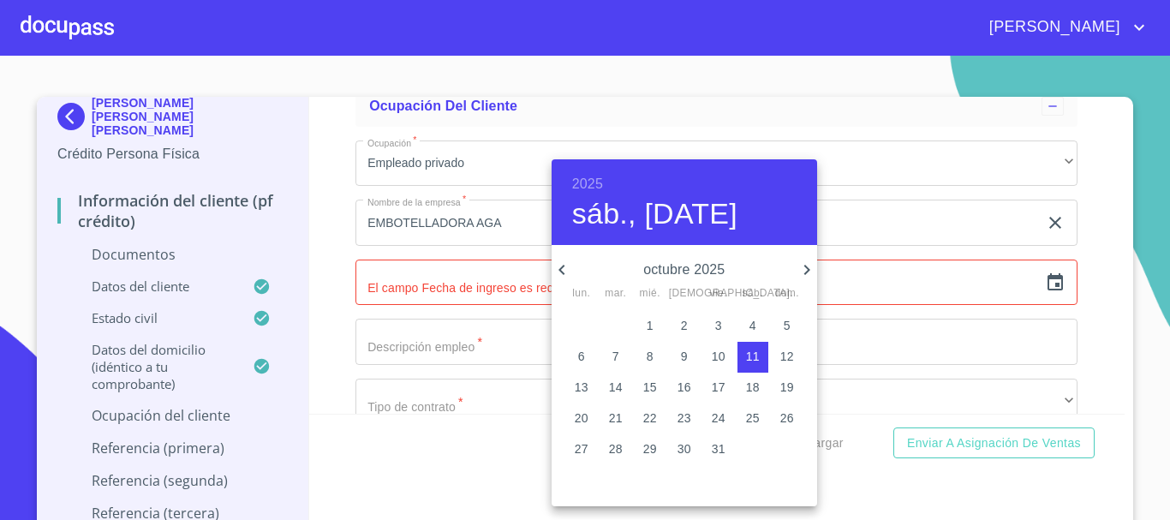
click at [590, 188] on h6 "2025" at bounding box center [587, 184] width 31 height 24
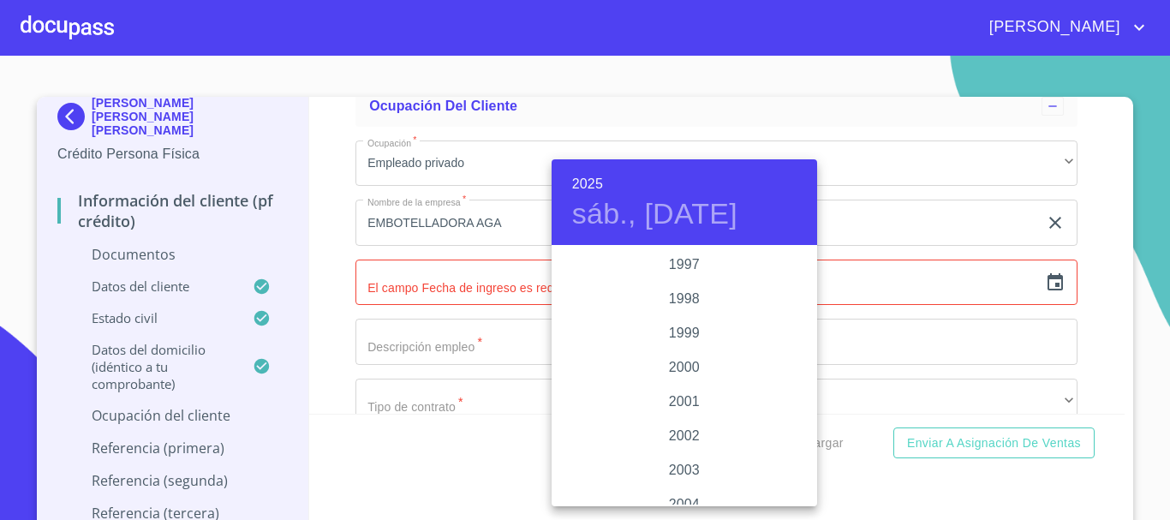
scroll to position [2553, 0]
click at [680, 350] on div "2002" at bounding box center [685, 350] width 266 height 34
type input "11 de oct. de 2002"
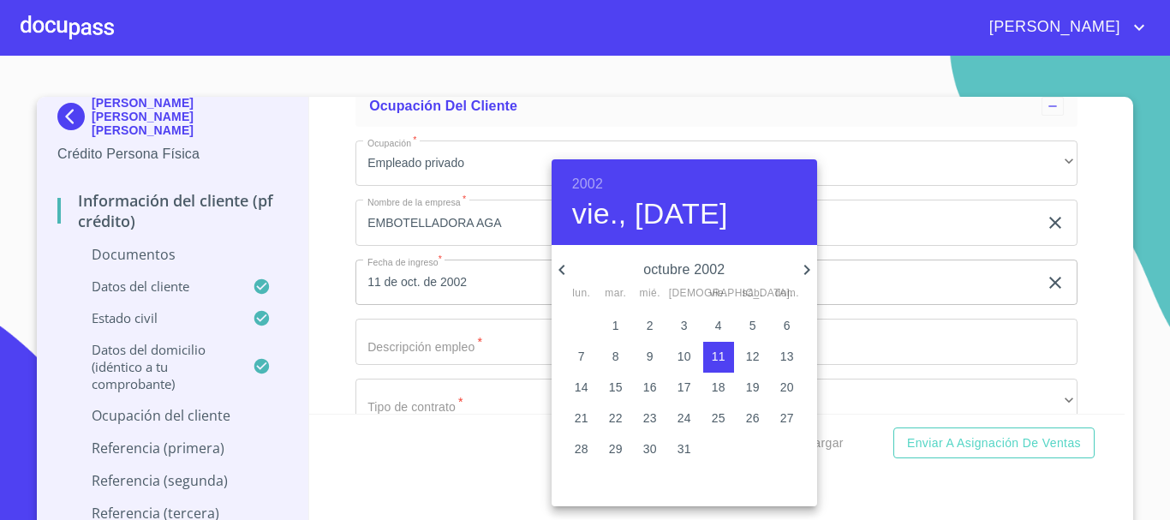
click at [399, 344] on div at bounding box center [585, 260] width 1170 height 520
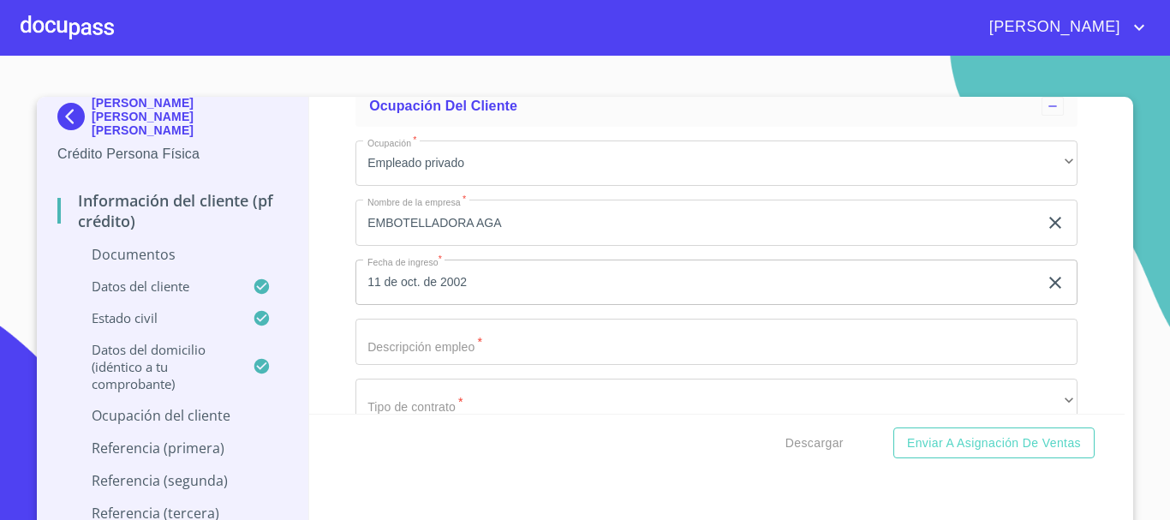
click at [400, 344] on input "Documento de identificación.   *" at bounding box center [717, 342] width 722 height 46
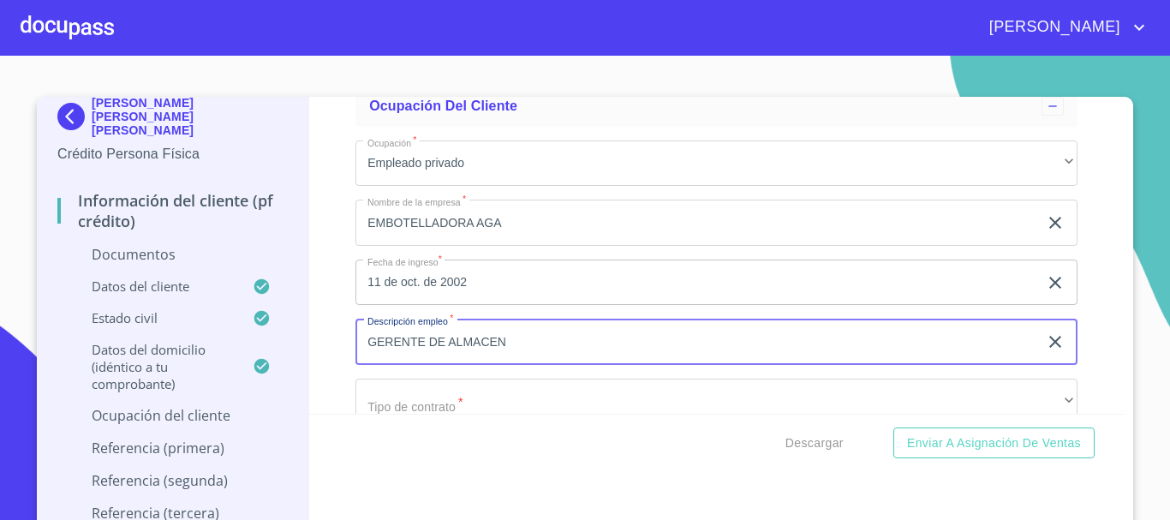
scroll to position [4363, 0]
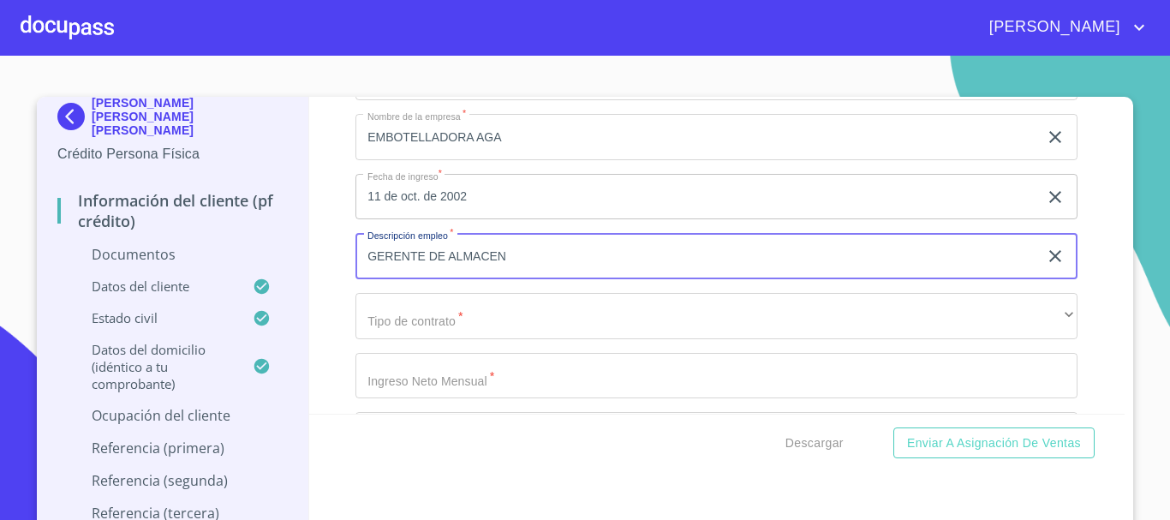
type input "GERENTE DE ALMACEN"
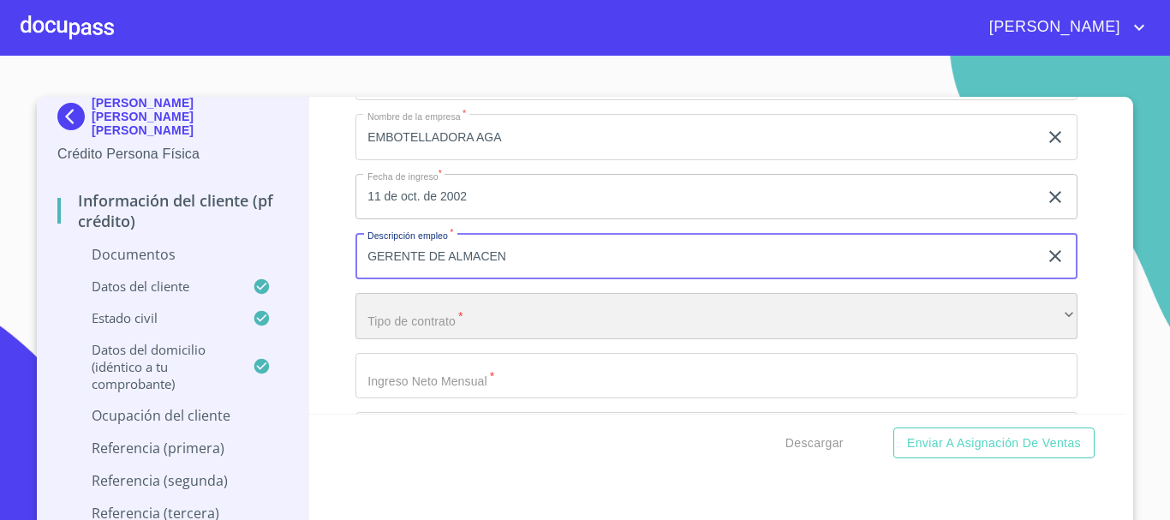
click at [422, 323] on div "​" at bounding box center [717, 316] width 722 height 46
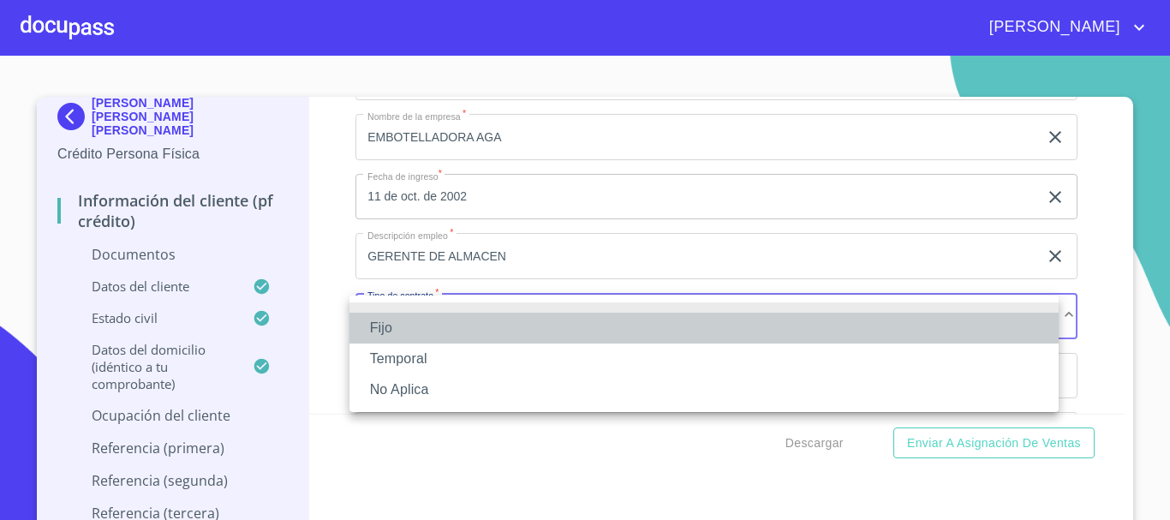
click at [404, 328] on li "Fijo" at bounding box center [704, 328] width 709 height 31
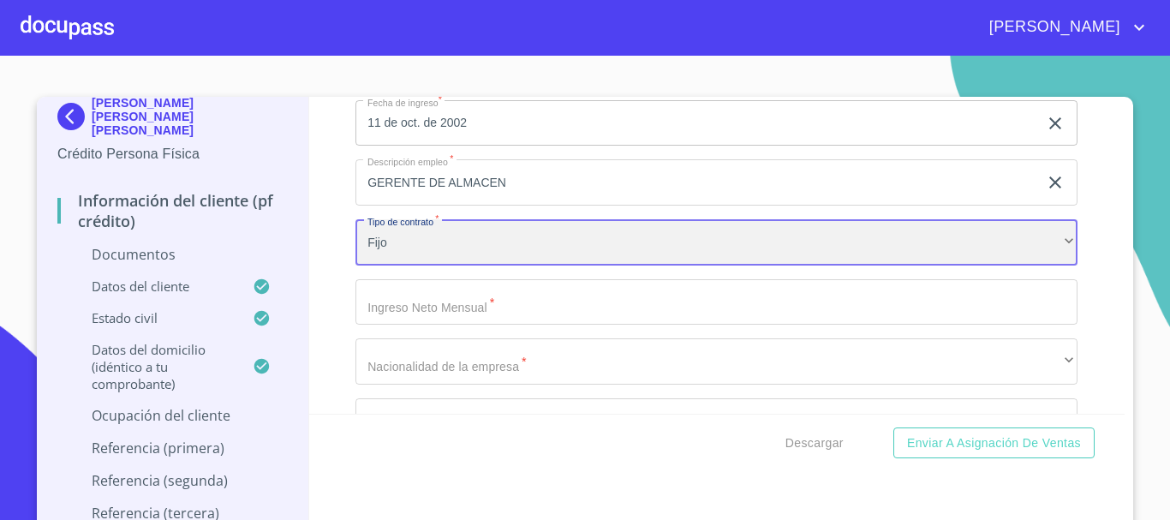
scroll to position [4449, 0]
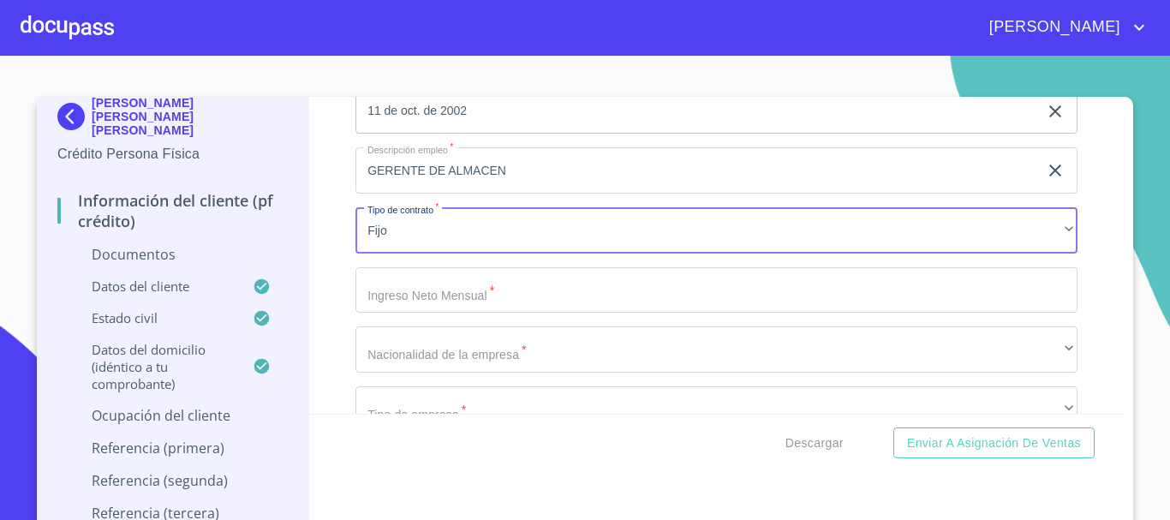
click at [423, 293] on input "Documento de identificación.   *" at bounding box center [717, 290] width 722 height 46
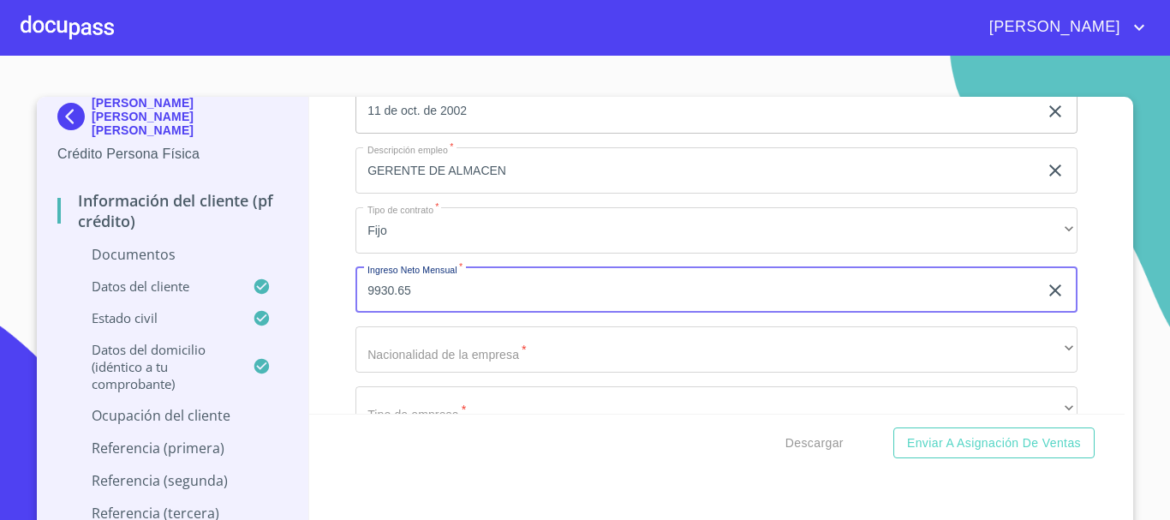
type input "9930.65"
click at [326, 321] on div "Información del cliente (PF crédito) Documentos Documento de identificación.   …" at bounding box center [717, 255] width 817 height 317
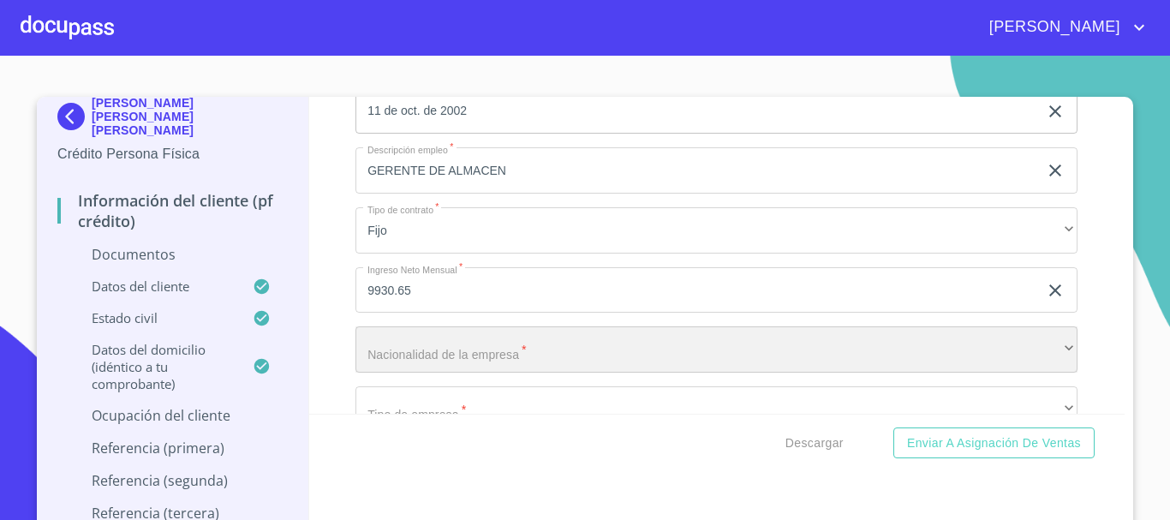
click at [388, 339] on div "​" at bounding box center [717, 349] width 722 height 46
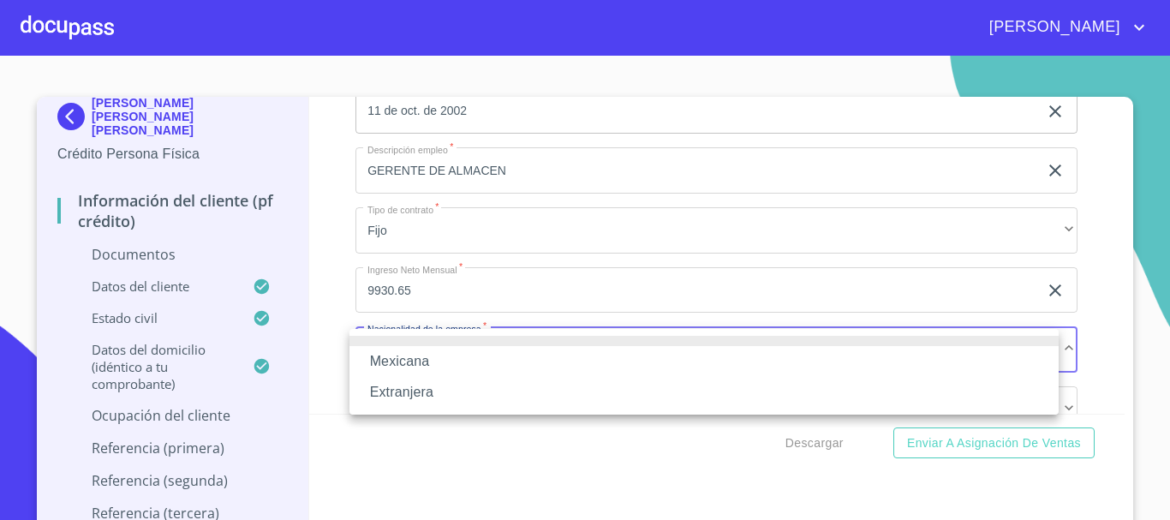
click at [398, 354] on li "Mexicana" at bounding box center [704, 361] width 709 height 31
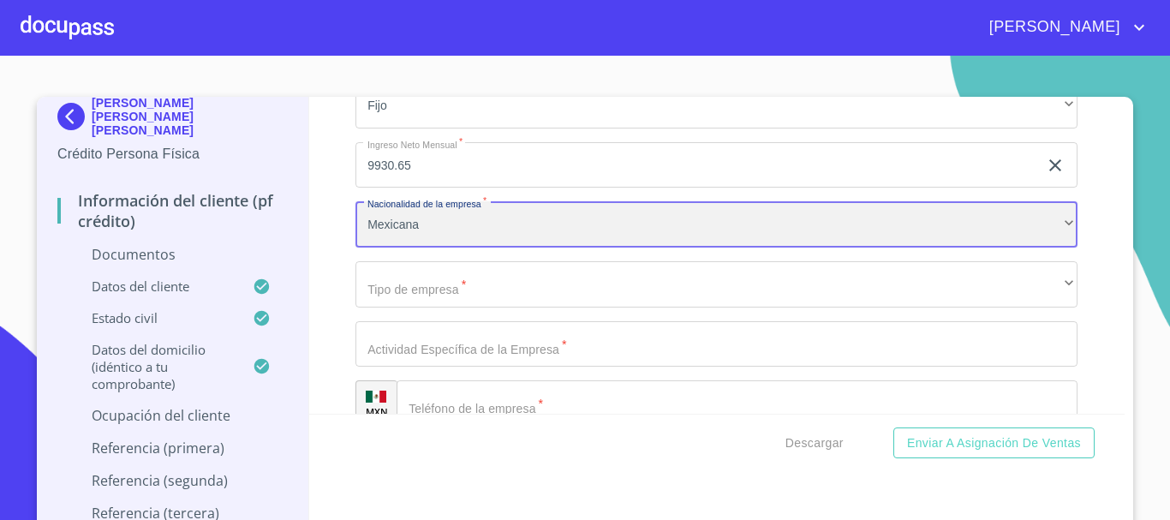
scroll to position [4620, 0]
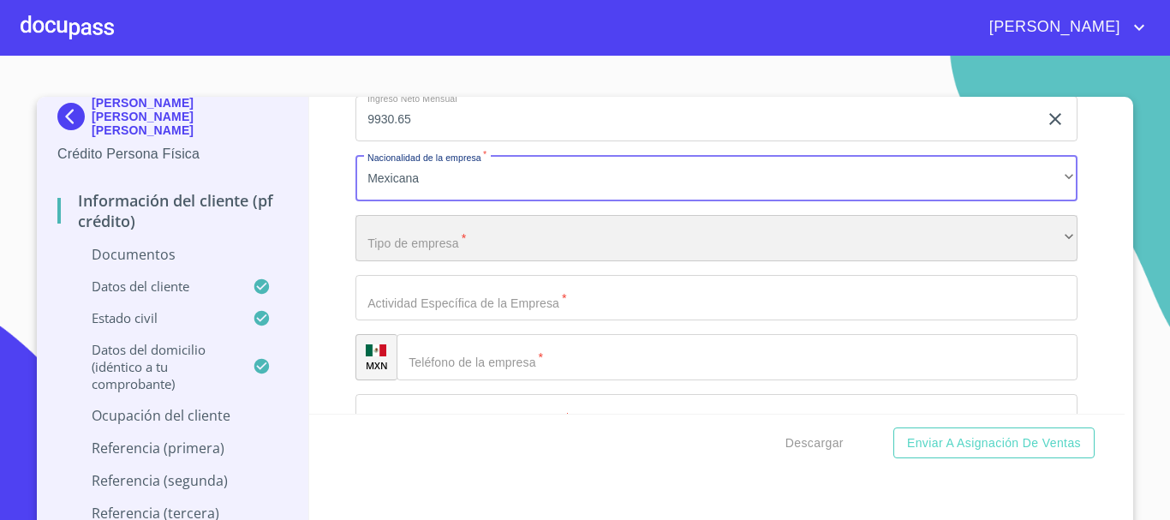
click at [376, 245] on div "​" at bounding box center [717, 238] width 722 height 46
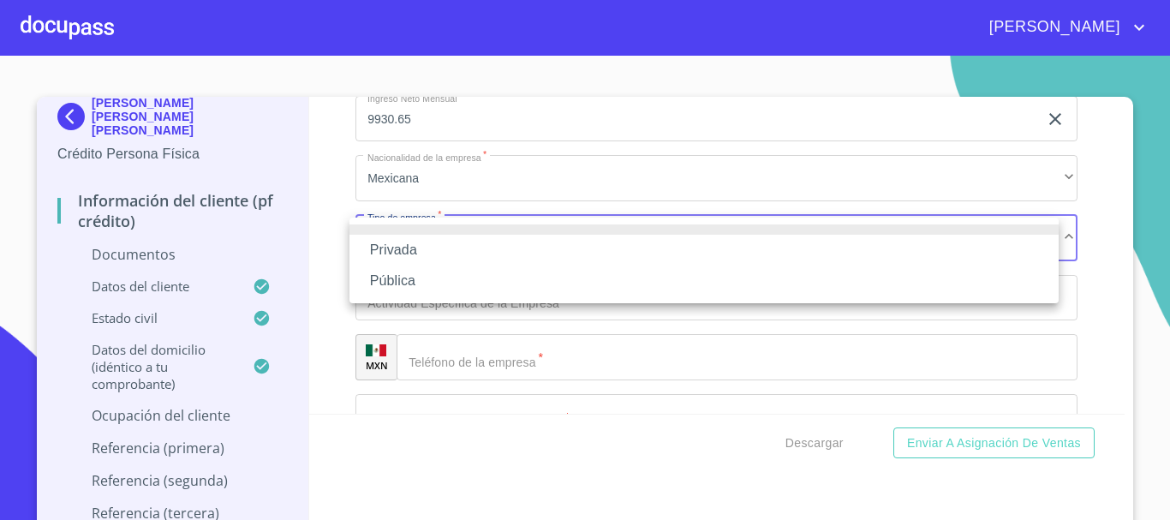
click at [375, 248] on li "Privada" at bounding box center [704, 250] width 709 height 31
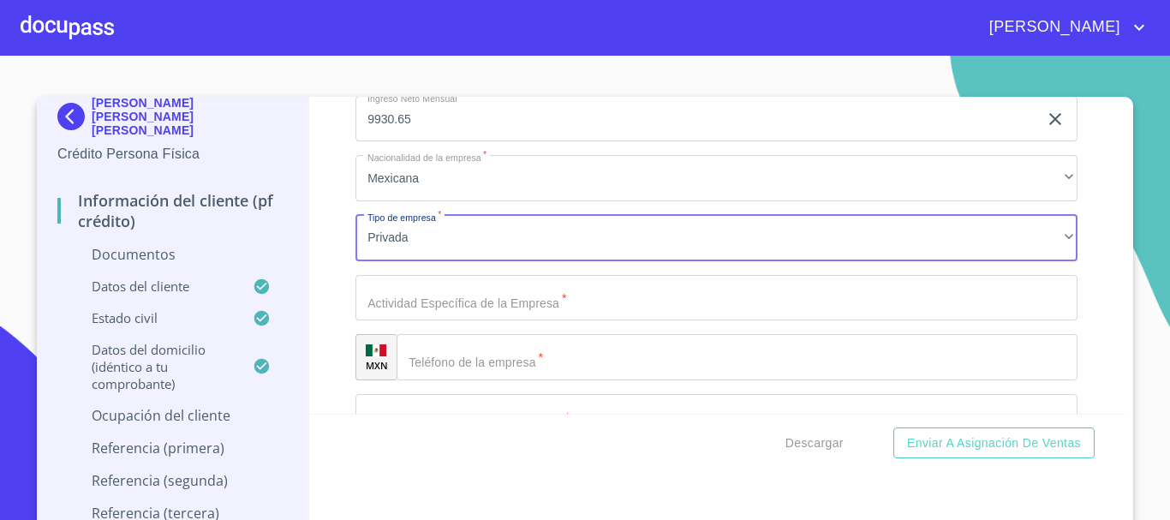
click at [399, 302] on input "Documento de identificación.   *" at bounding box center [717, 298] width 722 height 46
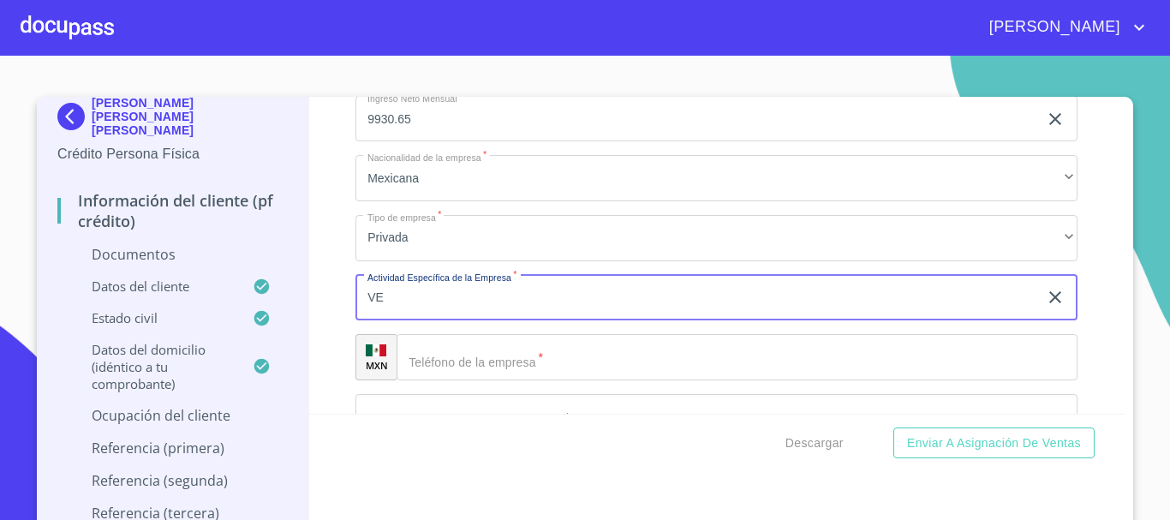
type input "V"
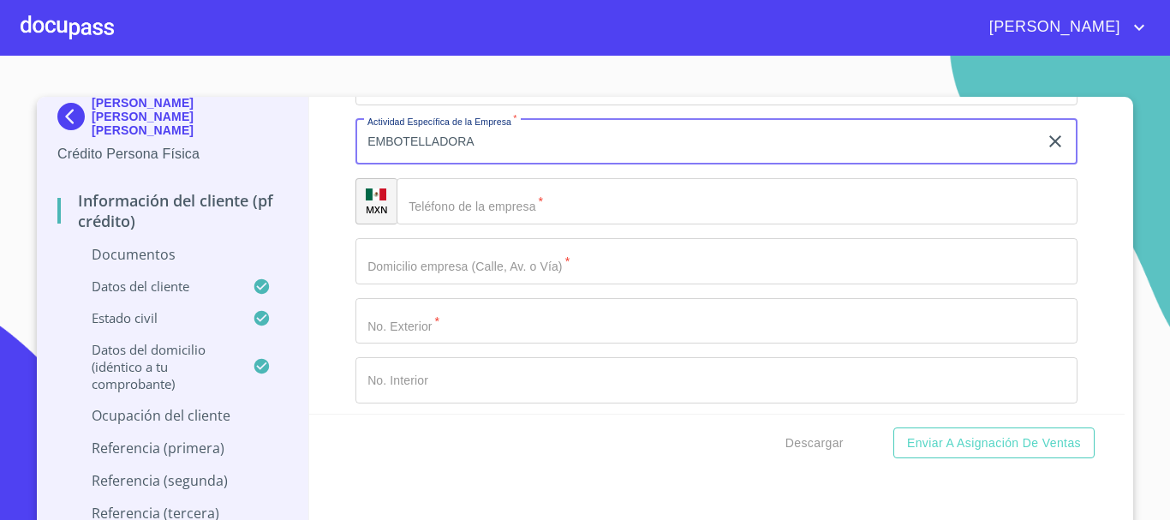
scroll to position [4791, 0]
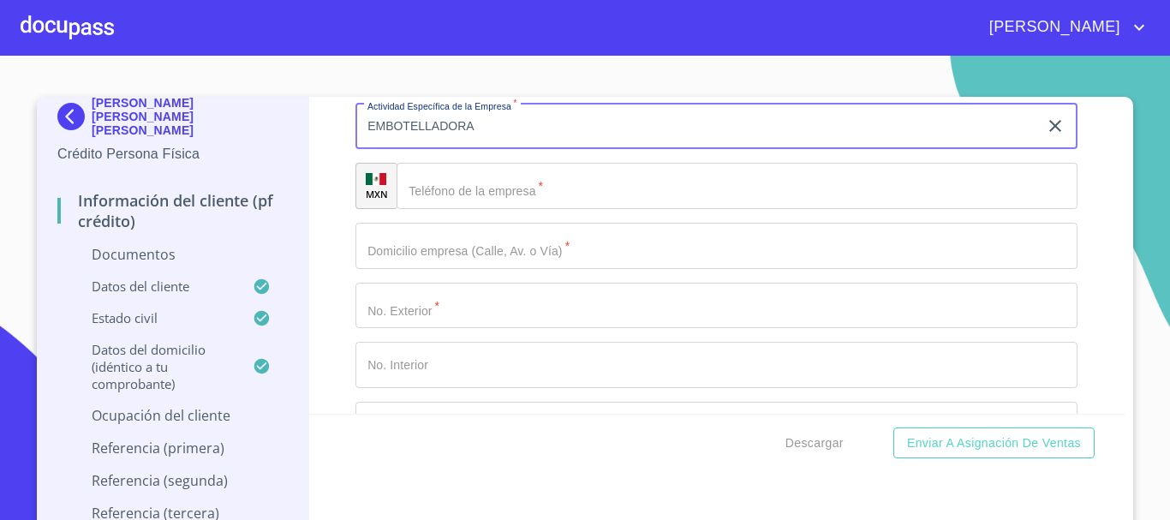
type input "EMBOTELLADORA"
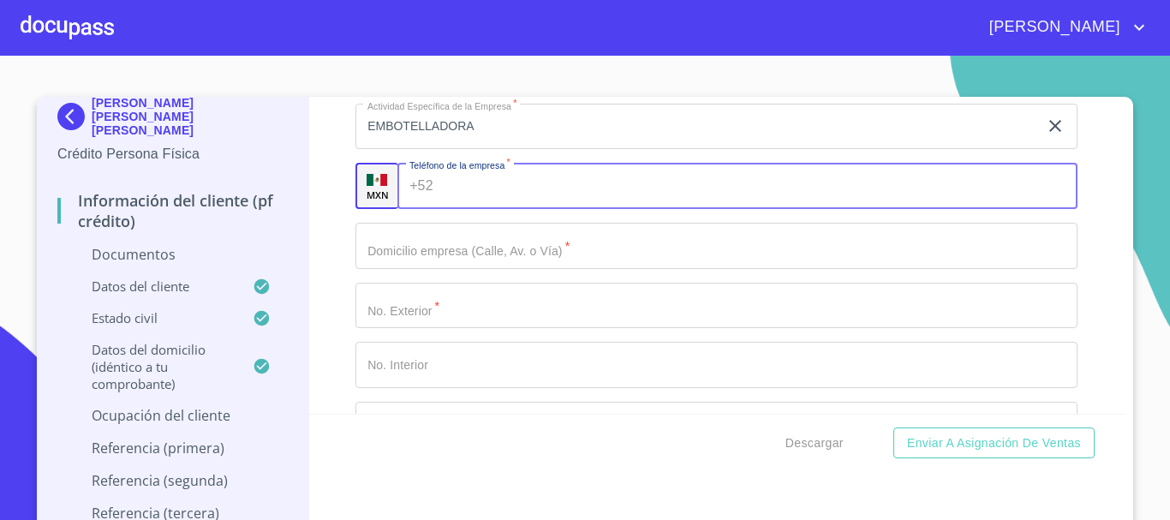
click at [404, 190] on div "+52 ​" at bounding box center [738, 186] width 680 height 46
type input "[PHONE_NUMBER]"
click at [476, 253] on input "Documento de identificación.   *" at bounding box center [717, 246] width 722 height 46
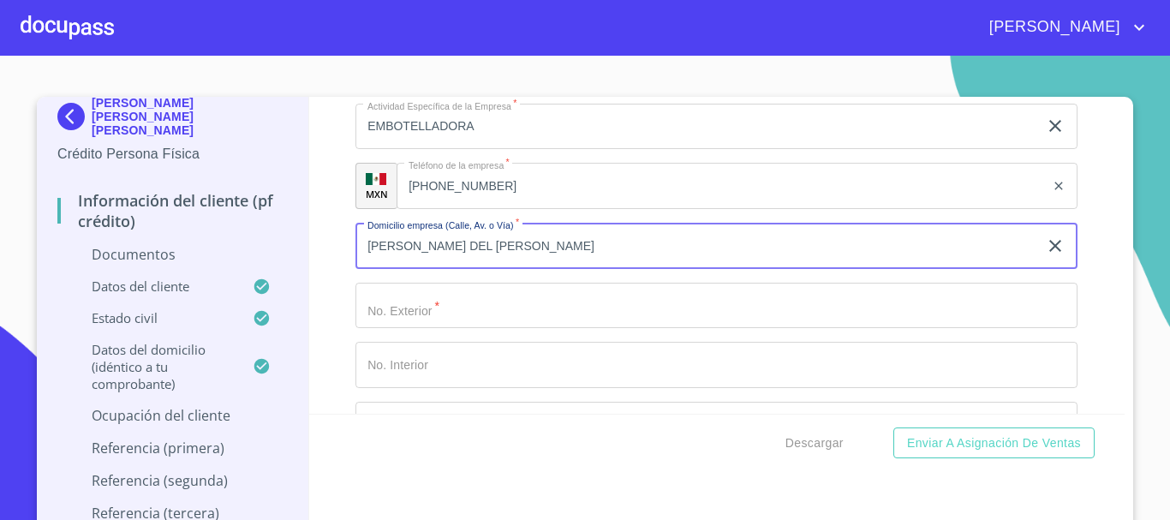
type input "[PERSON_NAME] DEL [PERSON_NAME]"
click at [459, 313] on input "Documento de identificación.   *" at bounding box center [717, 306] width 722 height 46
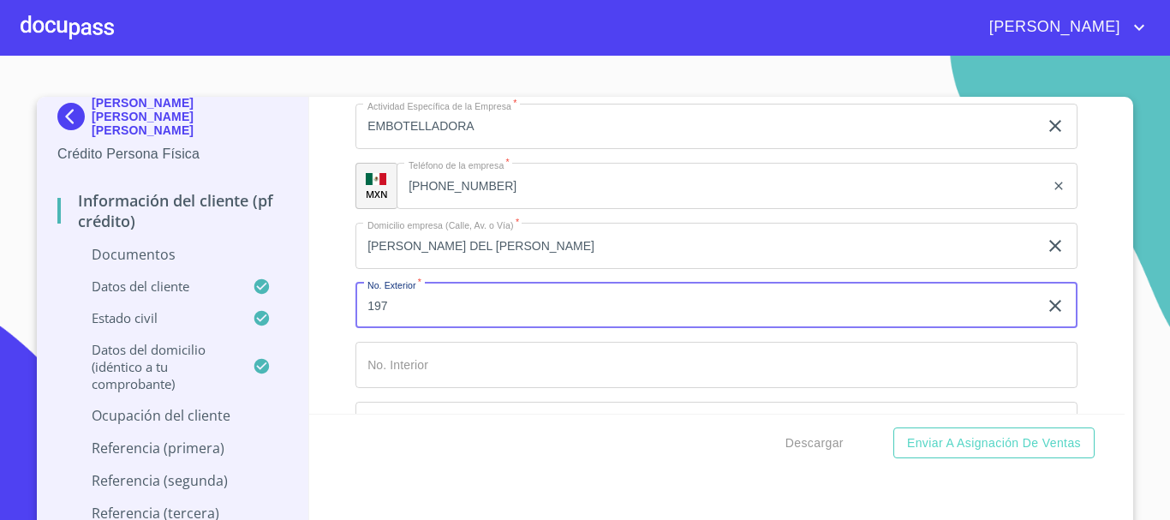
type input "197"
click at [422, 350] on input "Documento de identificación.   *" at bounding box center [717, 365] width 722 height 46
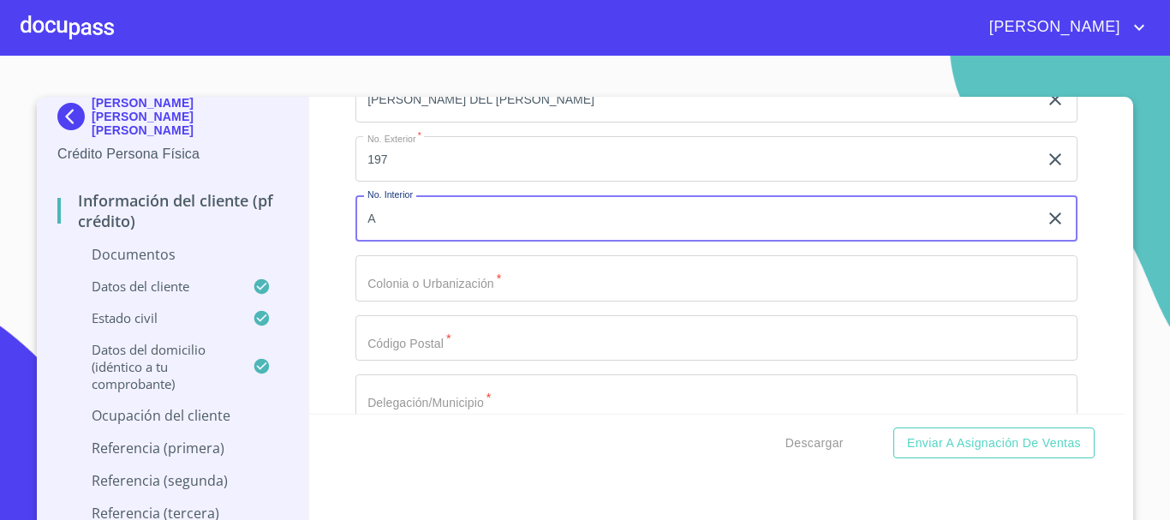
scroll to position [4963, 0]
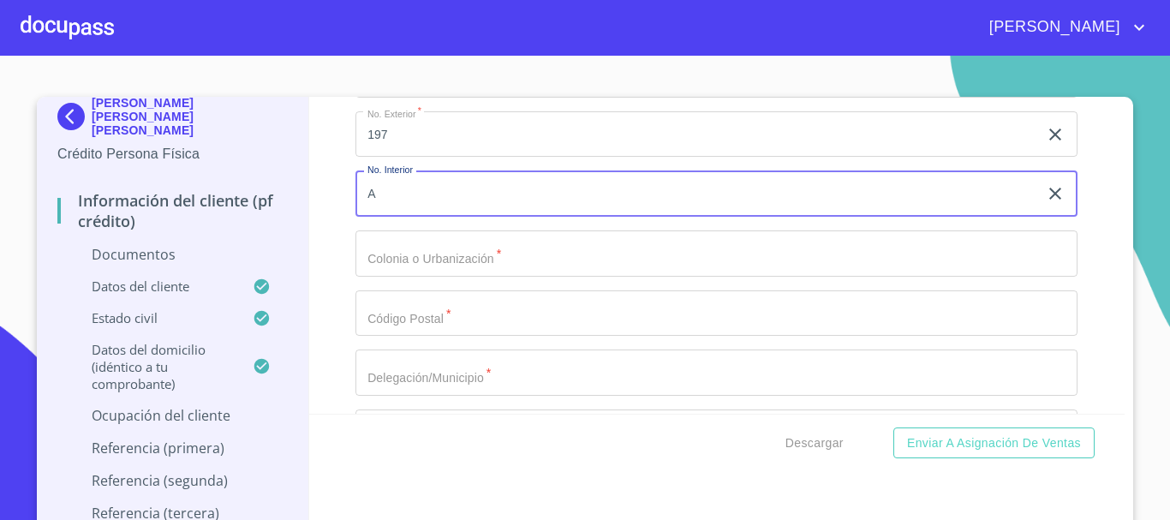
type input "A"
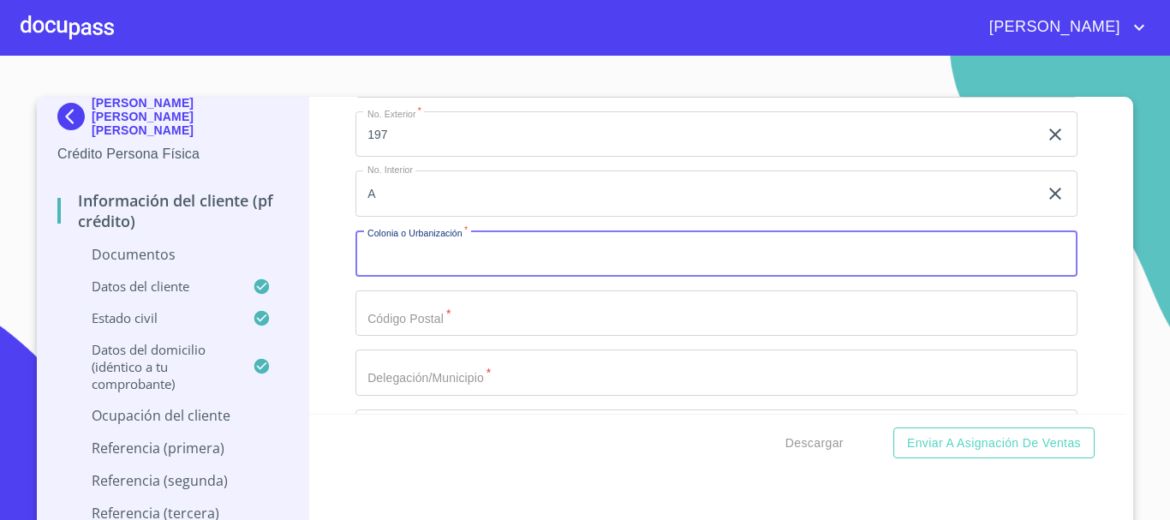
click at [376, 256] on input "Documento de identificación.   *" at bounding box center [717, 253] width 722 height 46
type input "LA AURORA"
click at [456, 325] on input "Documento de identificación.   *" at bounding box center [717, 313] width 722 height 46
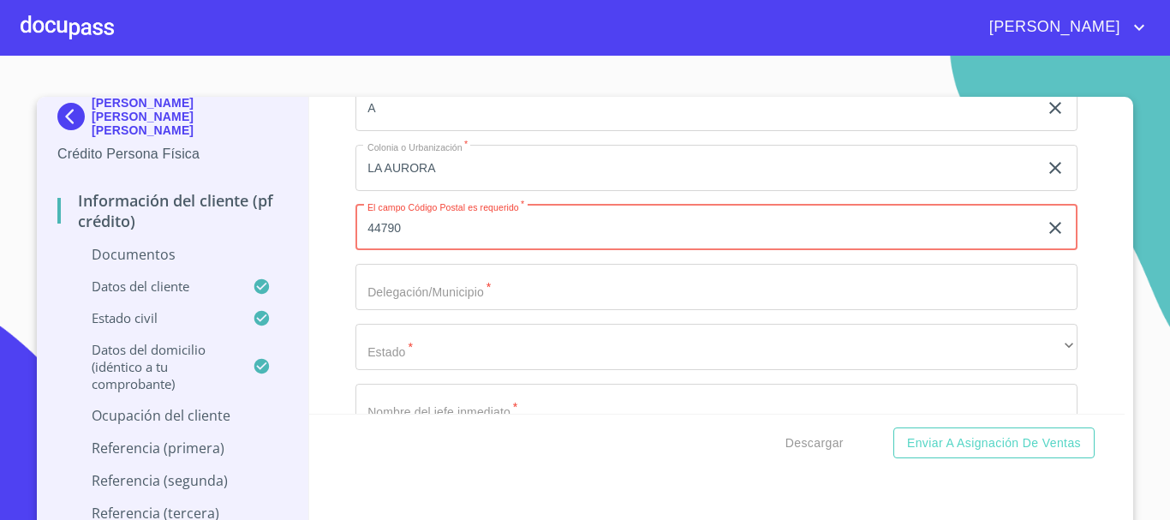
type input "44790"
click at [447, 289] on input "Documento de identificación.   *" at bounding box center [717, 287] width 722 height 46
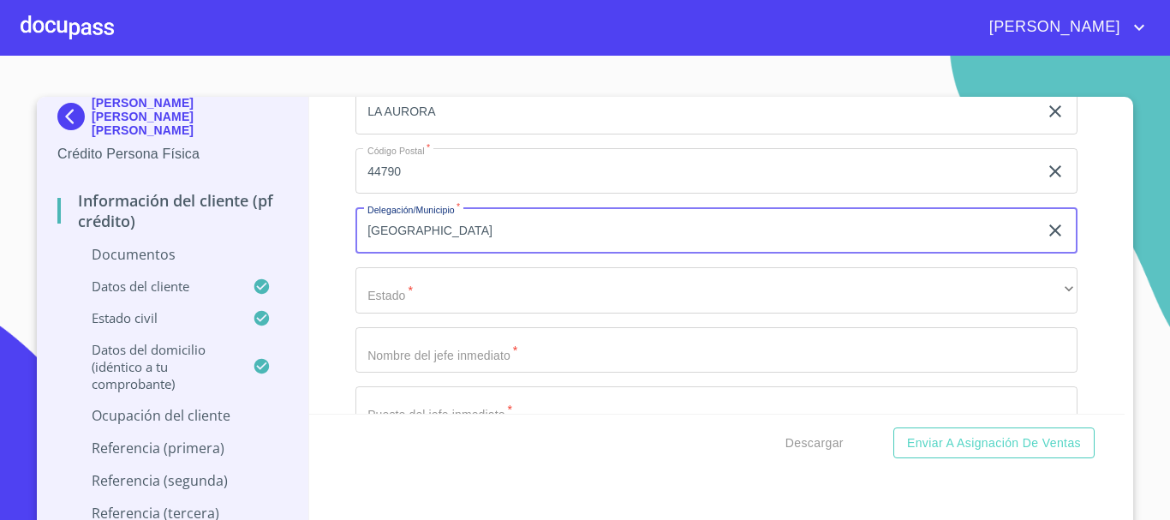
scroll to position [5134, 0]
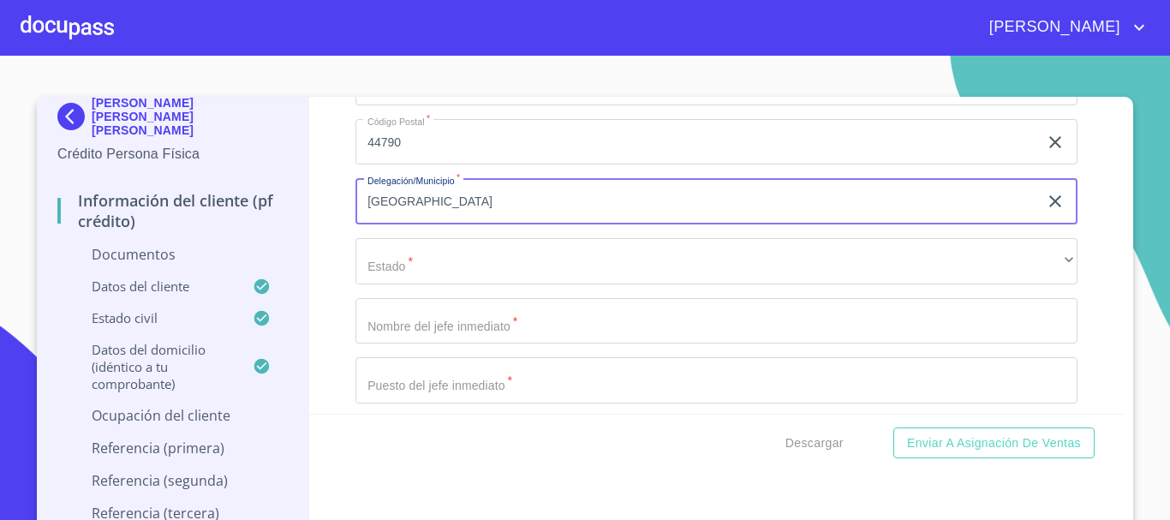
type input "[GEOGRAPHIC_DATA]"
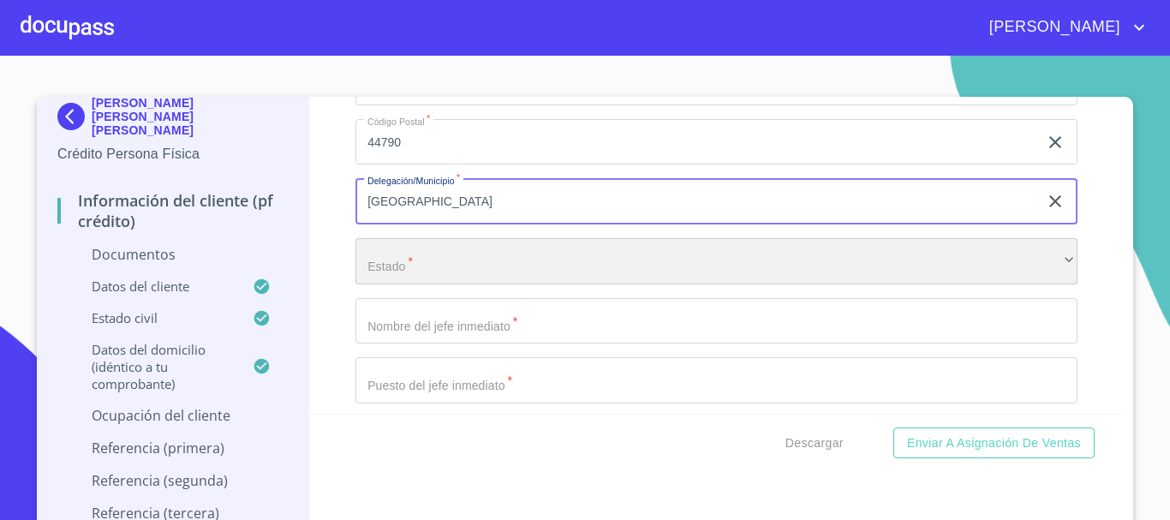
click at [430, 254] on div "​" at bounding box center [717, 261] width 722 height 46
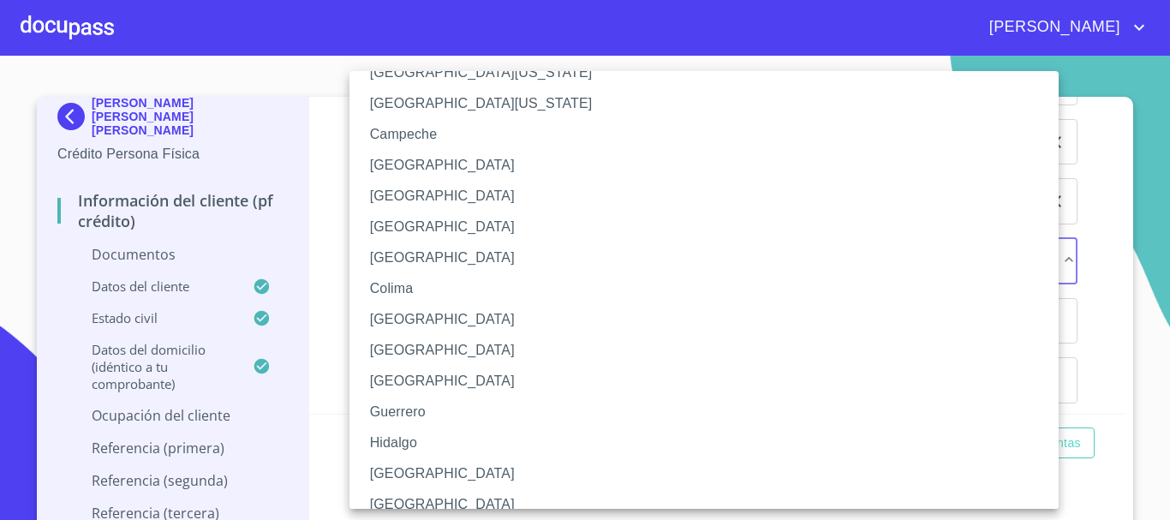
scroll to position [86, 0]
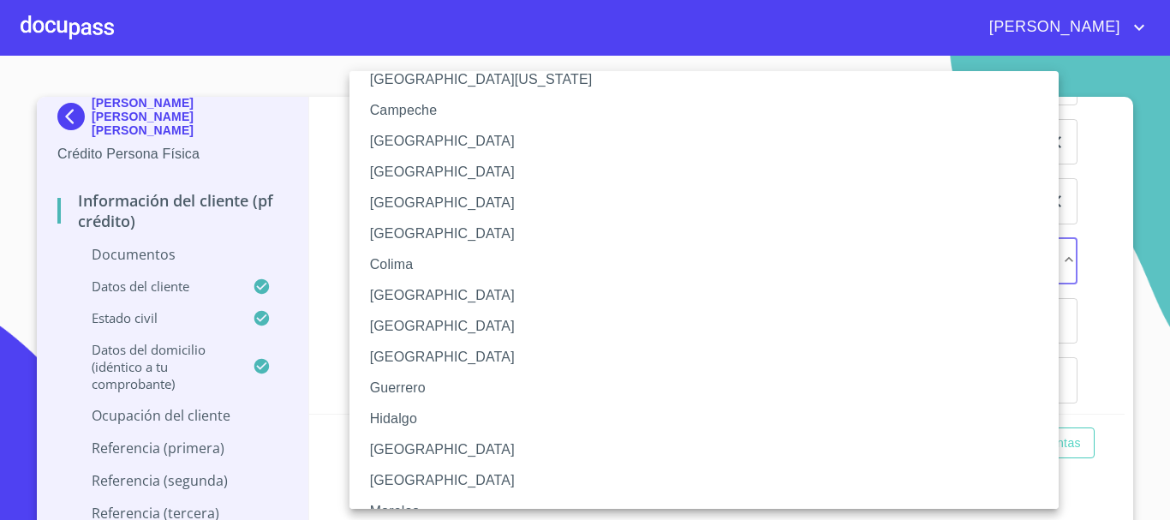
click at [398, 437] on li "[GEOGRAPHIC_DATA]" at bounding box center [711, 449] width 722 height 31
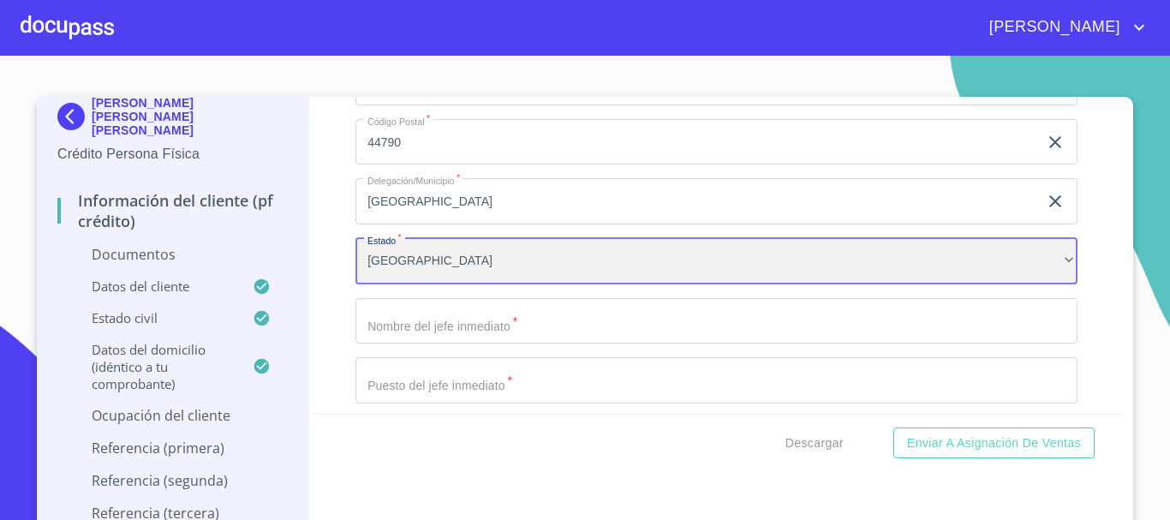
scroll to position [5220, 0]
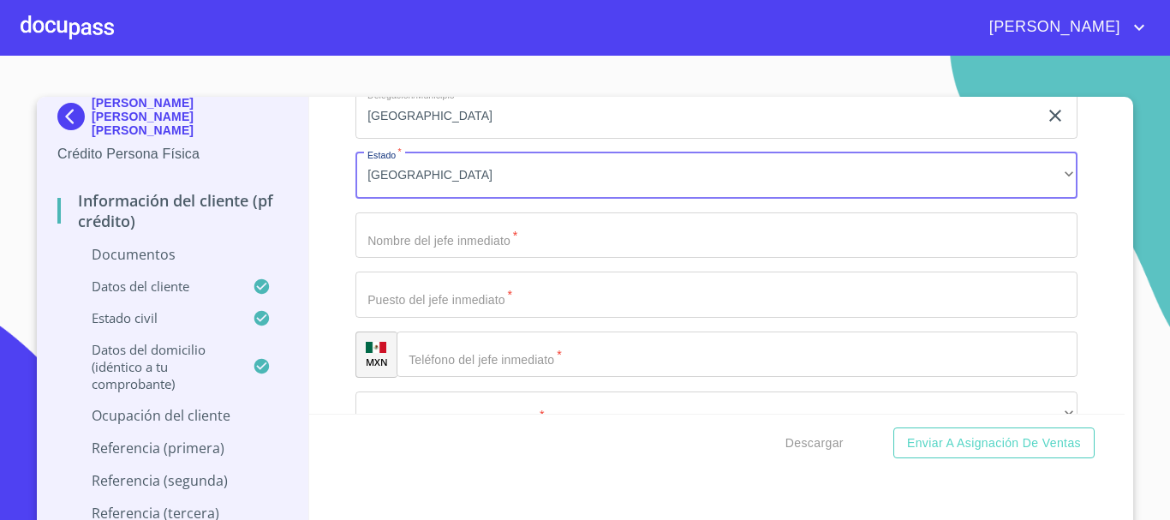
click at [405, 242] on input "Documento de identificación.   *" at bounding box center [717, 235] width 722 height 46
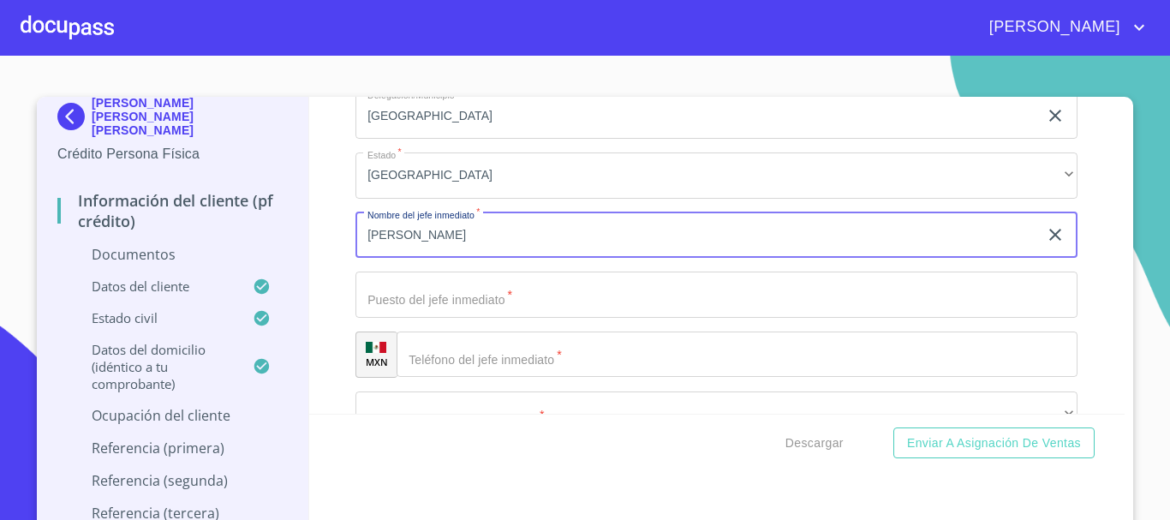
type input "[PERSON_NAME]"
click at [390, 314] on input "Documento de identificación.   *" at bounding box center [717, 295] width 722 height 46
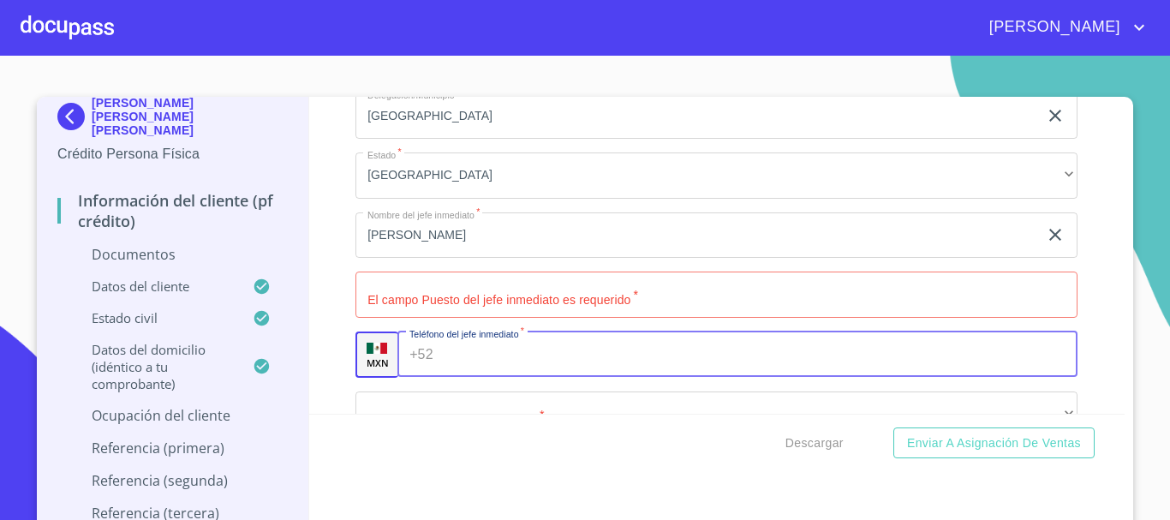
click at [422, 357] on div "+52 ​" at bounding box center [738, 355] width 680 height 46
type input "[PHONE_NUMBER]"
click at [378, 291] on input "Documento de identificación.   *" at bounding box center [717, 295] width 722 height 46
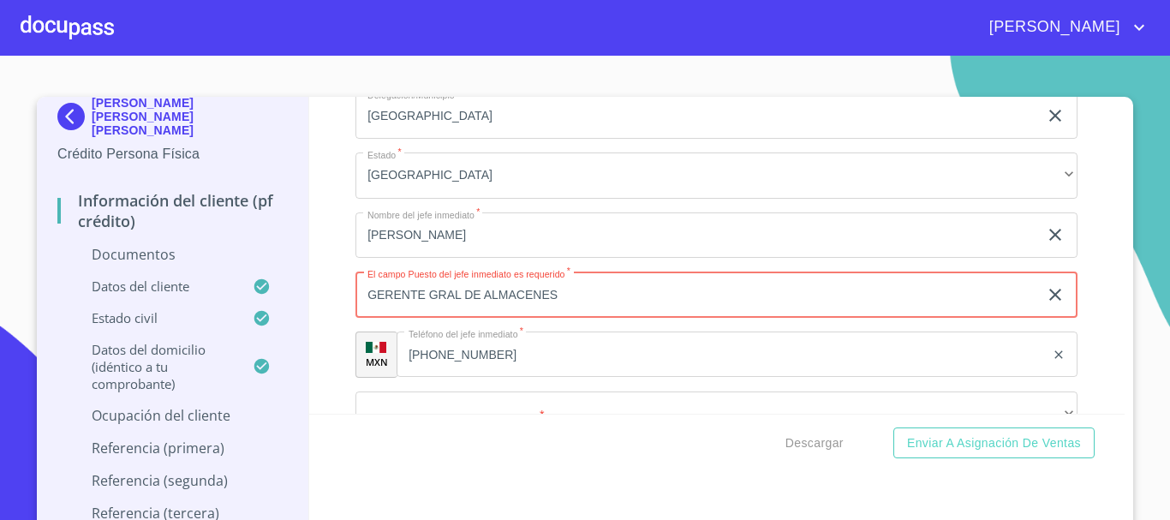
click at [433, 295] on input "GERENTE GRAL DE ALMACENES" at bounding box center [697, 295] width 683 height 46
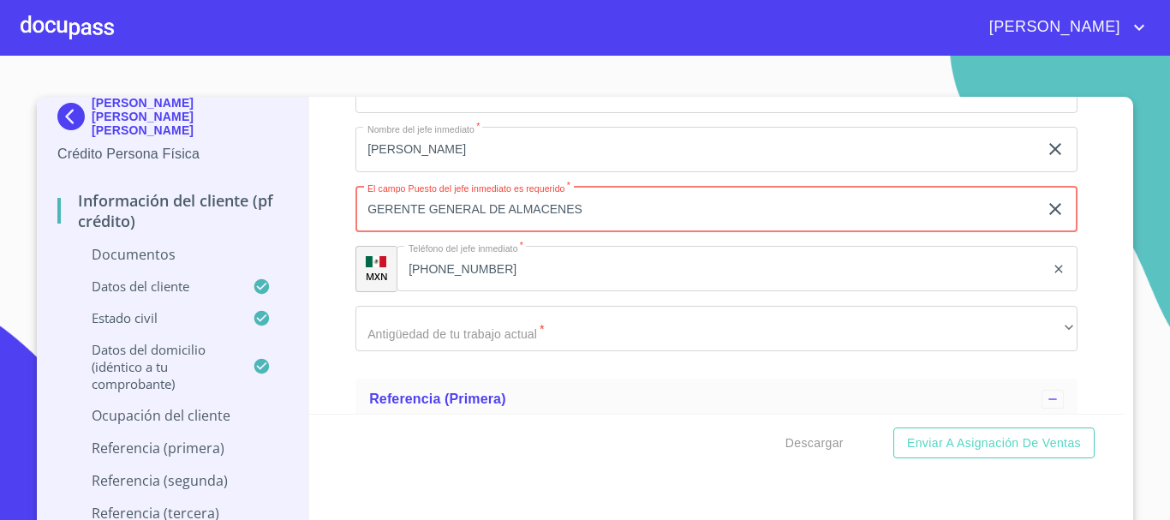
type input "GERENTE GENERAL DE ALMACENES"
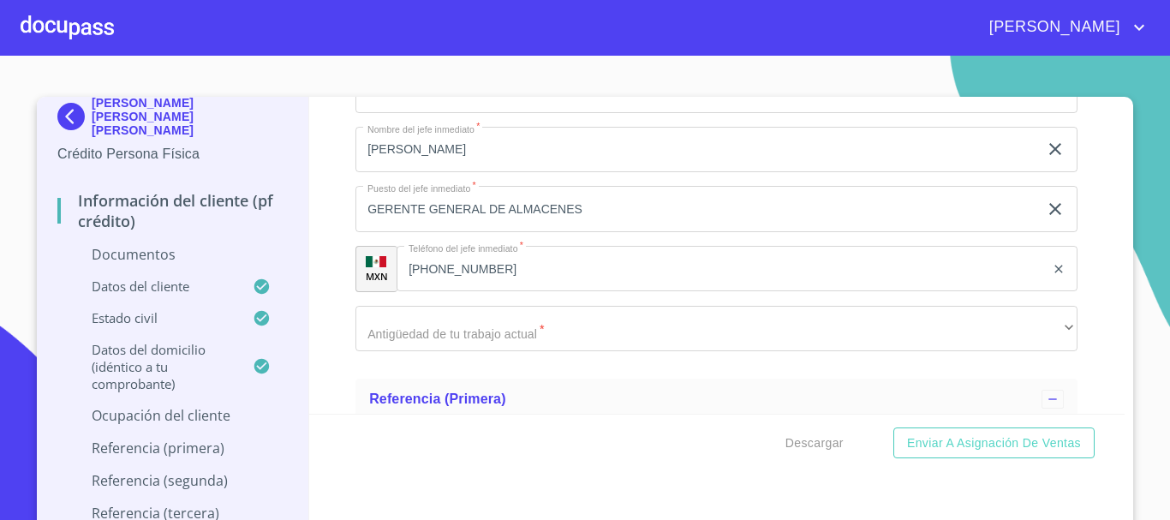
click at [337, 292] on div "Información del cliente (PF crédito) Documentos Documento de identificación.   …" at bounding box center [717, 255] width 817 height 317
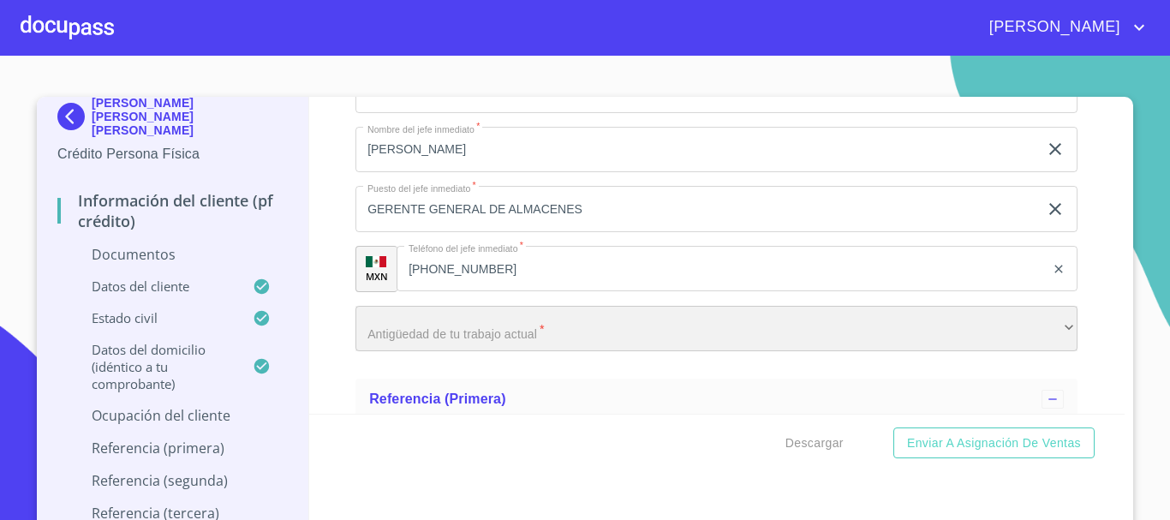
click at [396, 323] on div "​" at bounding box center [717, 329] width 722 height 46
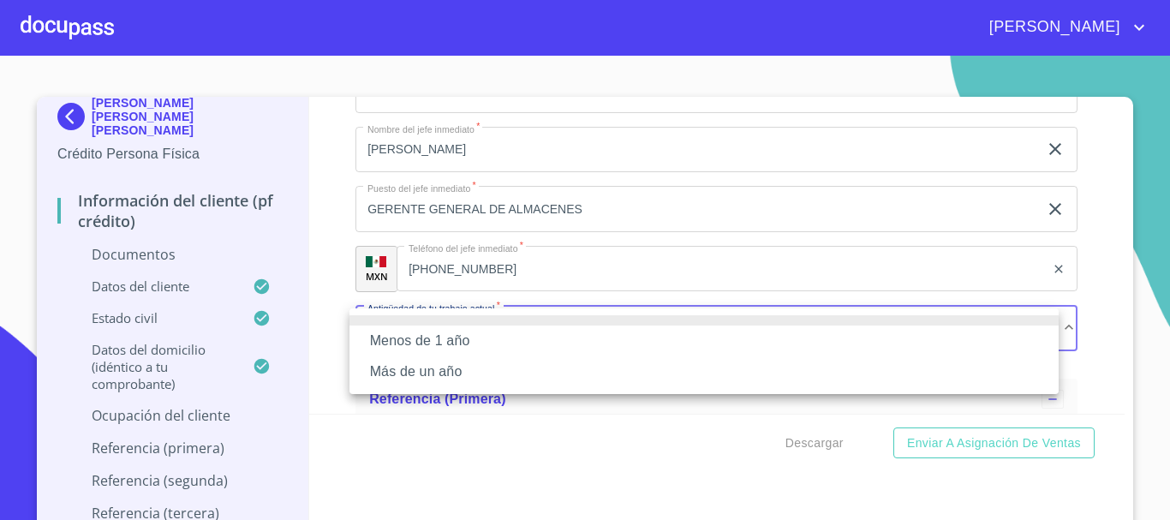
click at [398, 368] on li "Más de un año" at bounding box center [704, 371] width 709 height 31
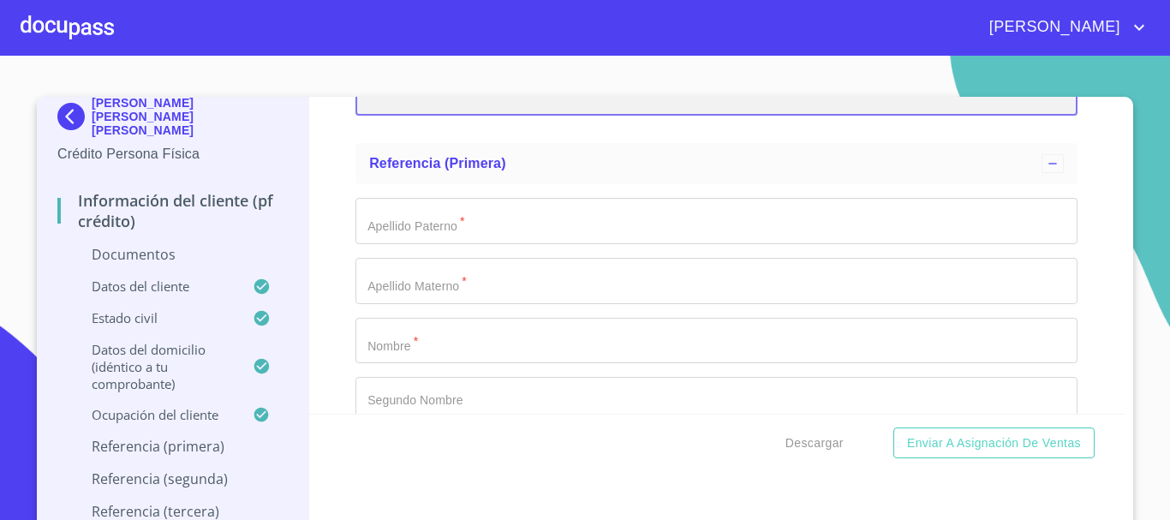
scroll to position [5562, 0]
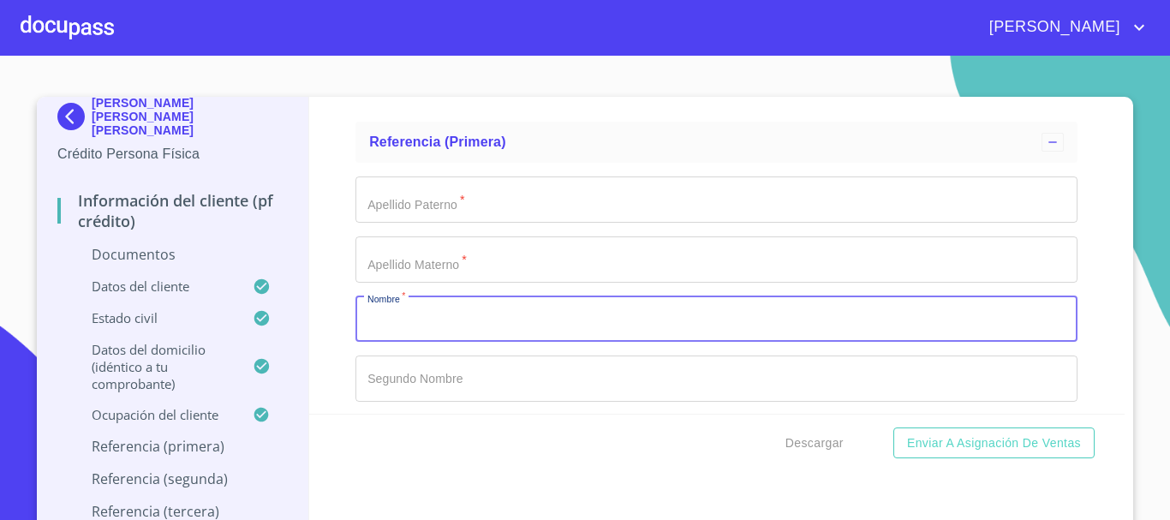
click at [378, 314] on input "Documento de identificación.   *" at bounding box center [717, 319] width 722 height 46
type input "ANGEL"
click at [486, 199] on input "Documento de identificación.   *" at bounding box center [717, 200] width 722 height 46
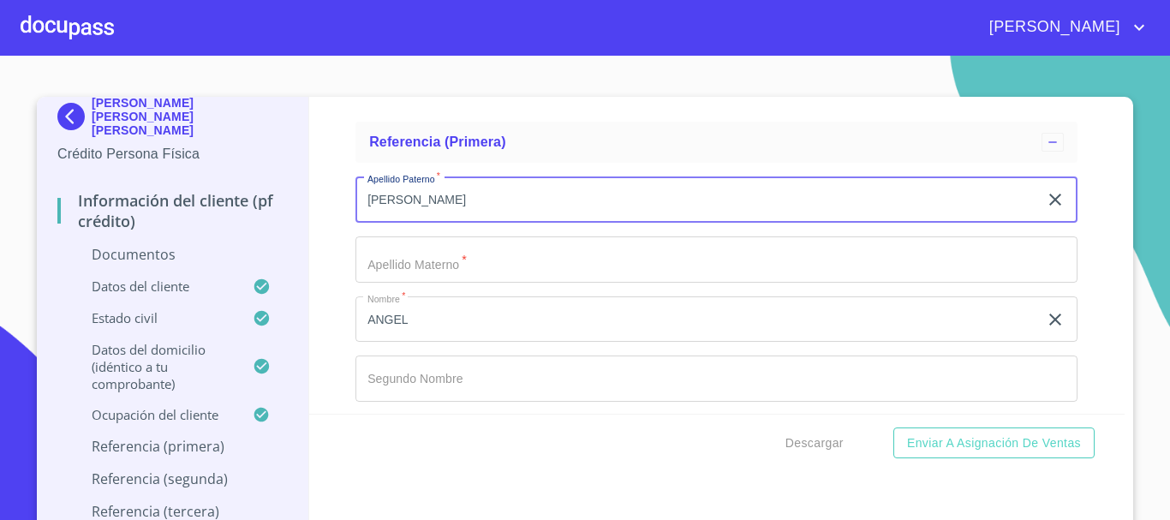
type input "[PERSON_NAME]"
click at [390, 251] on input "Documento de identificación.   *" at bounding box center [717, 259] width 722 height 46
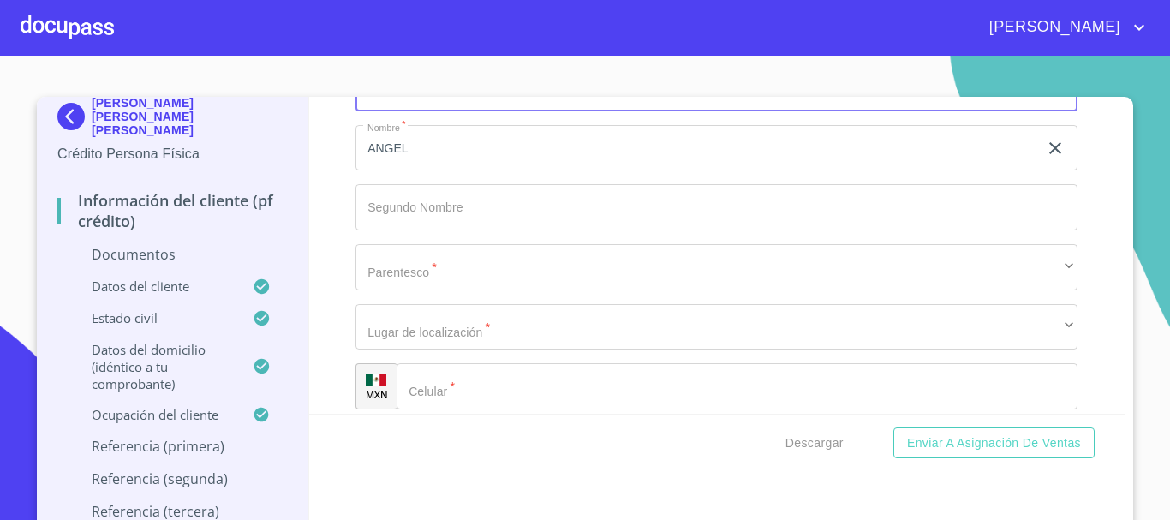
scroll to position [5648, 0]
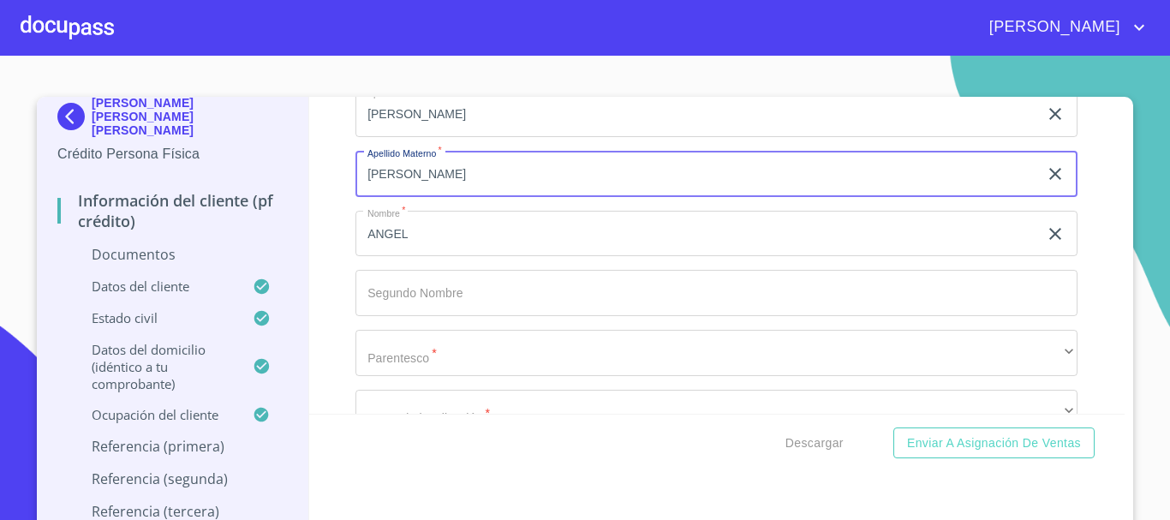
type input "[PERSON_NAME]"
click at [402, 278] on input "Documento de identificación.   *" at bounding box center [717, 293] width 722 height 46
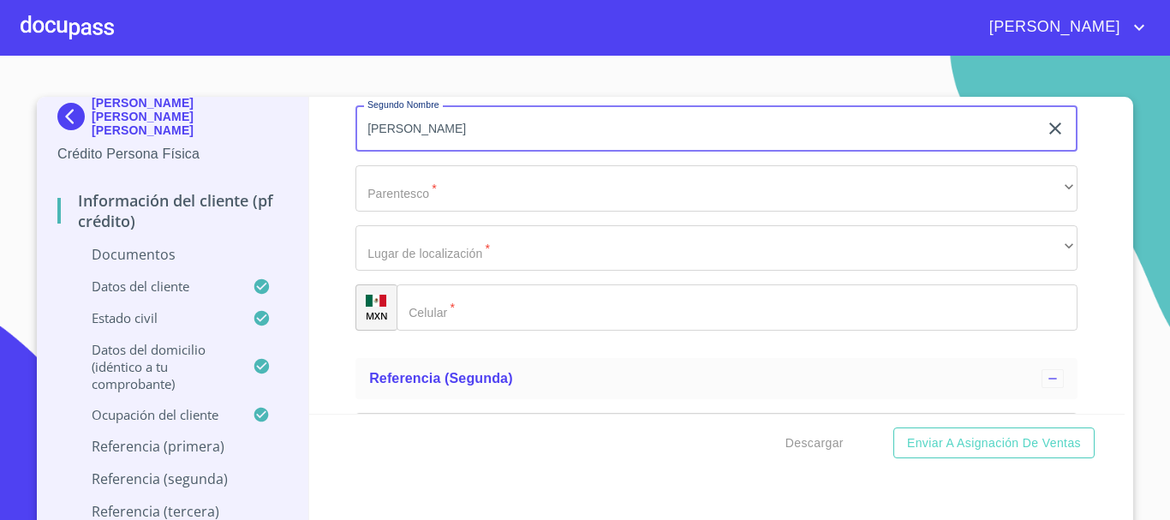
scroll to position [5819, 0]
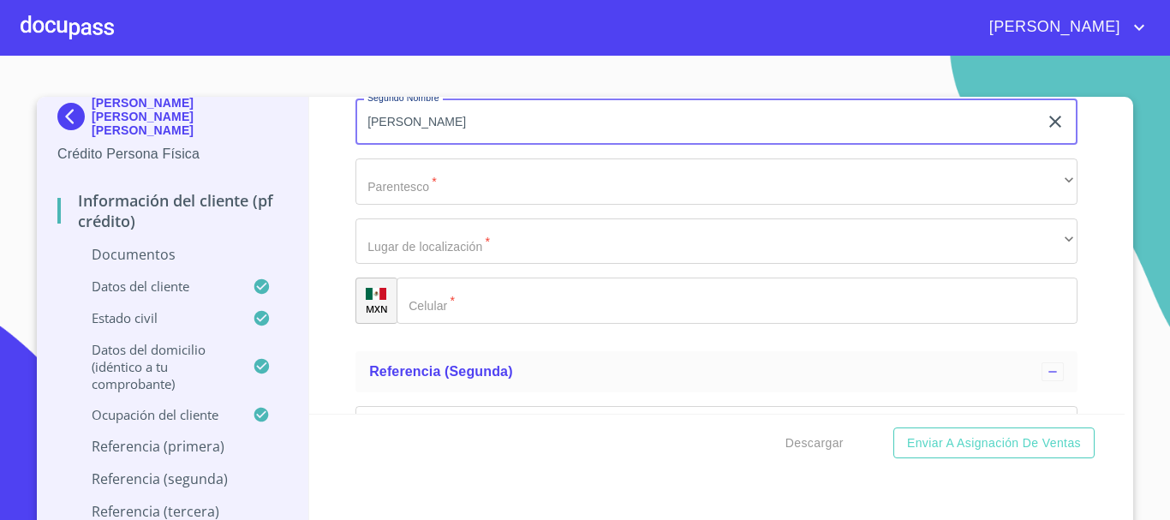
type input "[PERSON_NAME]"
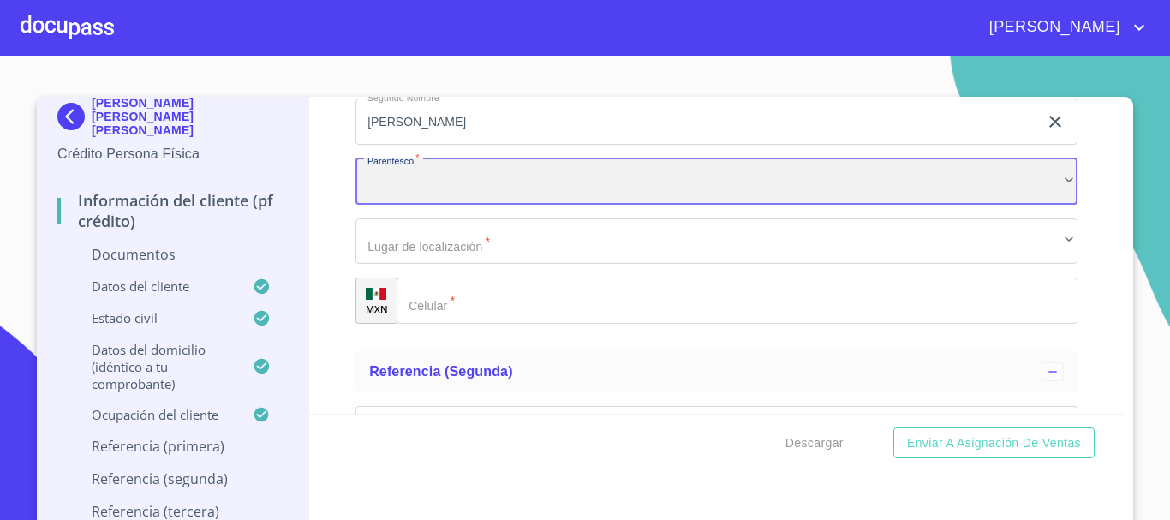
click at [404, 178] on div "​" at bounding box center [717, 182] width 722 height 46
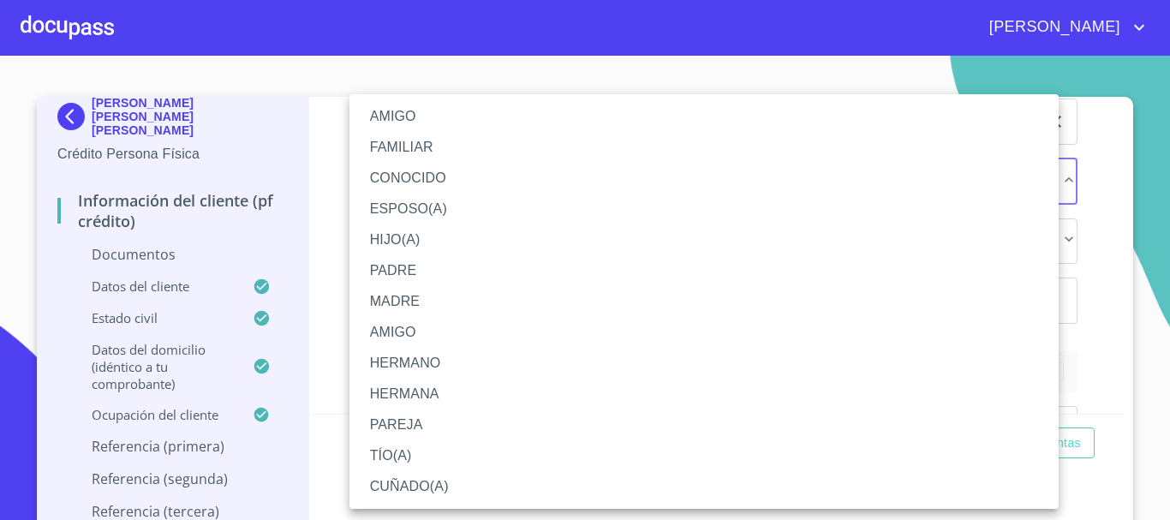
click at [383, 122] on li "AMIGO" at bounding box center [704, 116] width 709 height 31
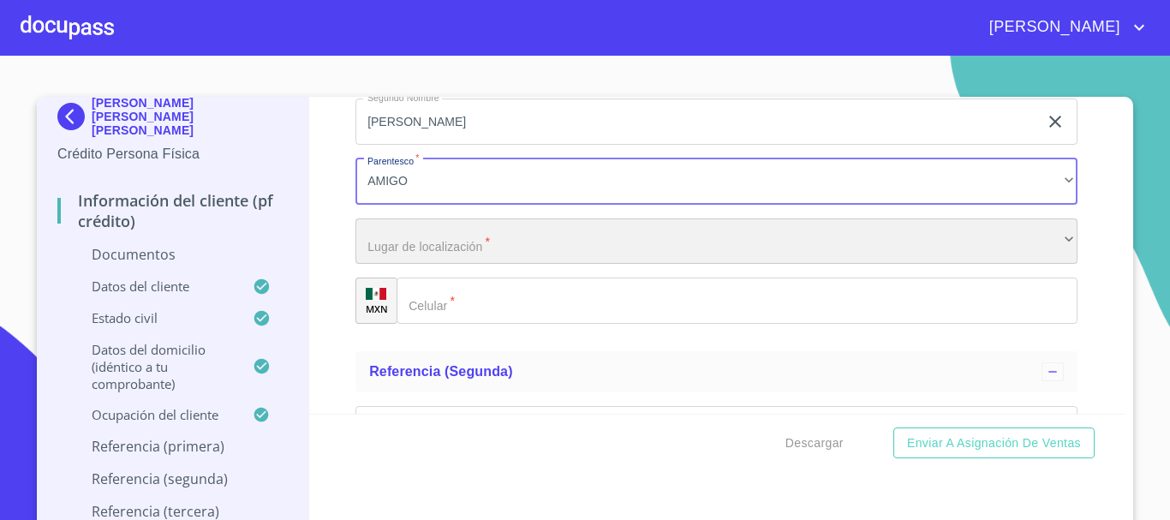
click at [400, 243] on div "​" at bounding box center [717, 241] width 722 height 46
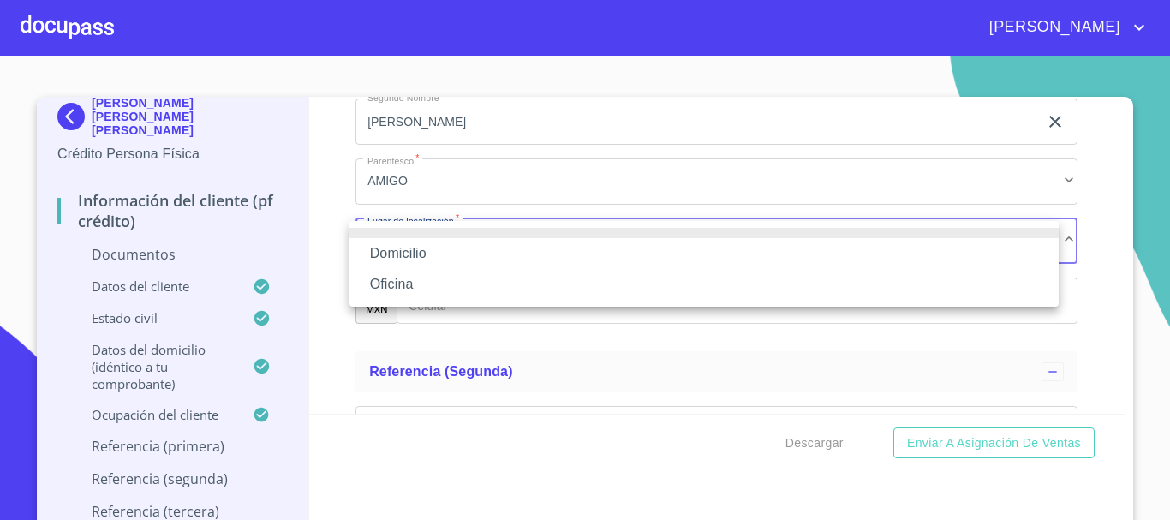
click at [400, 251] on li "Domicilio" at bounding box center [704, 253] width 709 height 31
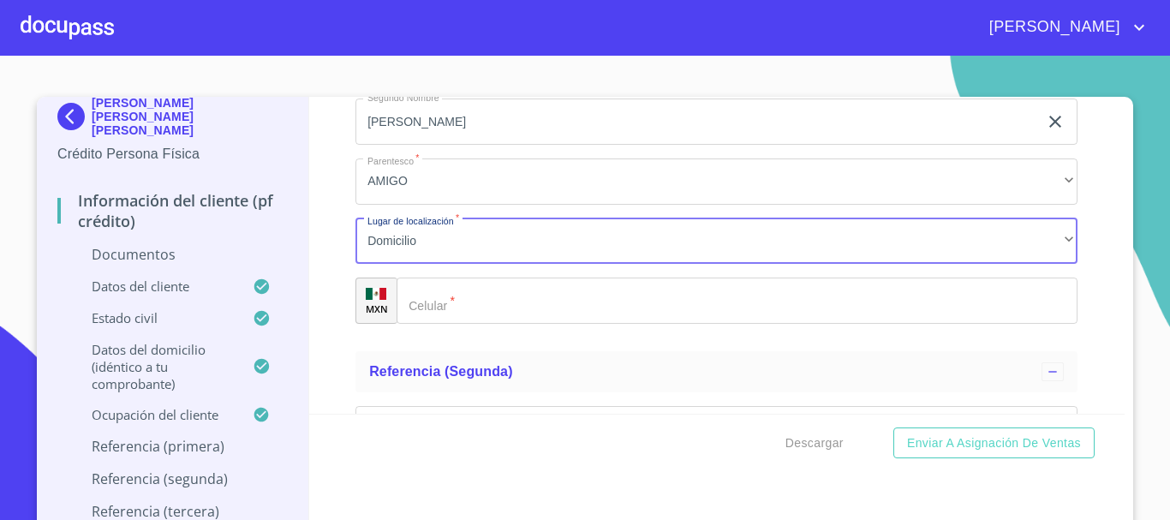
click at [429, 300] on div "​" at bounding box center [737, 301] width 681 height 46
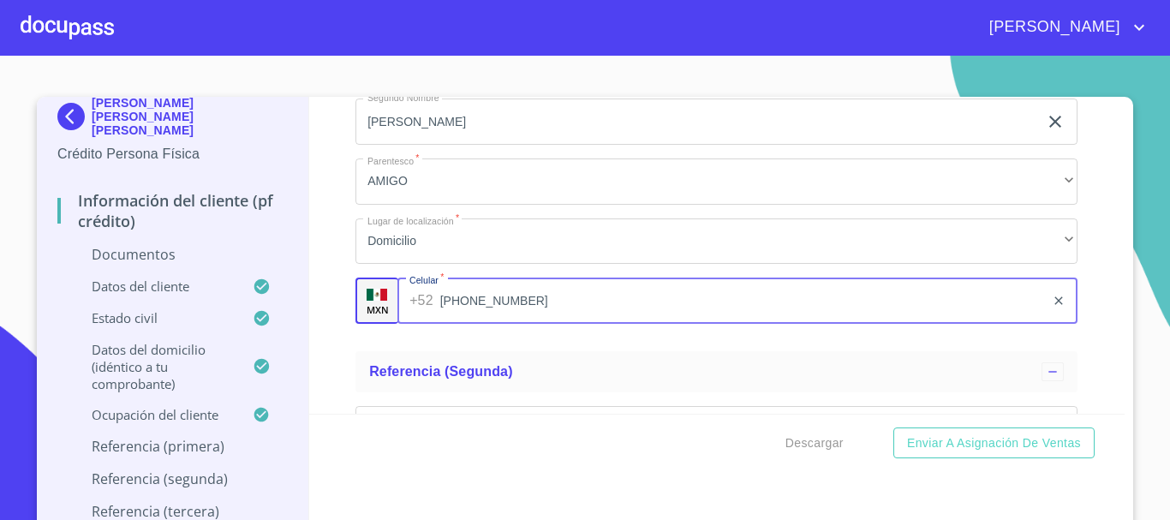
type input "[PHONE_NUMBER]"
click at [334, 333] on div "Información del cliente (PF crédito) Documentos Documento de identificación.   …" at bounding box center [717, 255] width 817 height 317
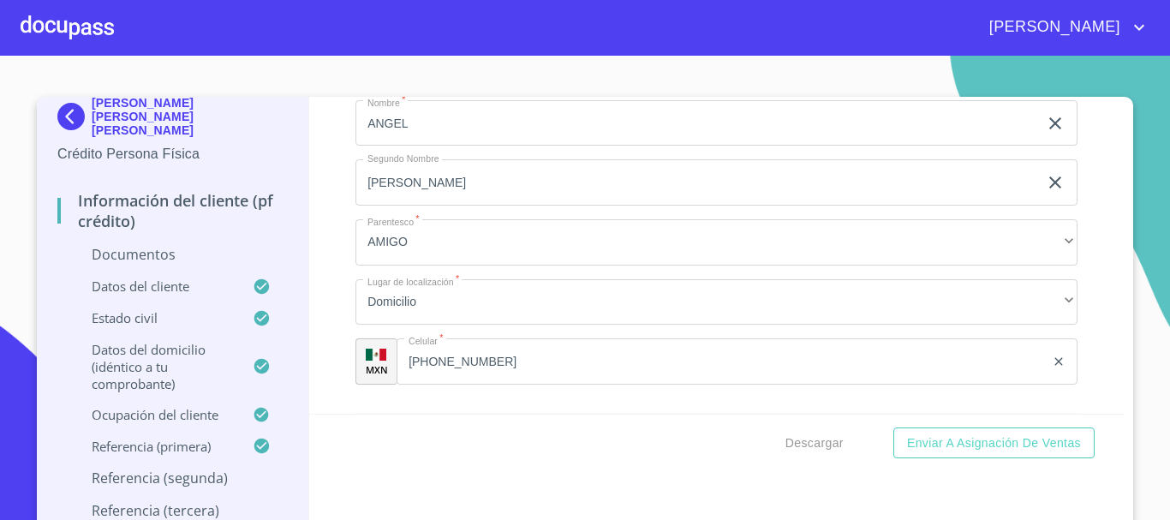
scroll to position [5734, 0]
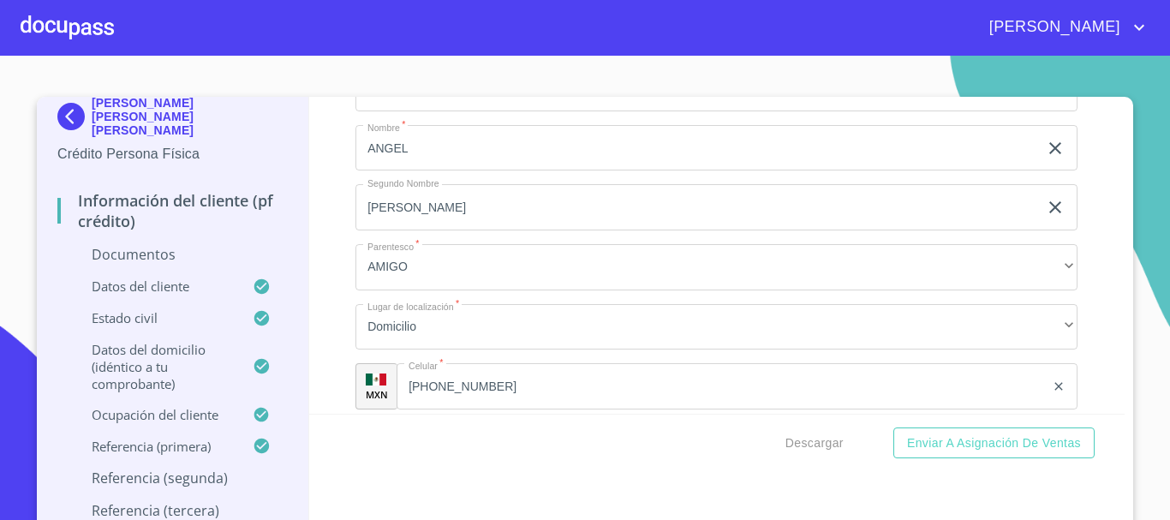
click at [334, 333] on div "Información del cliente (PF crédito) Documentos Documento de identificación.   …" at bounding box center [717, 255] width 817 height 317
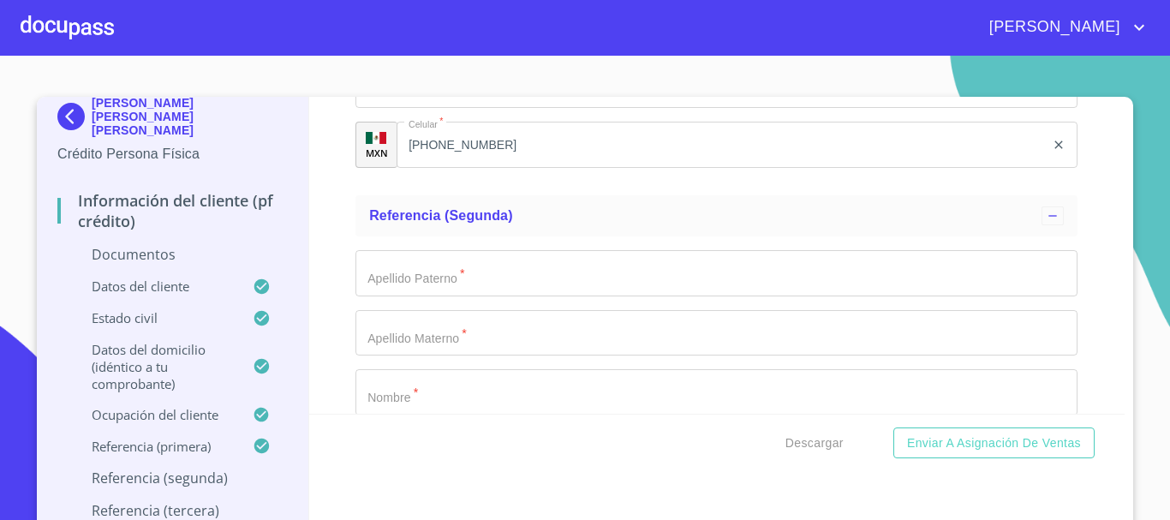
scroll to position [5991, 0]
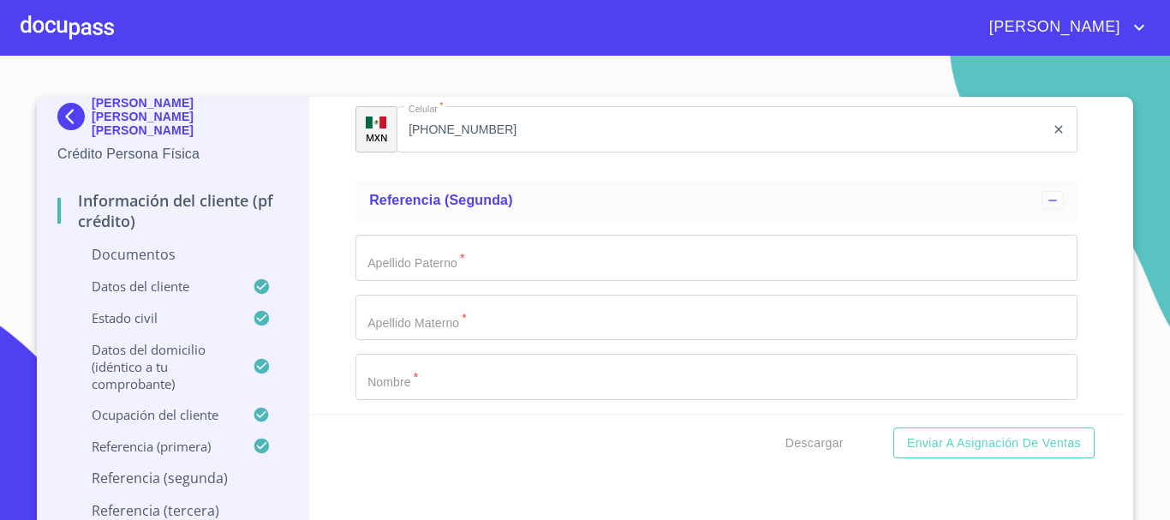
click at [370, 262] on input "Documento de identificación.   *" at bounding box center [717, 258] width 722 height 46
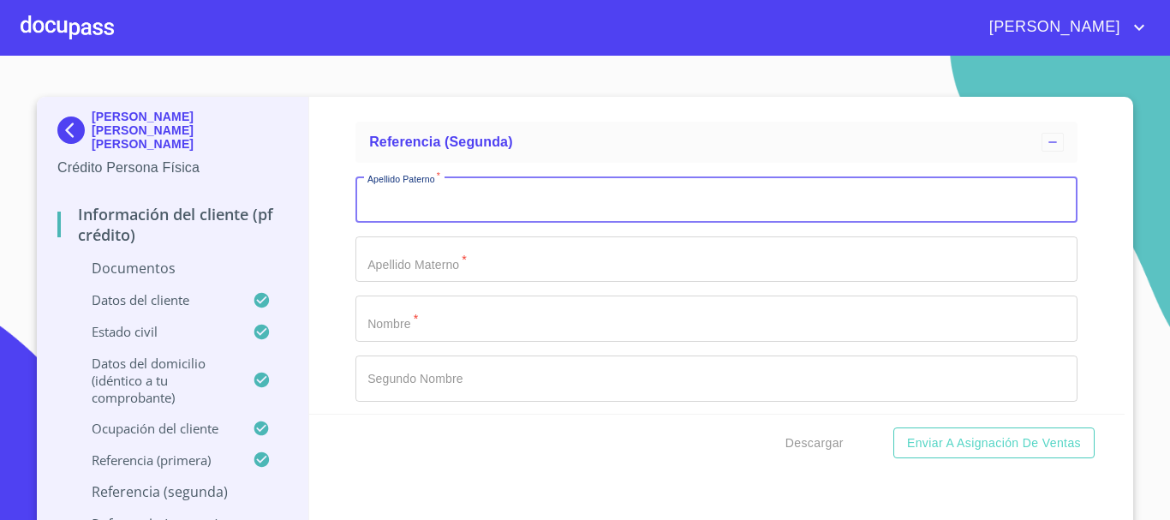
scroll to position [6076, 0]
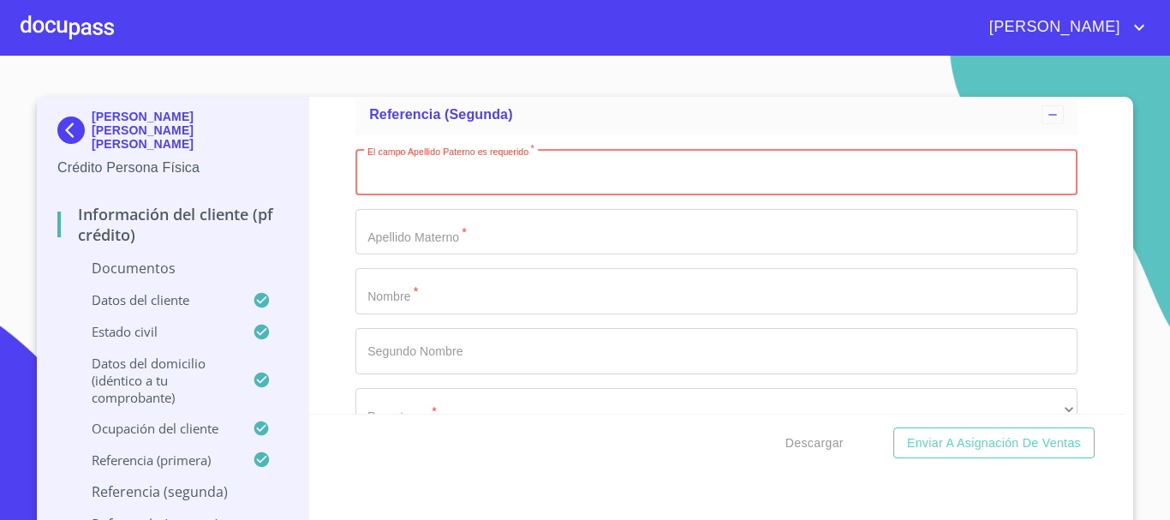
click at [401, 183] on input "Documento de identificación.   *" at bounding box center [717, 172] width 722 height 46
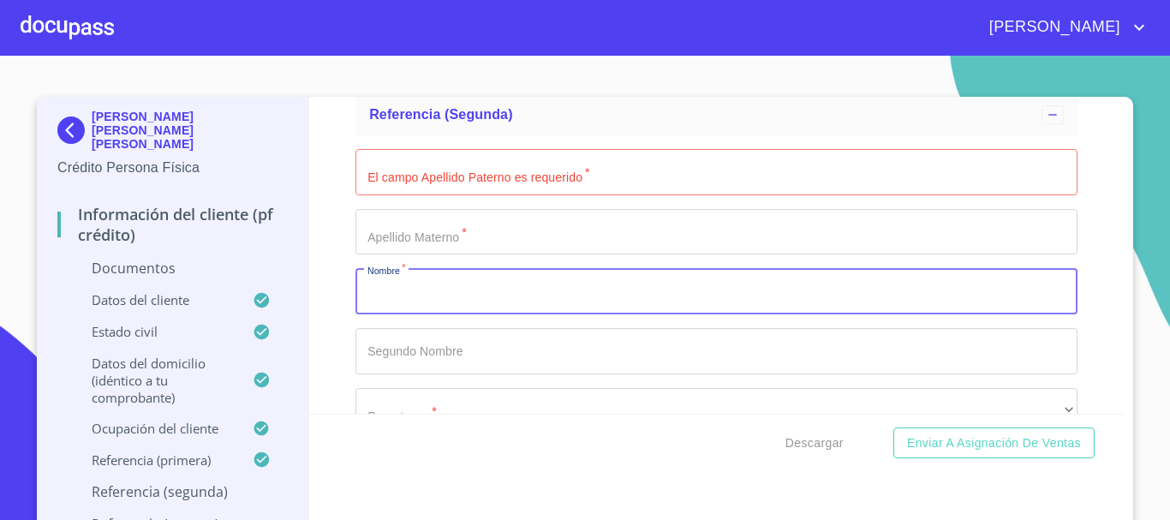
click at [396, 282] on input "Documento de identificación.   *" at bounding box center [717, 291] width 722 height 46
type input "FRANCISCO"
click at [408, 188] on input "Documento de identificación.   *" at bounding box center [717, 172] width 722 height 46
click at [437, 292] on input "FRANCISCO" at bounding box center [697, 291] width 683 height 46
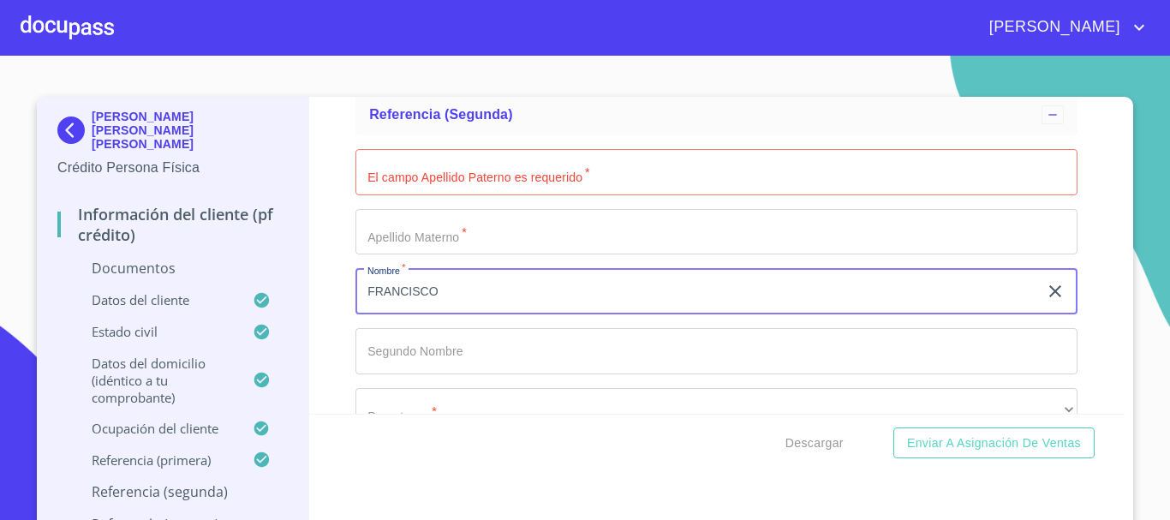
click at [437, 292] on input "FRANCISCO" at bounding box center [697, 291] width 683 height 46
type input "[PERSON_NAME]"
click at [395, 184] on input "Documento de identificación.   *" at bounding box center [717, 172] width 722 height 46
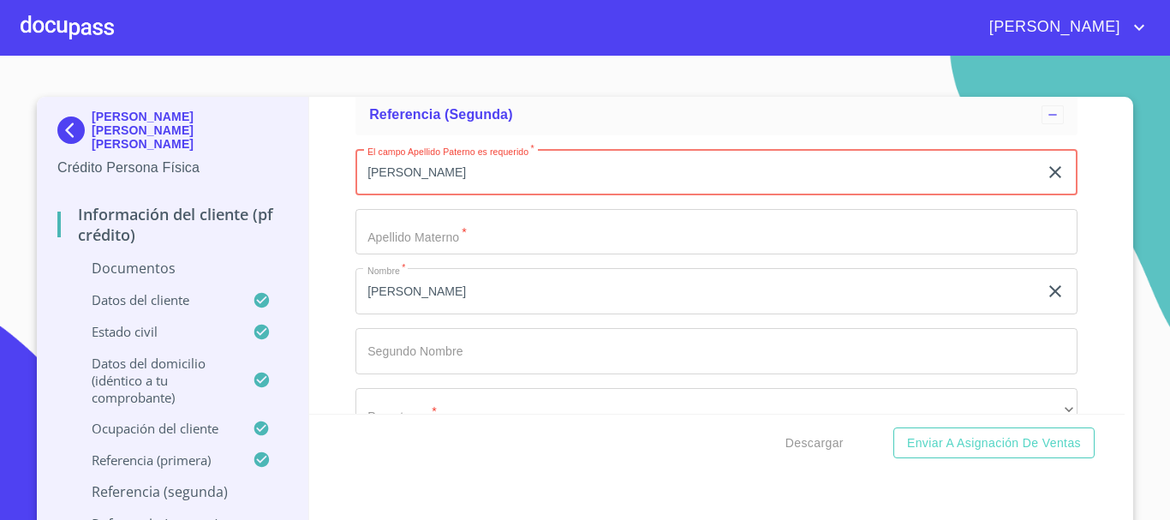
type input "[PERSON_NAME]"
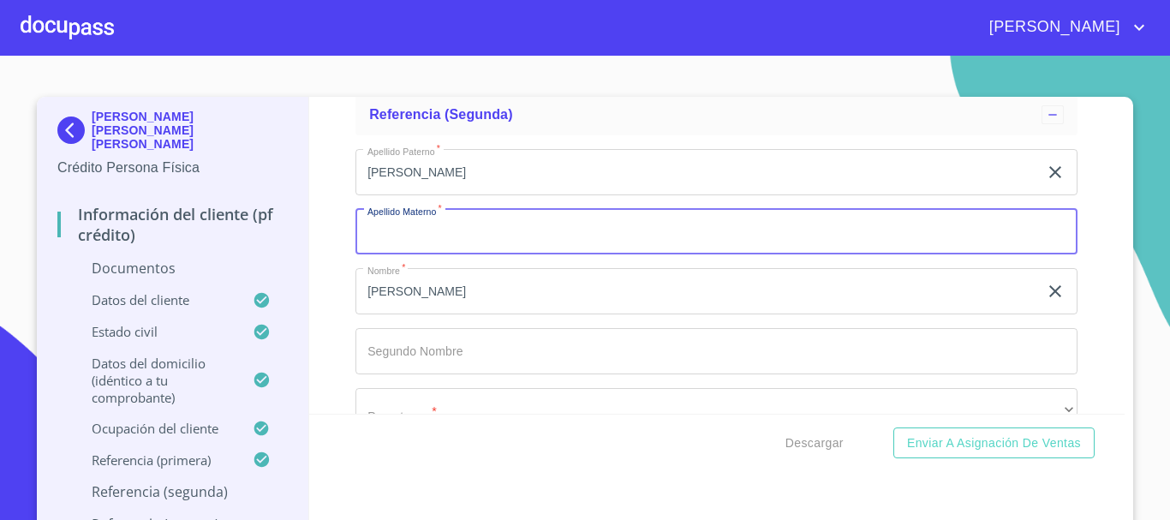
click at [394, 222] on input "Documento de identificación.   *" at bounding box center [717, 232] width 722 height 46
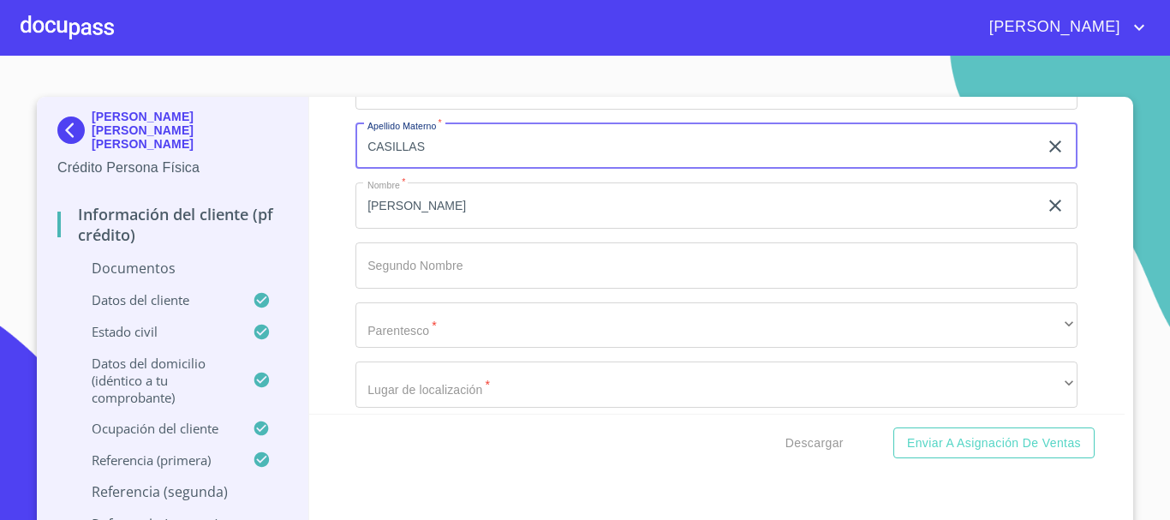
scroll to position [6162, 0]
type input "CASILLAS"
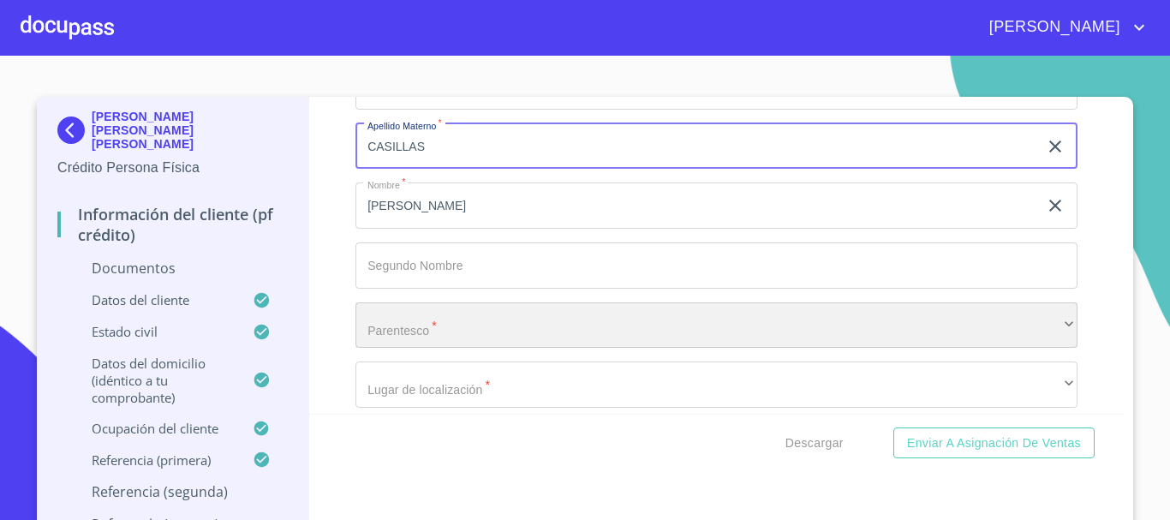
click at [416, 330] on div "​" at bounding box center [717, 325] width 722 height 46
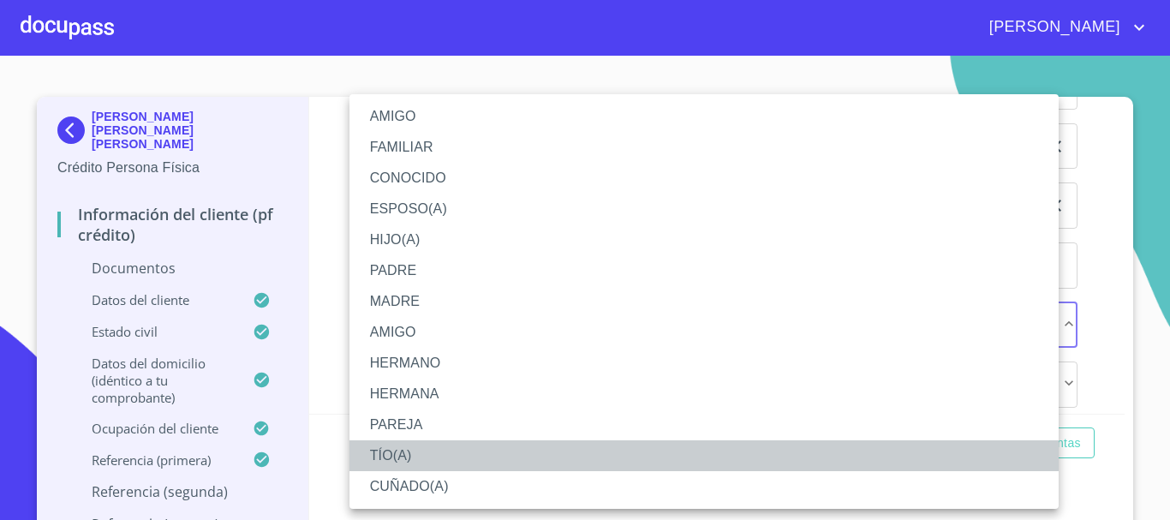
click at [406, 457] on li "TÍO(A)" at bounding box center [704, 455] width 709 height 31
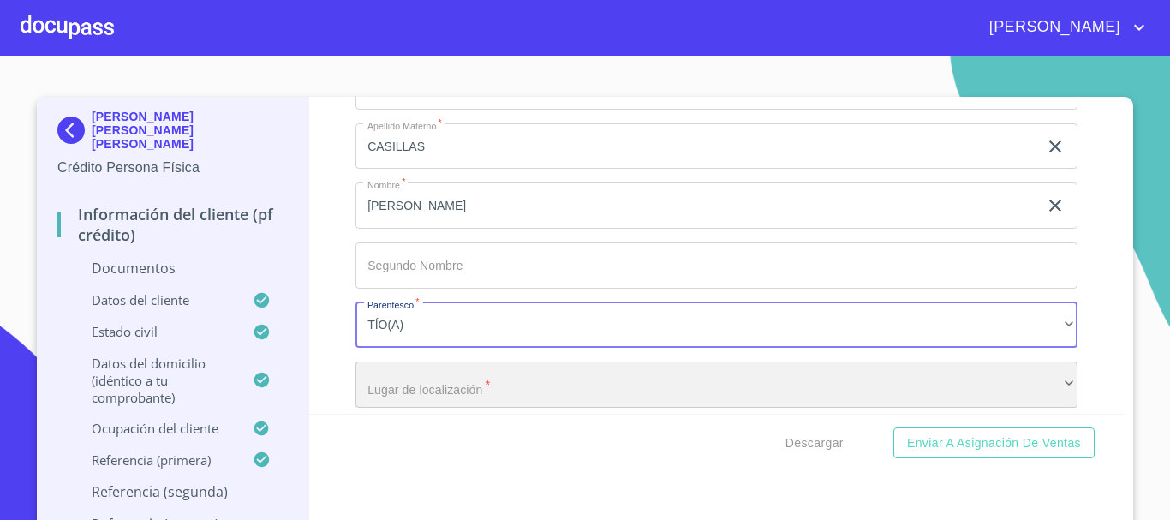
click at [416, 373] on div "​" at bounding box center [717, 385] width 722 height 46
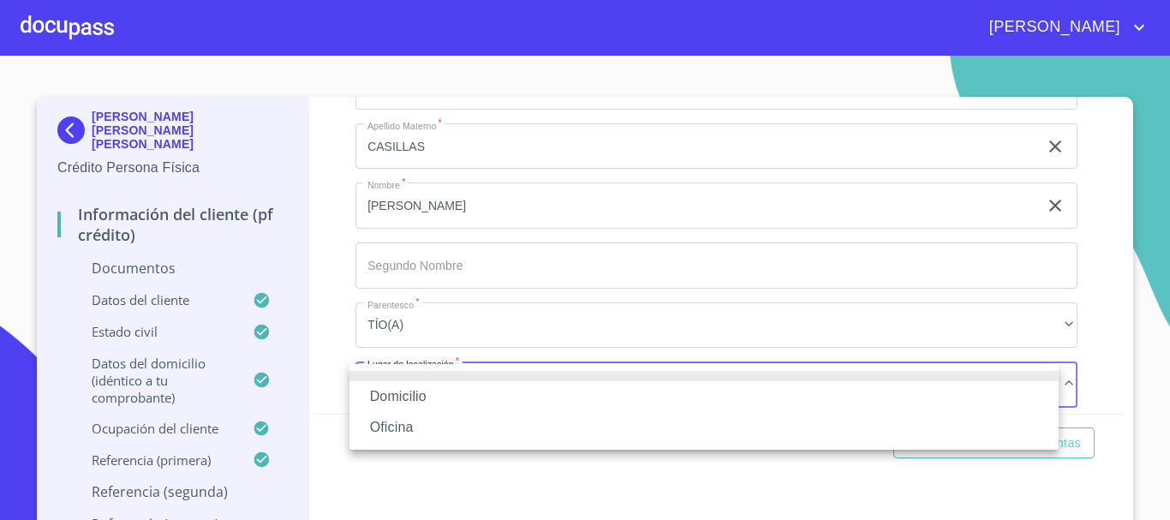
click at [408, 400] on li "Domicilio" at bounding box center [704, 396] width 709 height 31
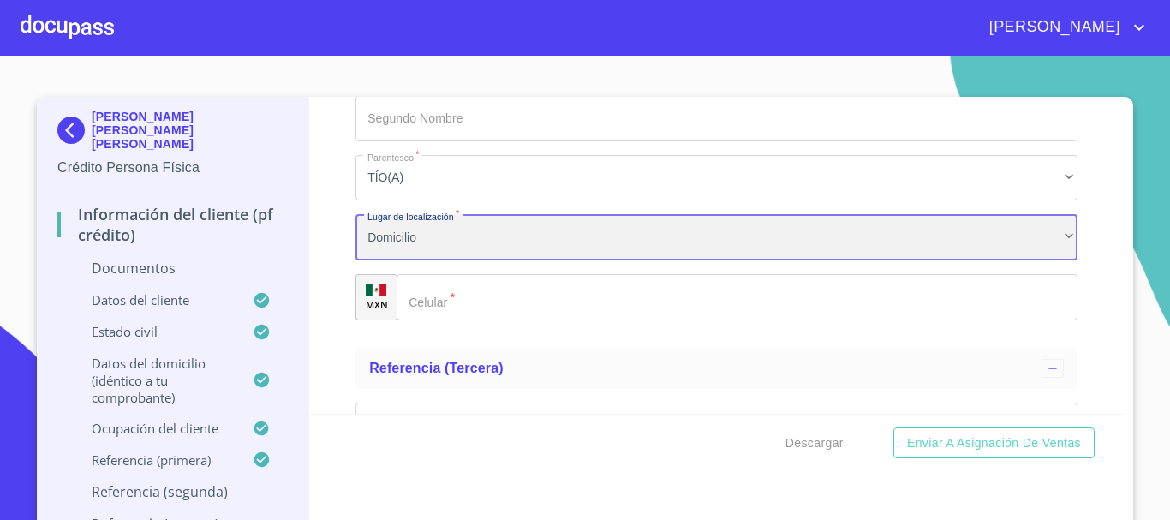
scroll to position [6333, 0]
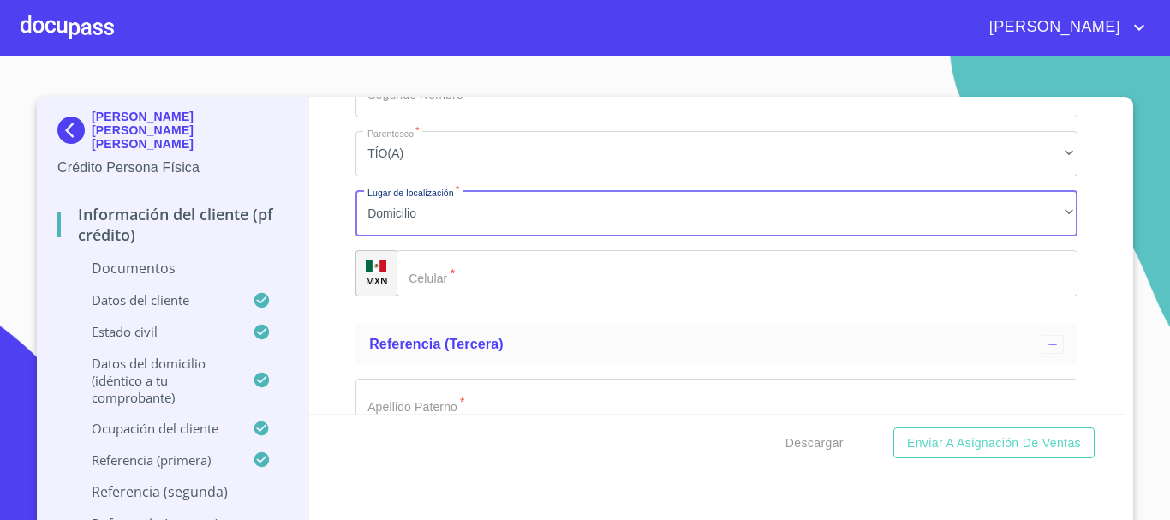
click at [409, 278] on div "​" at bounding box center [737, 273] width 681 height 46
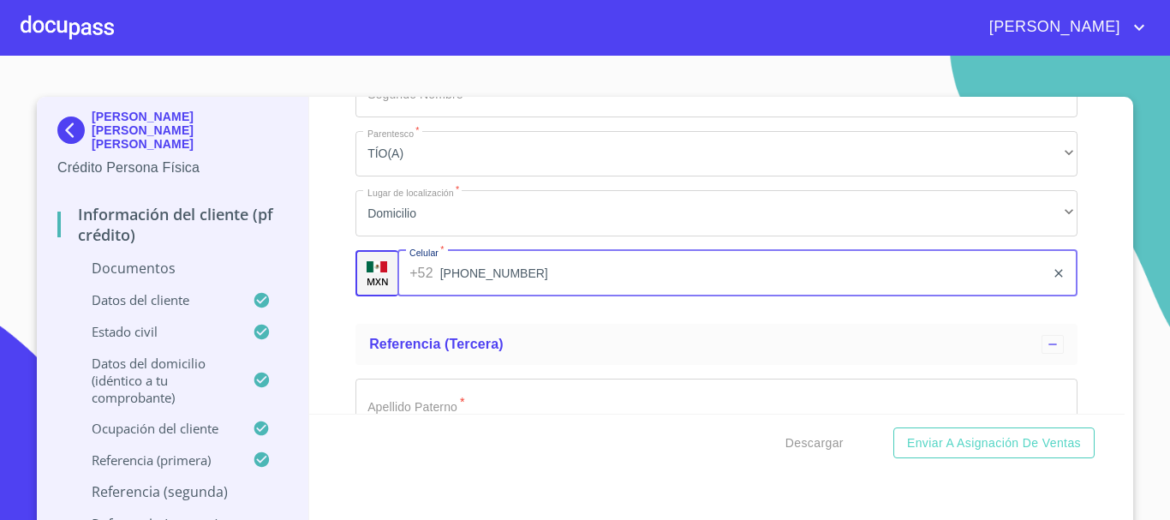
type input "[PHONE_NUMBER]"
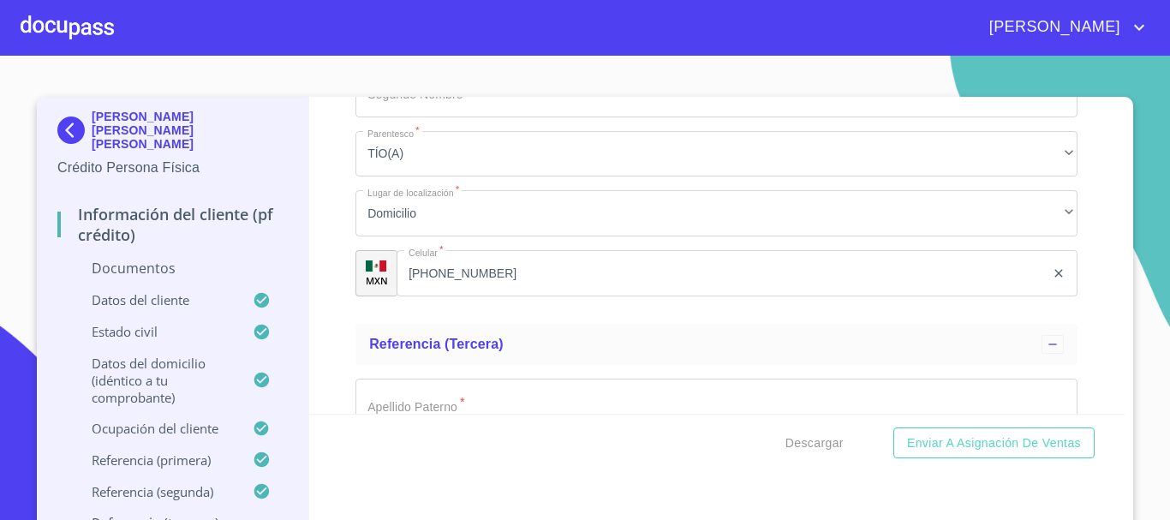
click at [327, 272] on div "Información del cliente (PF crédito) Documentos Documento de identificación.   …" at bounding box center [717, 255] width 817 height 317
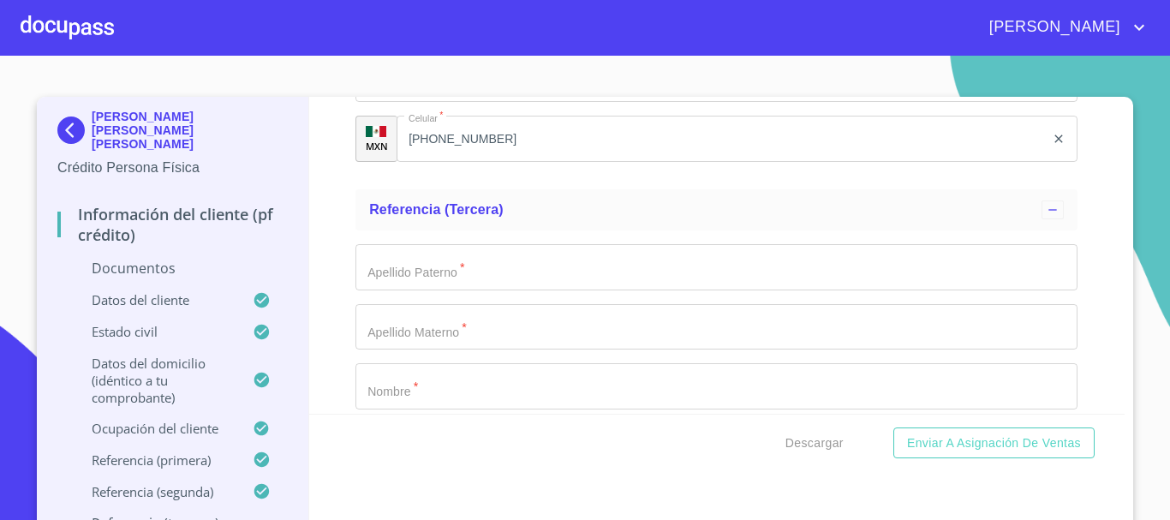
scroll to position [6505, 0]
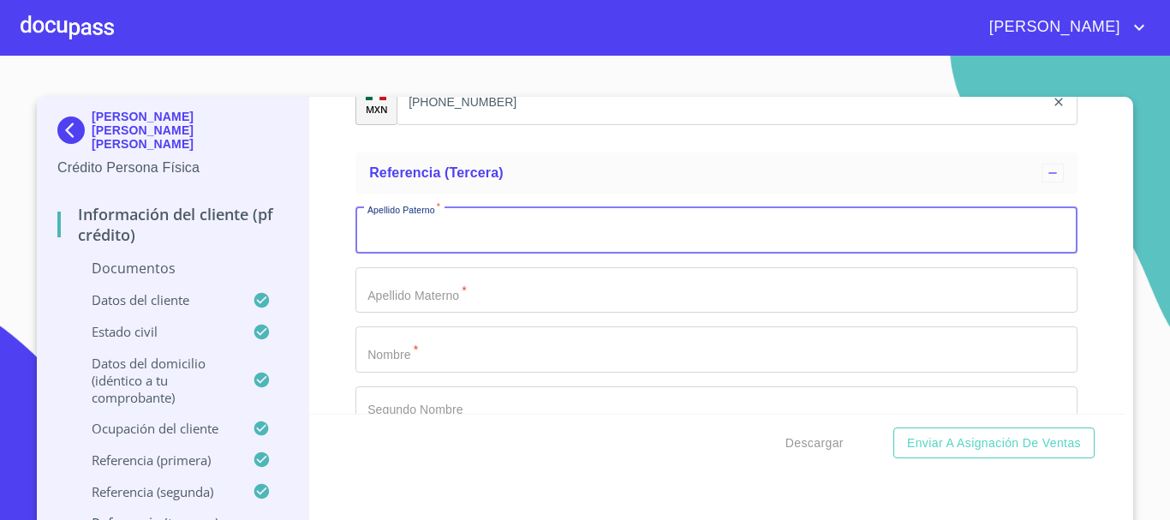
click at [390, 226] on input "Documento de identificación.   *" at bounding box center [717, 230] width 722 height 46
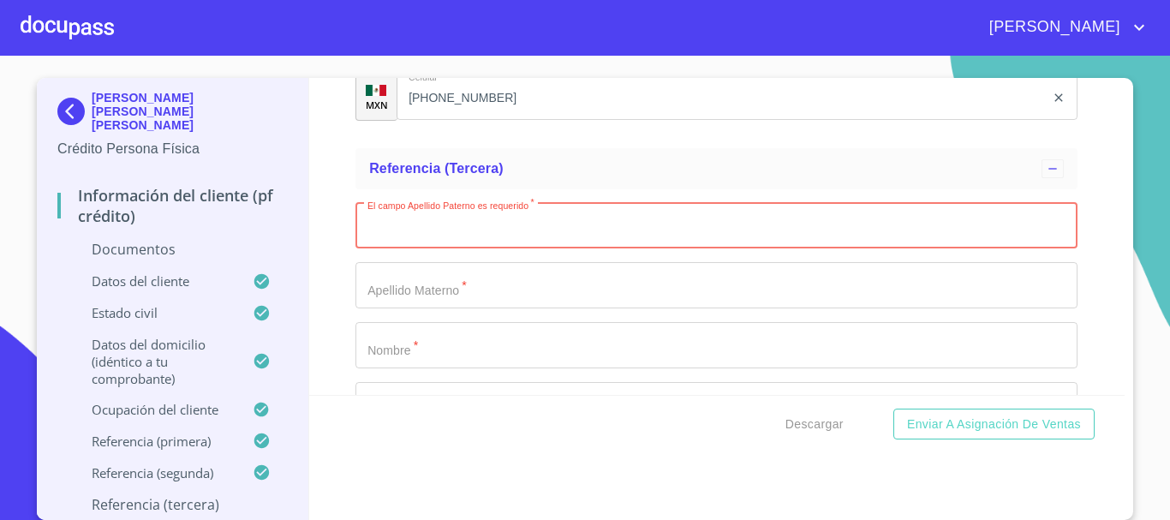
scroll to position [8014, 0]
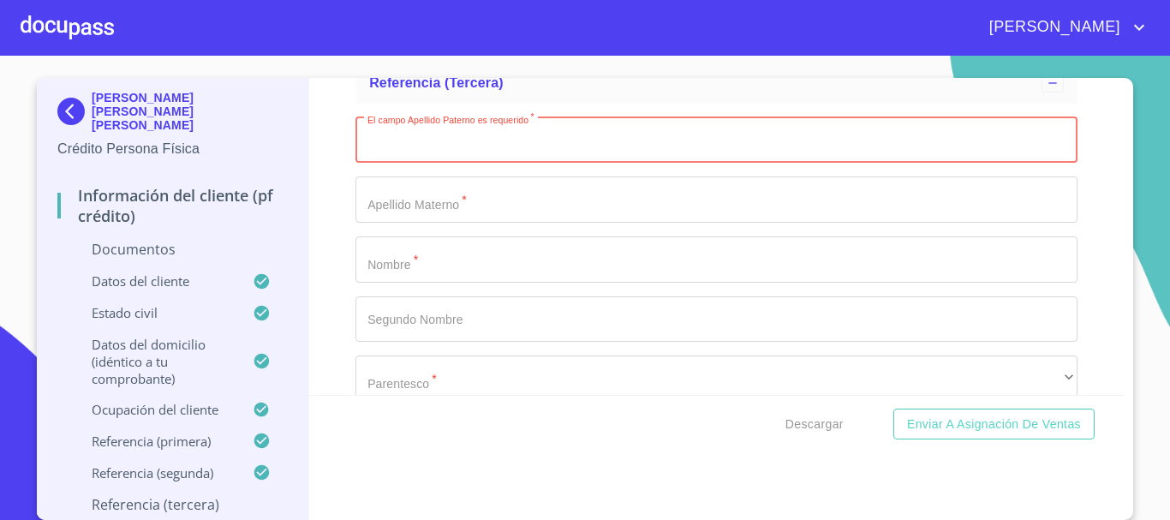
click at [384, 304] on input "Documento de identificación.   *" at bounding box center [717, 319] width 722 height 46
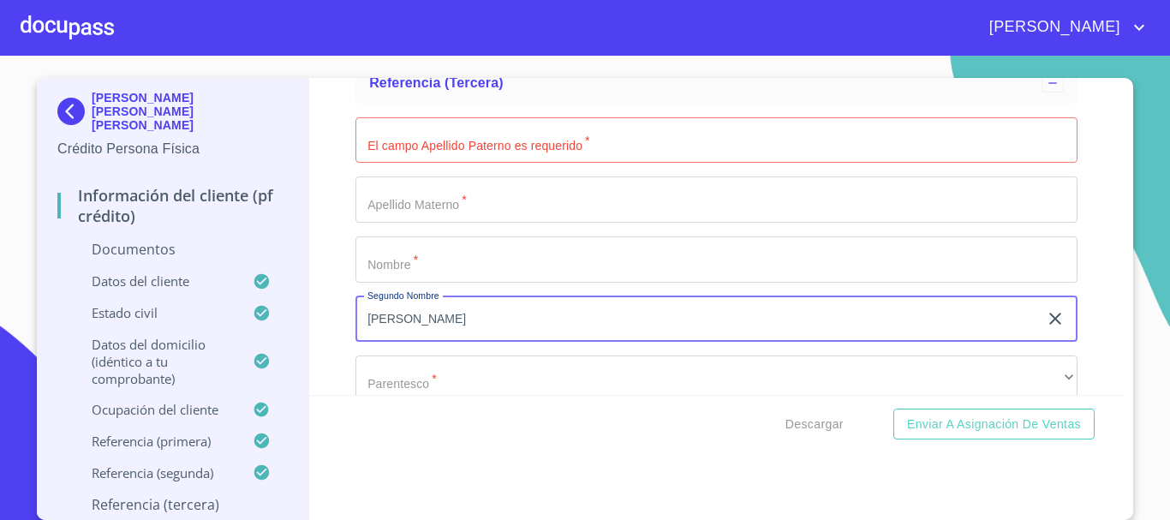
scroll to position [7928, 0]
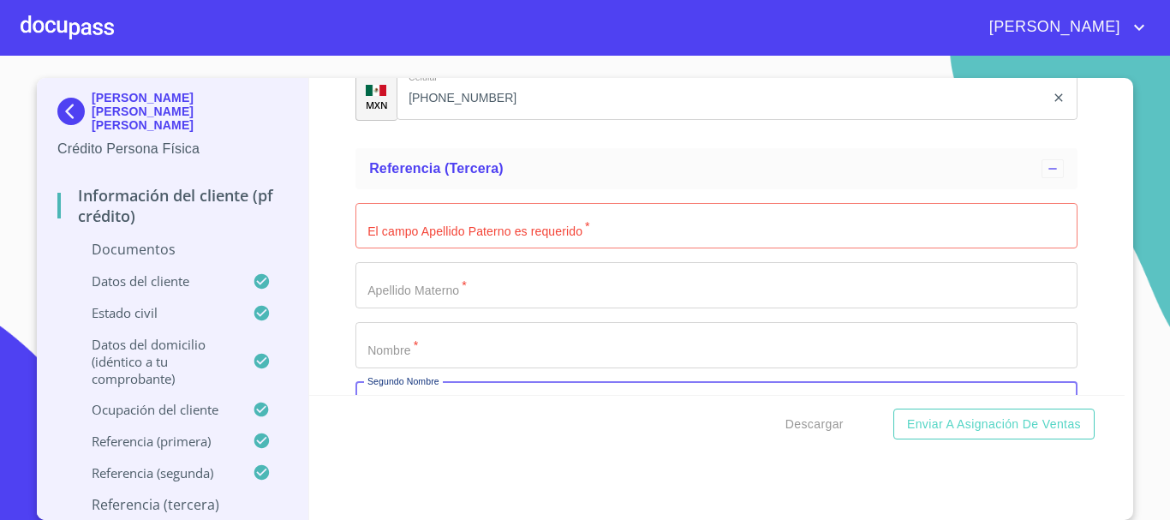
type input "[PERSON_NAME]"
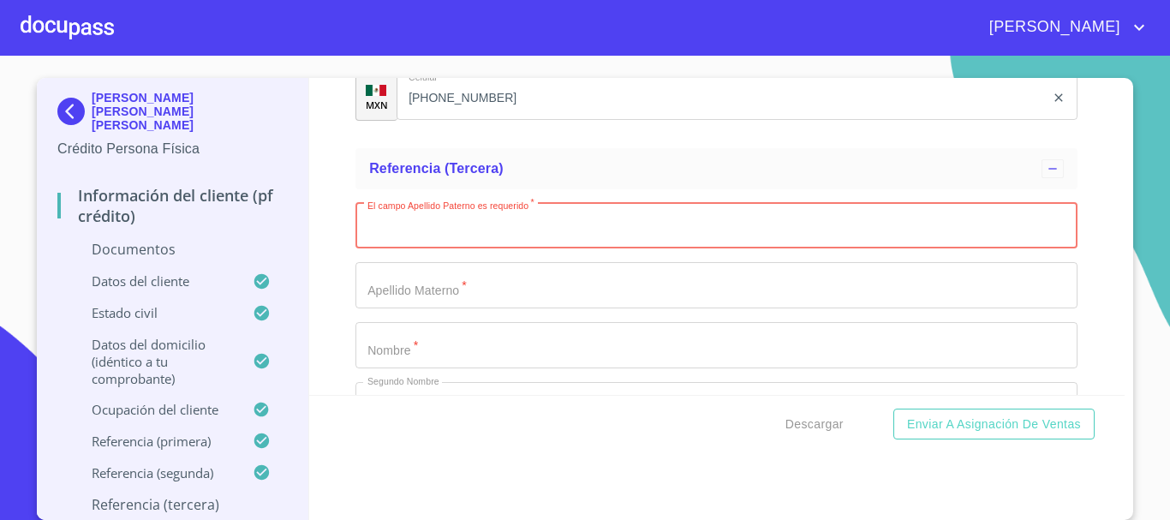
click at [410, 236] on input "Documento de identificación.   *" at bounding box center [717, 226] width 722 height 46
type input "[PERSON_NAME]"
click at [405, 280] on input "Documento de identificación.   *" at bounding box center [717, 285] width 722 height 46
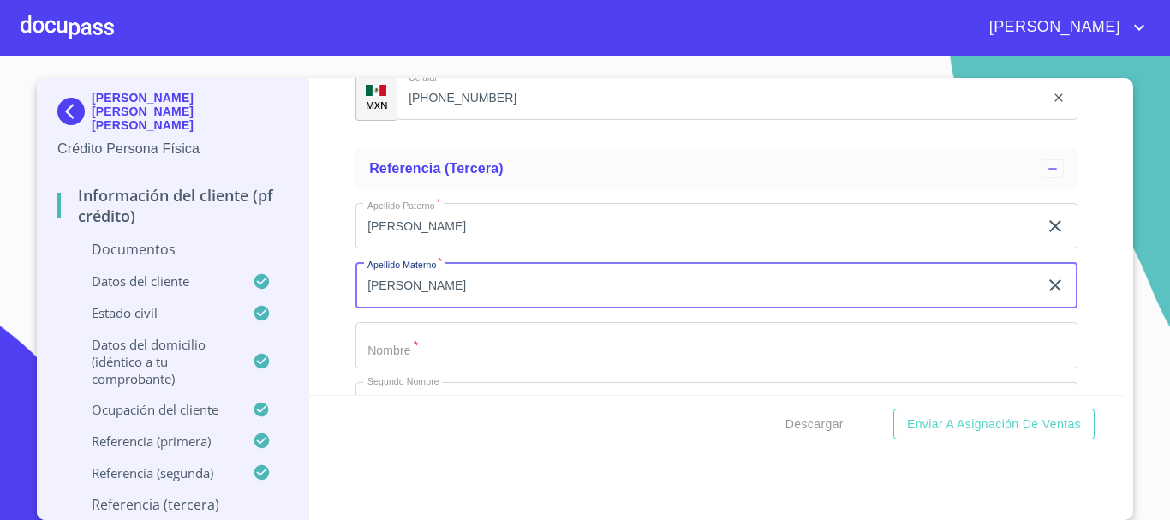
scroll to position [8014, 0]
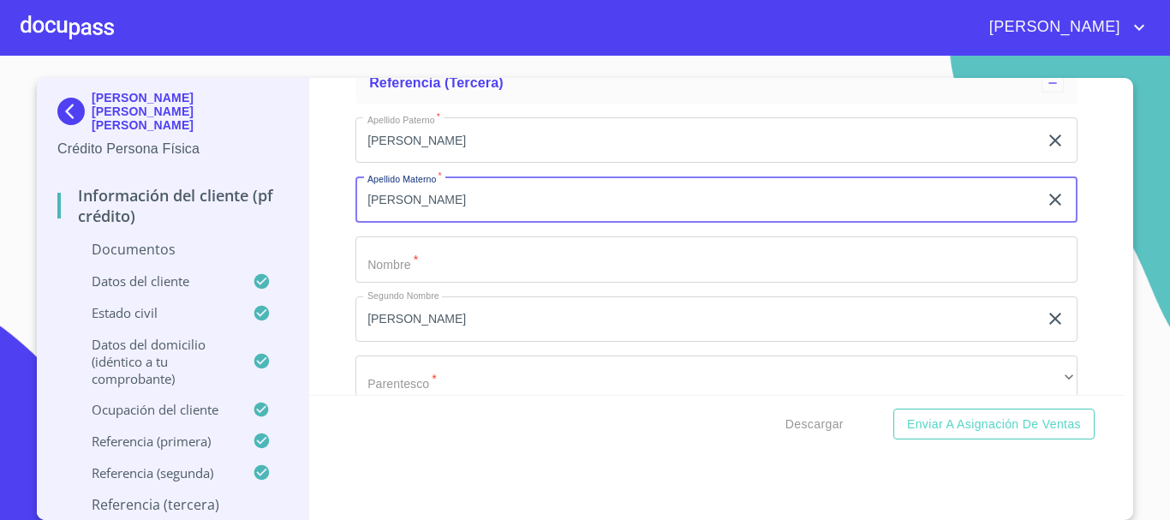
type input "[PERSON_NAME]"
click at [417, 312] on input "[PERSON_NAME]" at bounding box center [697, 319] width 683 height 46
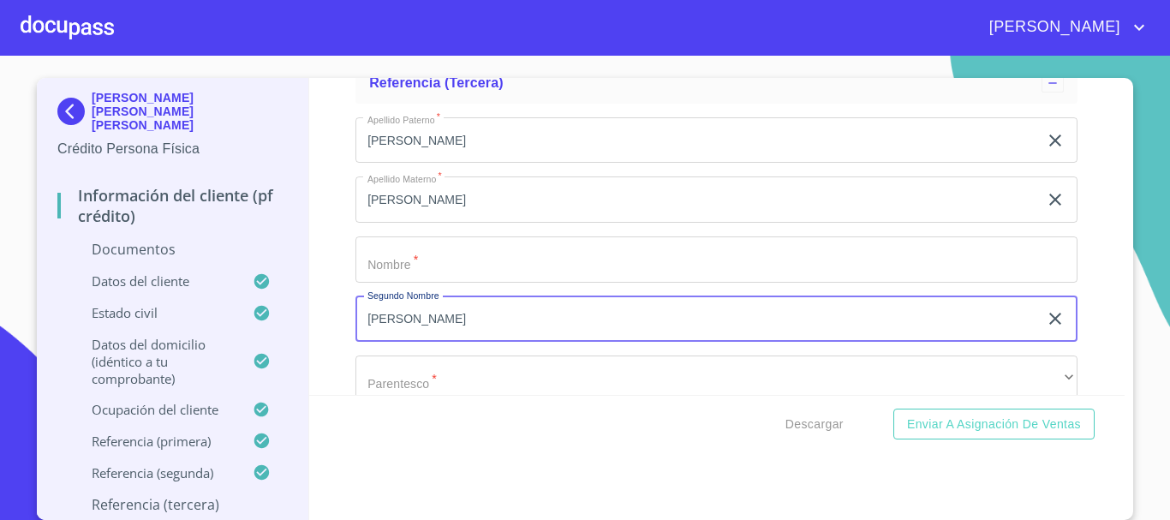
click at [417, 312] on input "[PERSON_NAME]" at bounding box center [697, 319] width 683 height 46
click at [418, 265] on input "Documento de identificación.   *" at bounding box center [717, 259] width 722 height 46
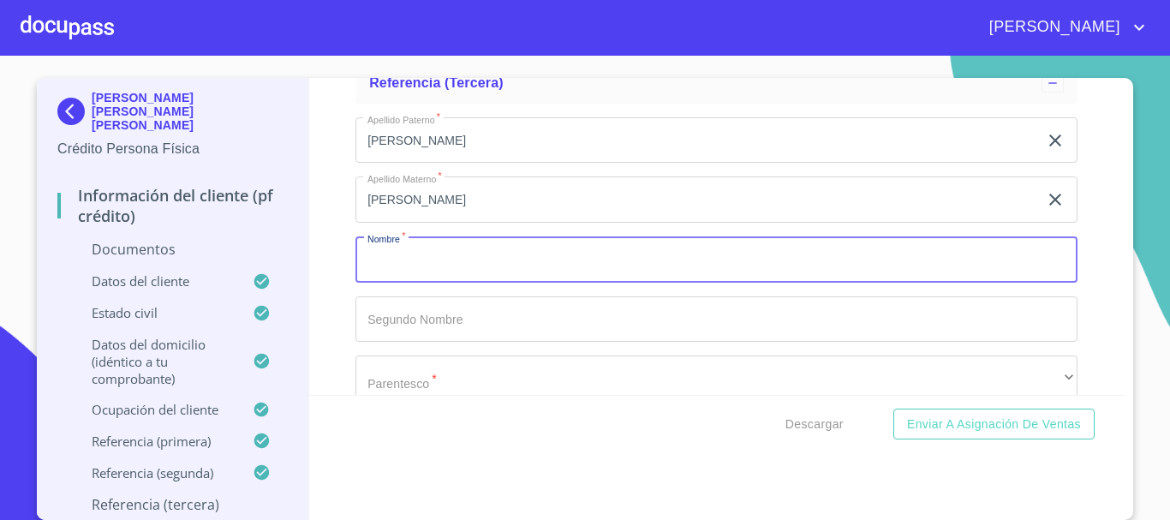
paste input "[PERSON_NAME]"
type input "[PERSON_NAME]"
click at [314, 309] on div "Información del cliente (PF crédito) Documentos Documento de identificación.   …" at bounding box center [717, 236] width 817 height 317
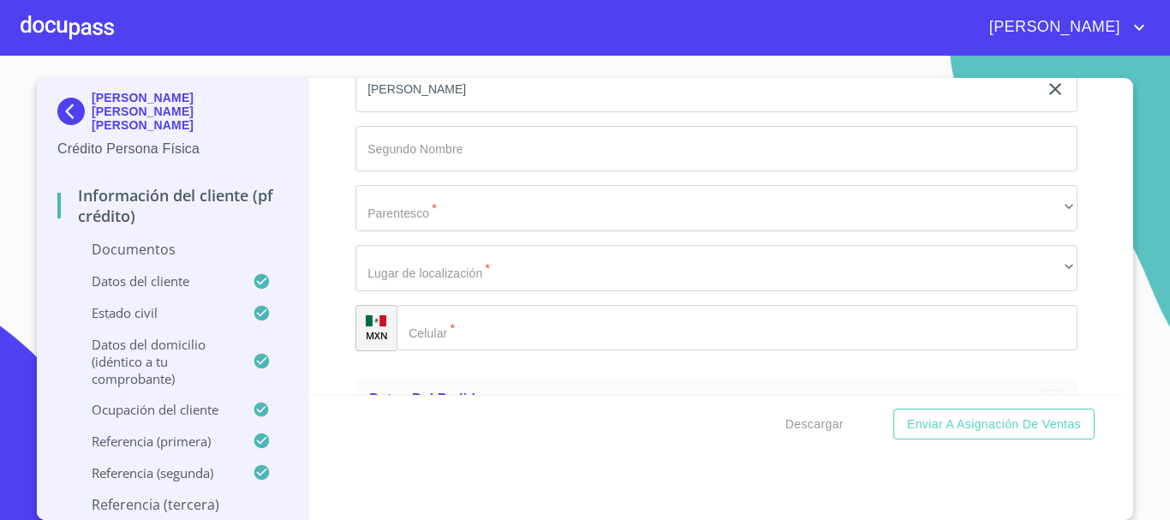
scroll to position [8185, 0]
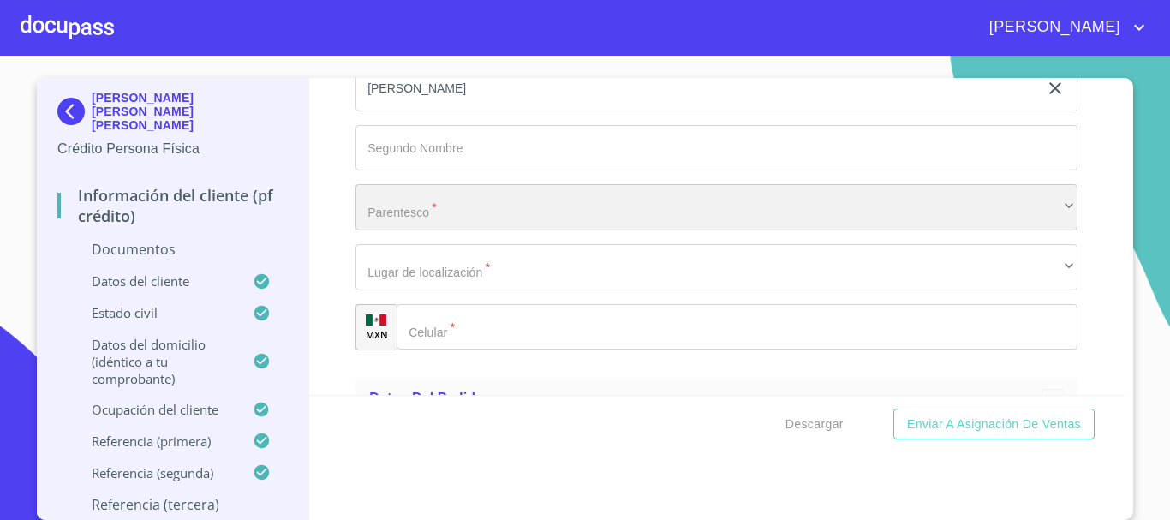
click at [405, 211] on div "​" at bounding box center [717, 207] width 722 height 46
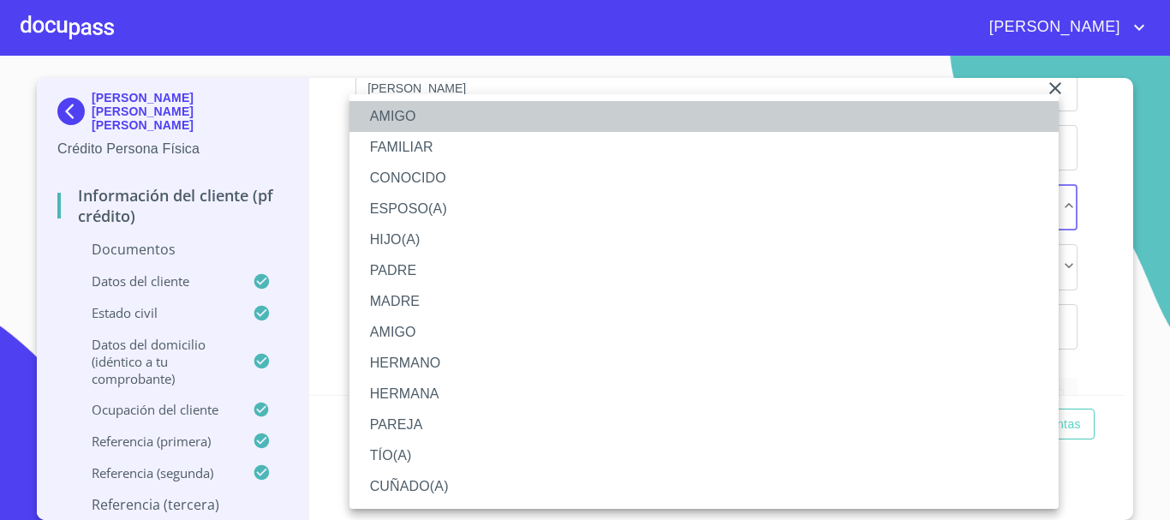
click at [405, 111] on li "AMIGO" at bounding box center [704, 116] width 709 height 31
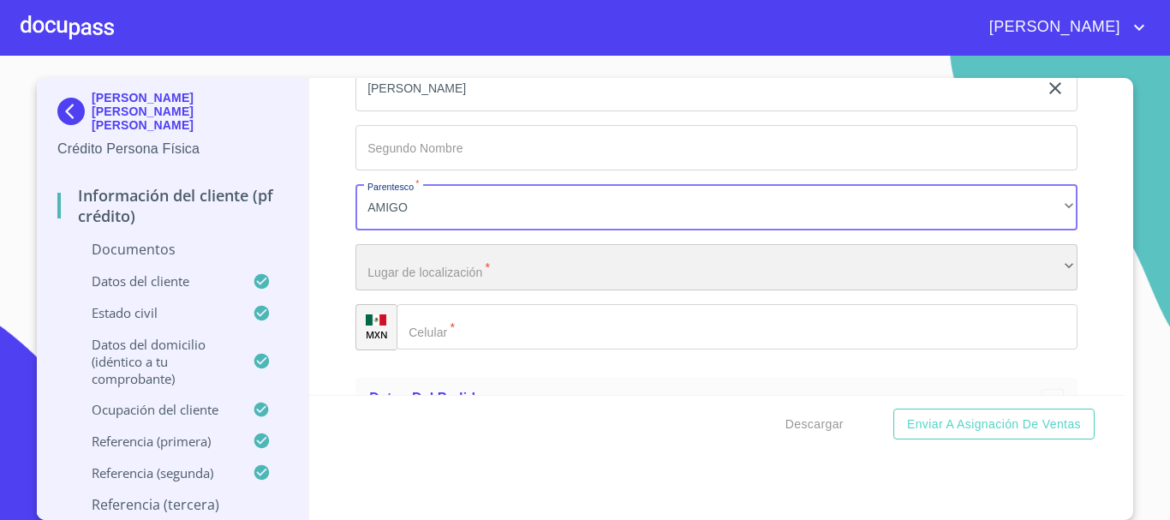
click at [418, 278] on div "​" at bounding box center [717, 267] width 722 height 46
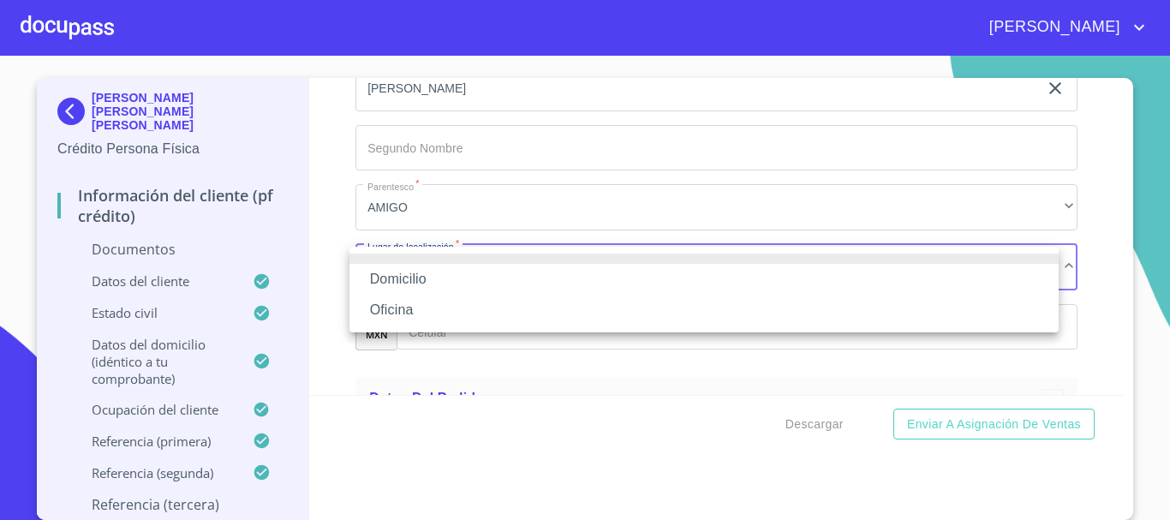
click at [418, 278] on li "Domicilio" at bounding box center [704, 279] width 709 height 31
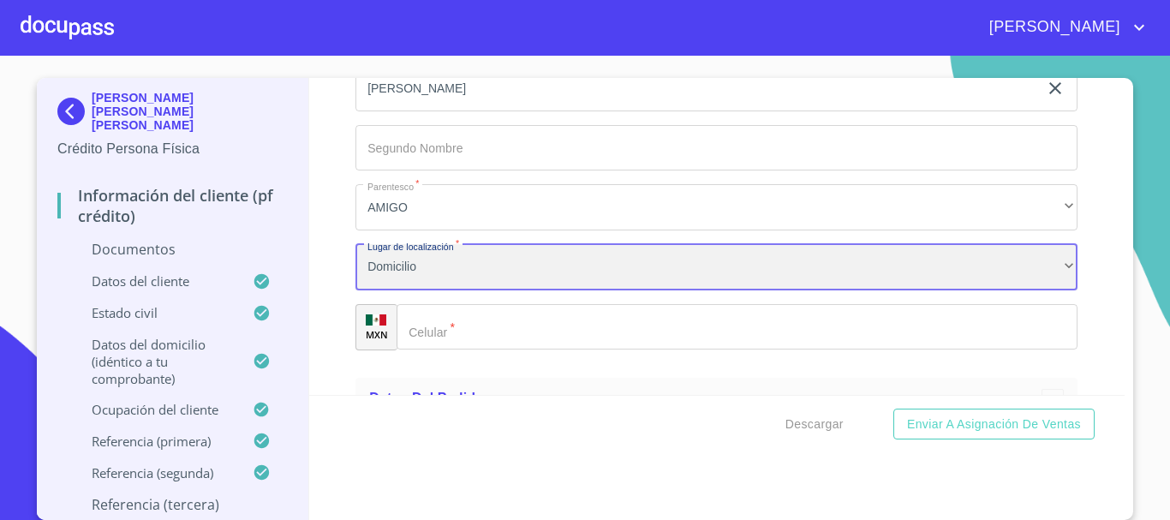
scroll to position [8271, 0]
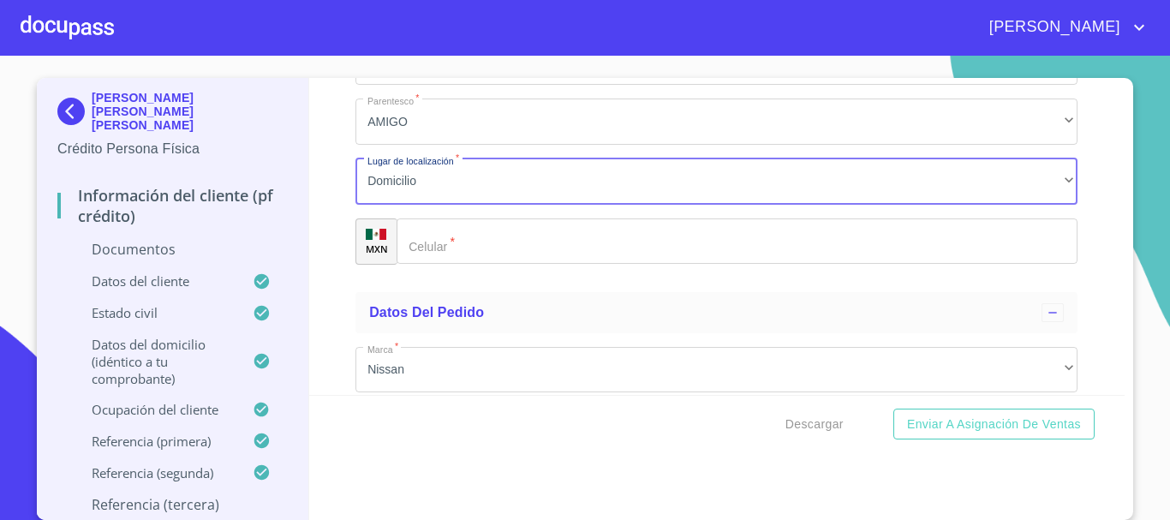
click at [428, 254] on div "​" at bounding box center [737, 241] width 681 height 46
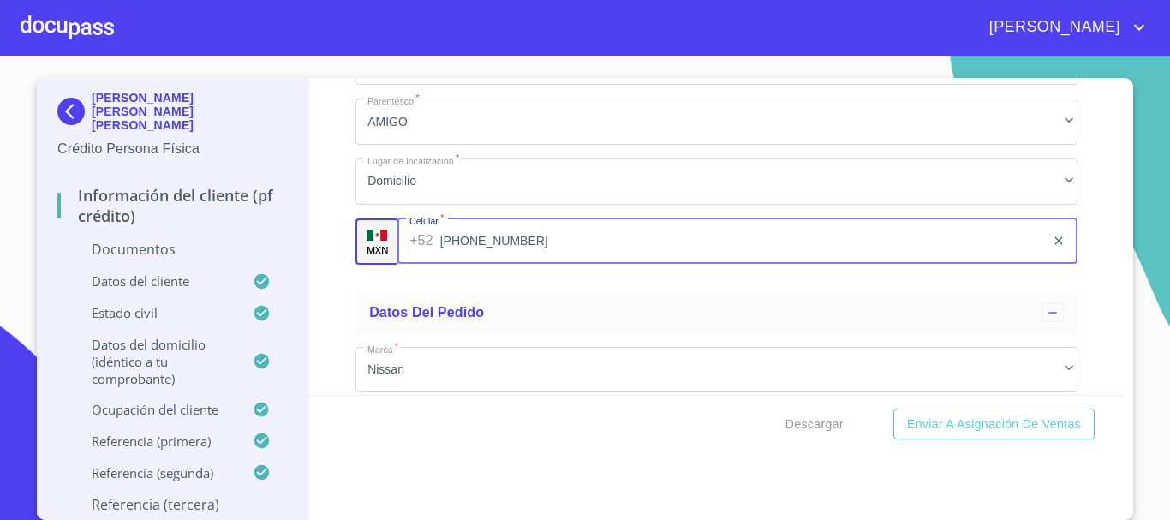
type input "[PHONE_NUMBER]"
click at [335, 264] on div "Información del cliente (PF crédito) Documentos Documento de identificación.   …" at bounding box center [717, 236] width 817 height 317
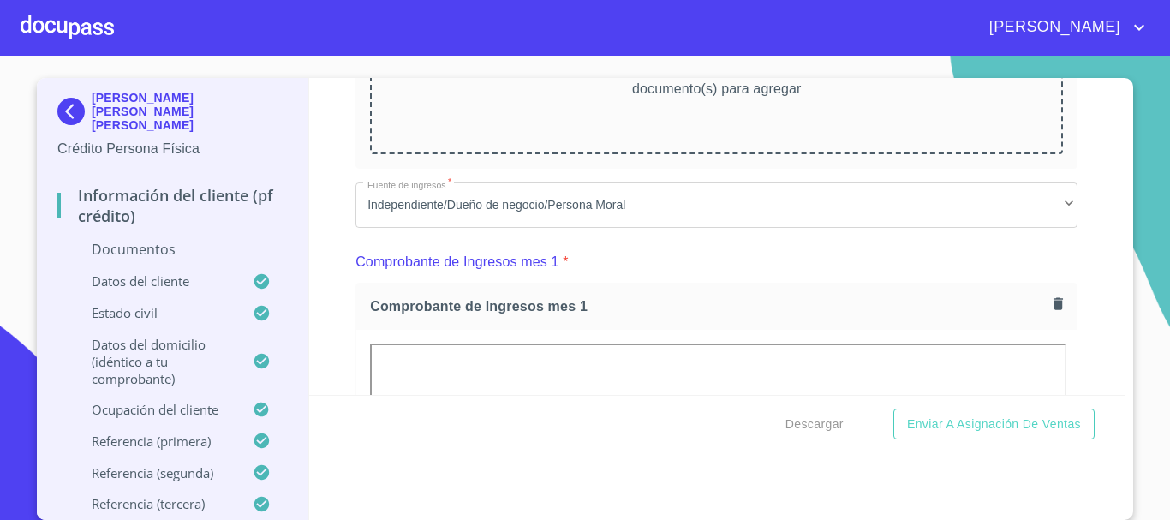
scroll to position [720, 0]
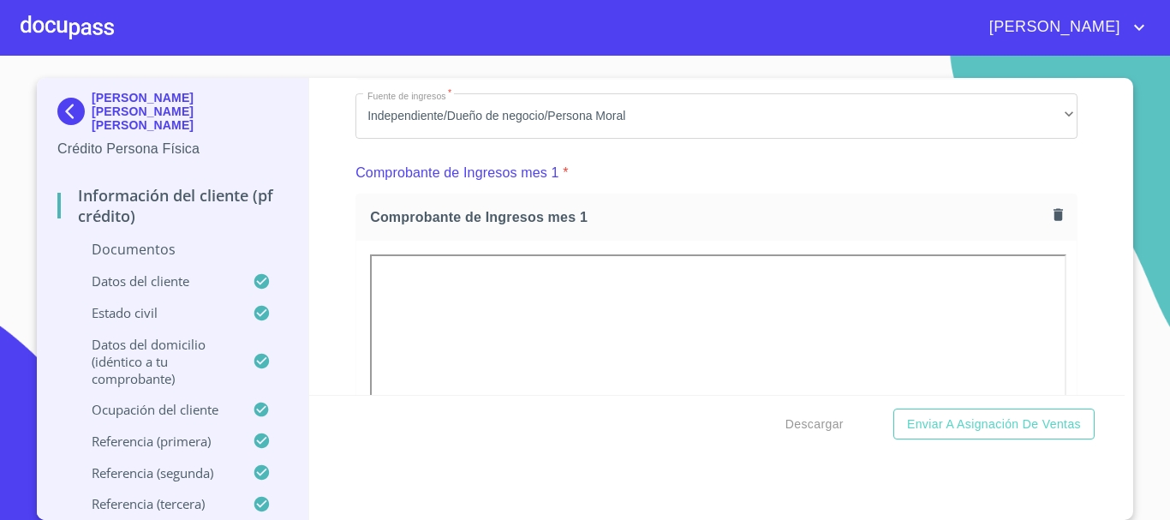
click at [309, 272] on div "Información del cliente (PF crédito) Documentos Documento de identificación.   …" at bounding box center [717, 236] width 817 height 317
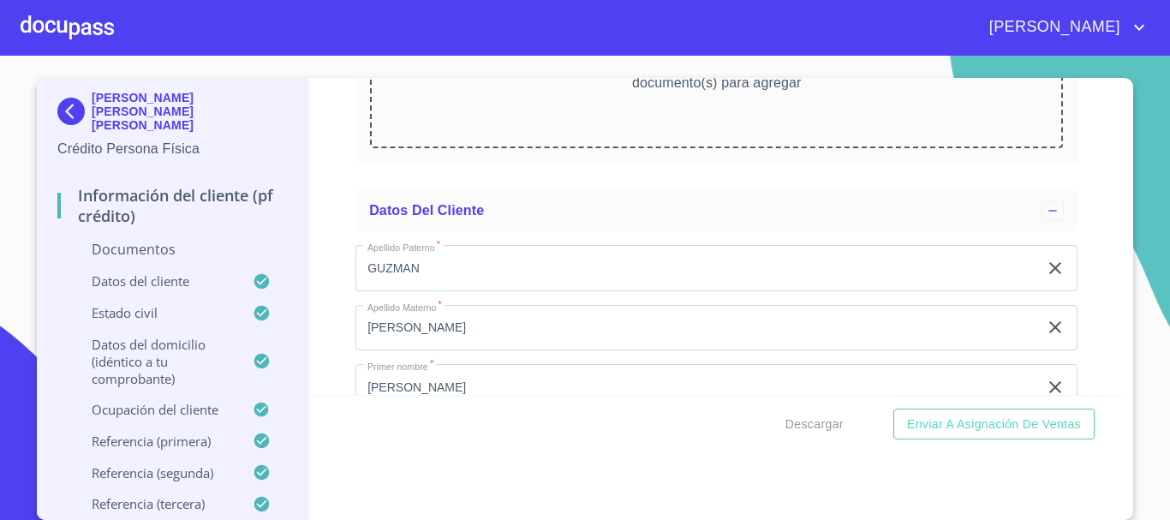
scroll to position [3890, 0]
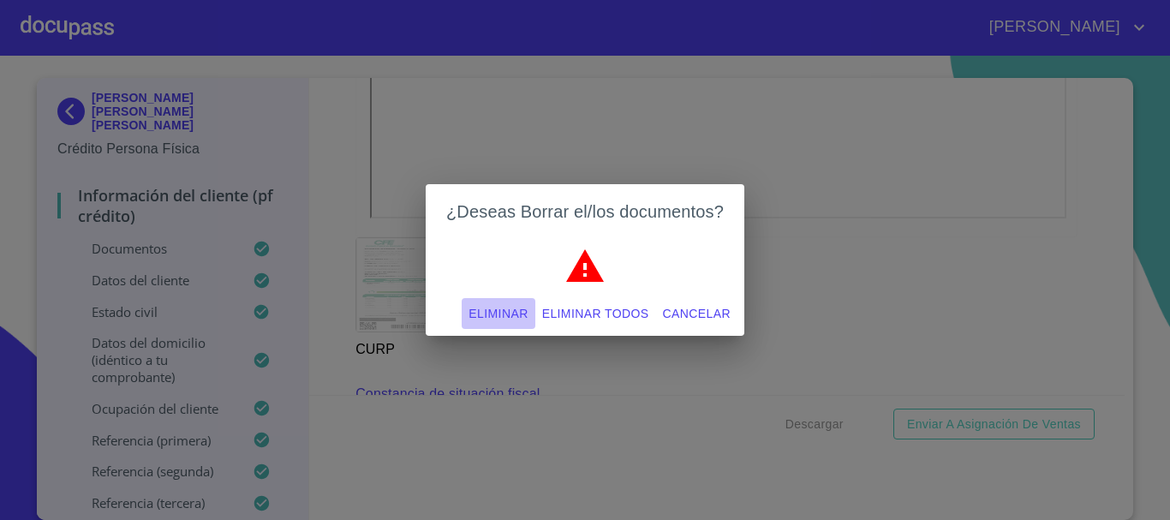
click at [512, 304] on span "Eliminar" at bounding box center [498, 313] width 59 height 21
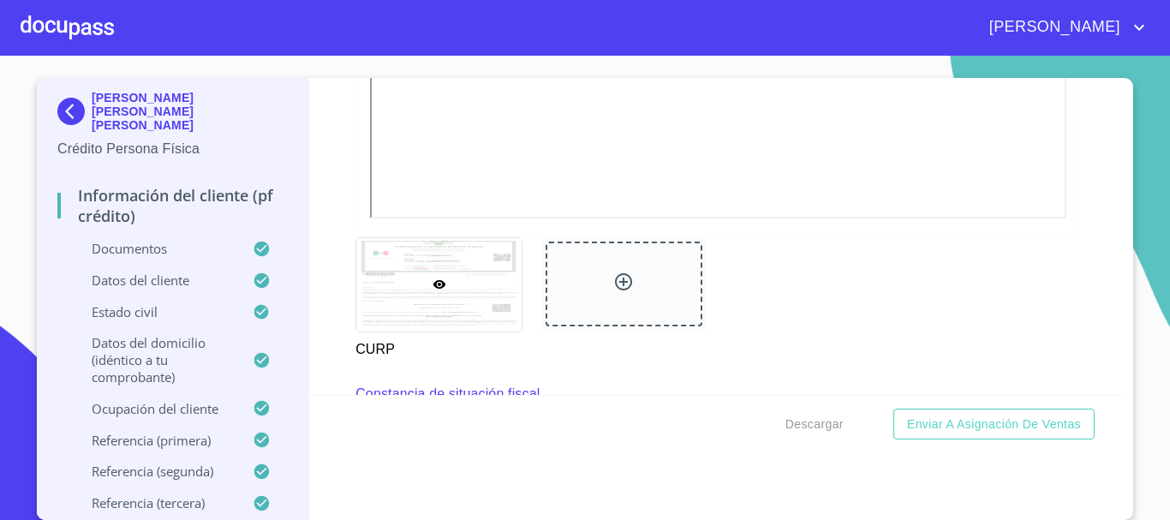
click at [327, 283] on div "Información del cliente (PF crédito) Documentos Documento de identificación.   …" at bounding box center [717, 236] width 817 height 317
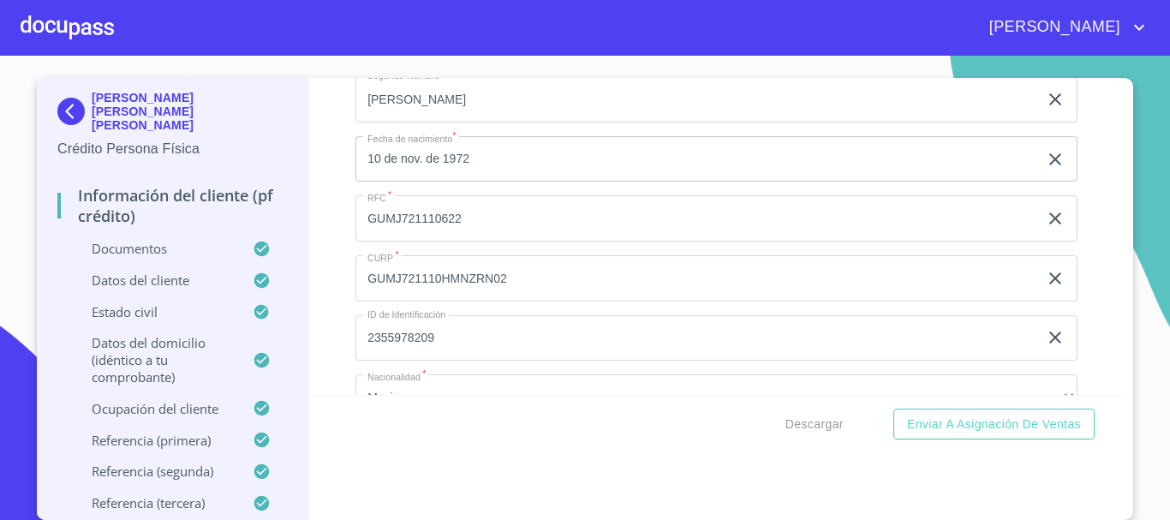
scroll to position [4661, 0]
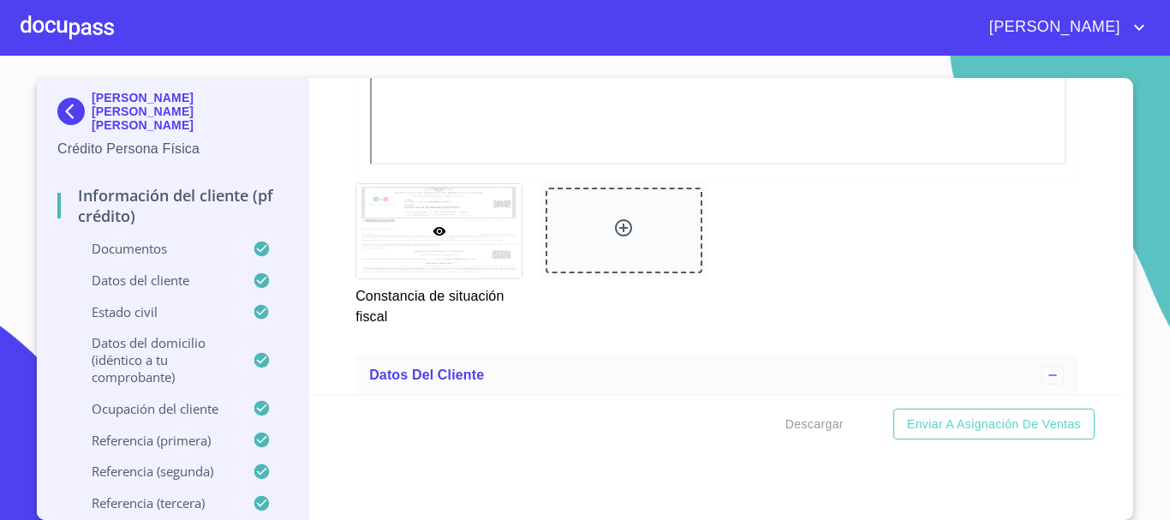
click at [323, 231] on div "Información del cliente (PF crédito) Documentos Documento de identificación.   …" at bounding box center [717, 236] width 817 height 317
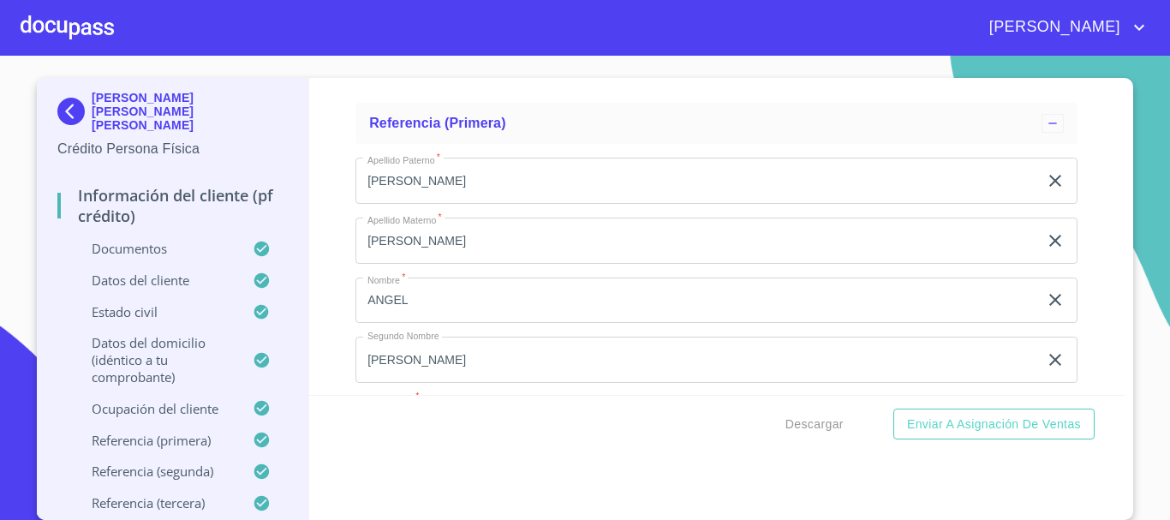
scroll to position [8431, 0]
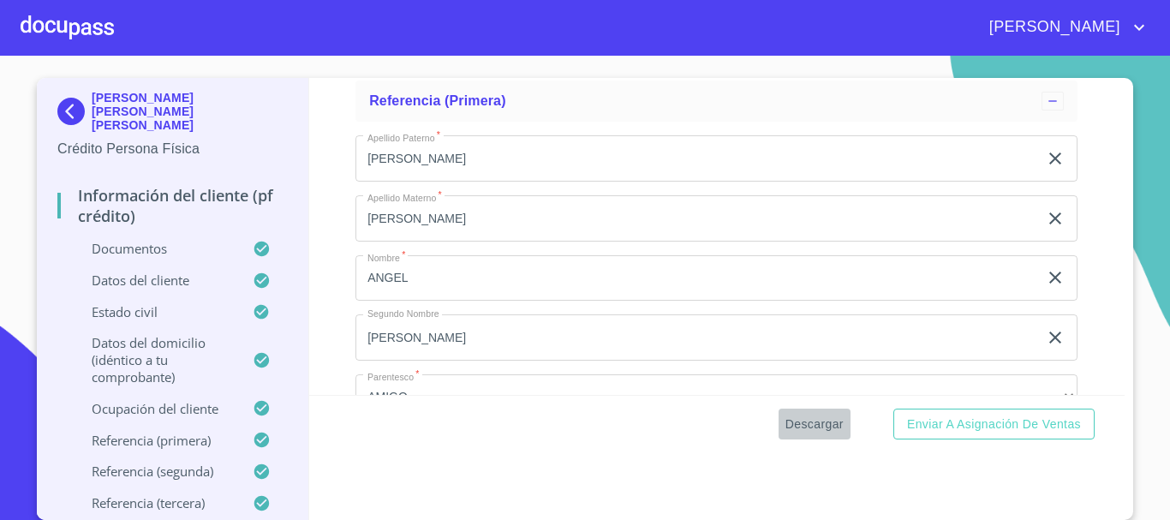
click at [810, 419] on span "Descargar" at bounding box center [815, 424] width 58 height 21
click at [812, 428] on span "Descargar" at bounding box center [815, 424] width 58 height 21
